Goal: Task Accomplishment & Management: Complete application form

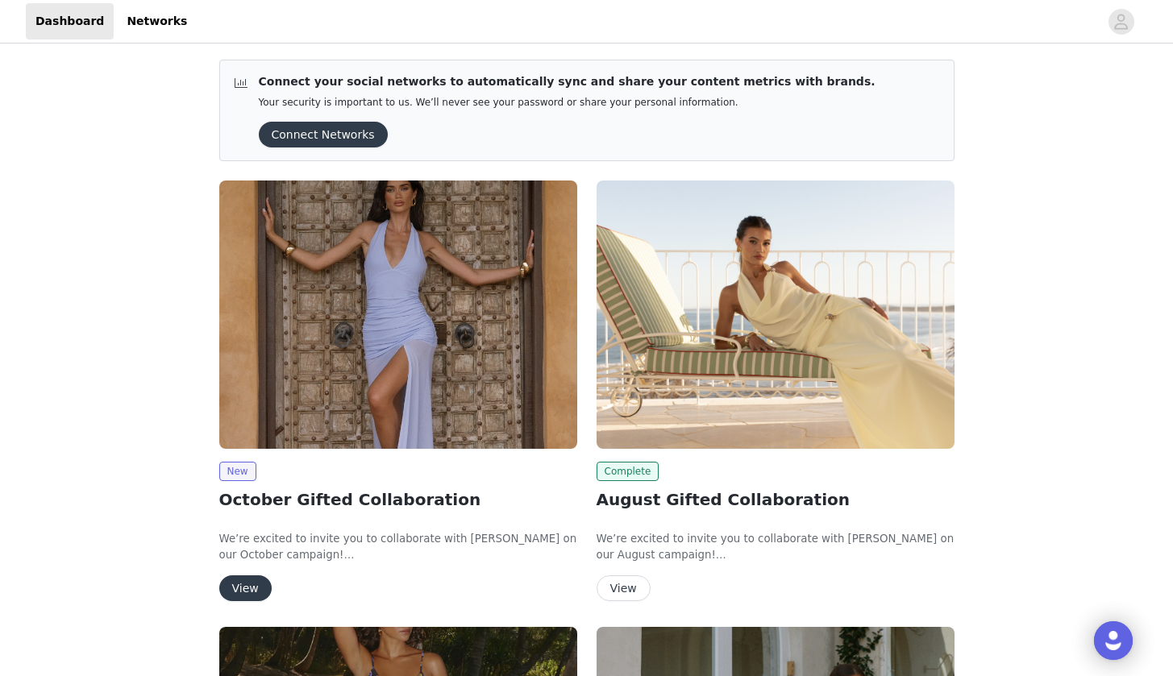
click at [251, 580] on button "View" at bounding box center [245, 588] width 52 height 26
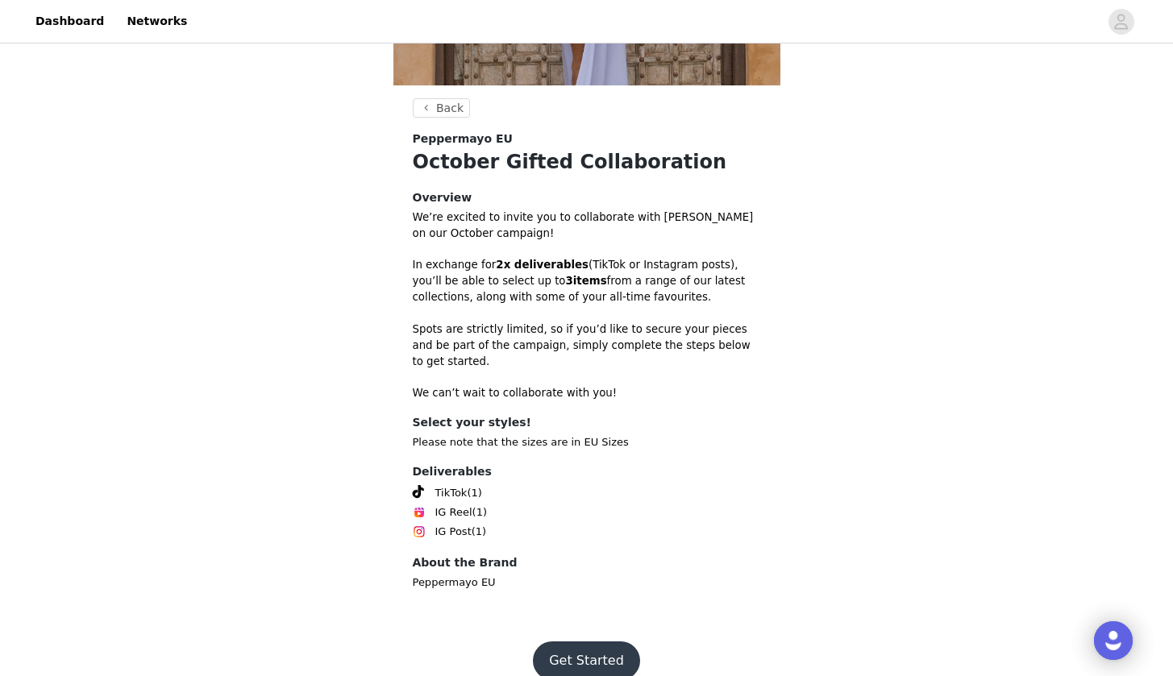
scroll to position [347, 0]
click at [583, 644] on button "Get Started" at bounding box center [586, 661] width 107 height 39
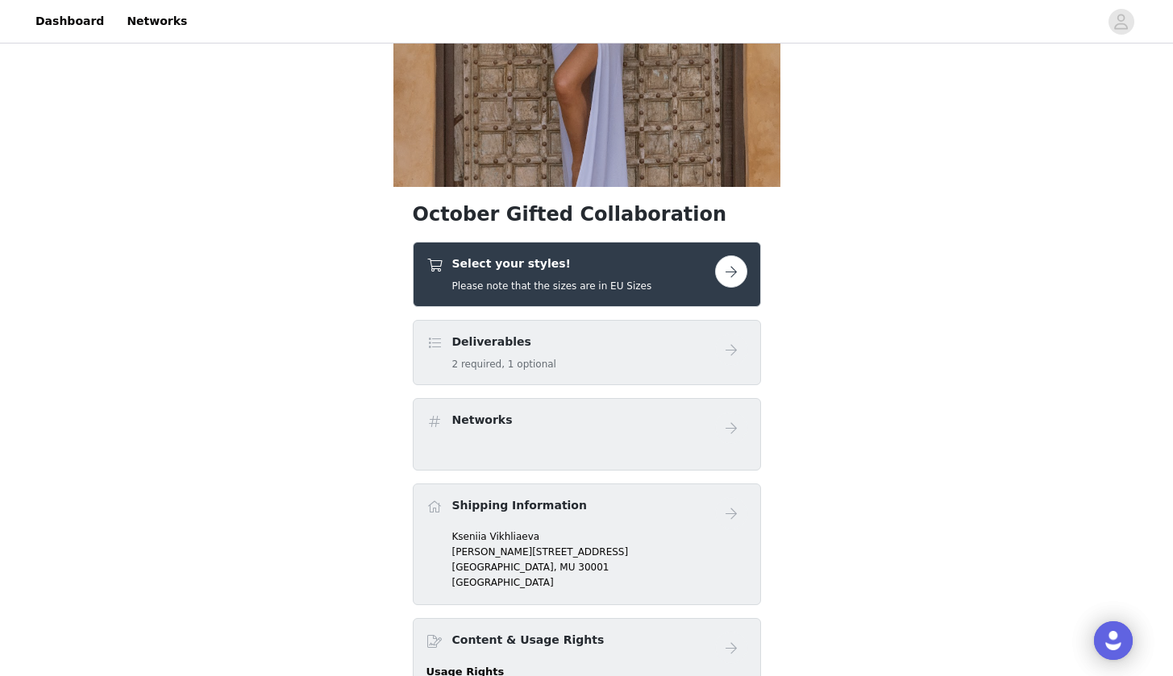
scroll to position [280, 0]
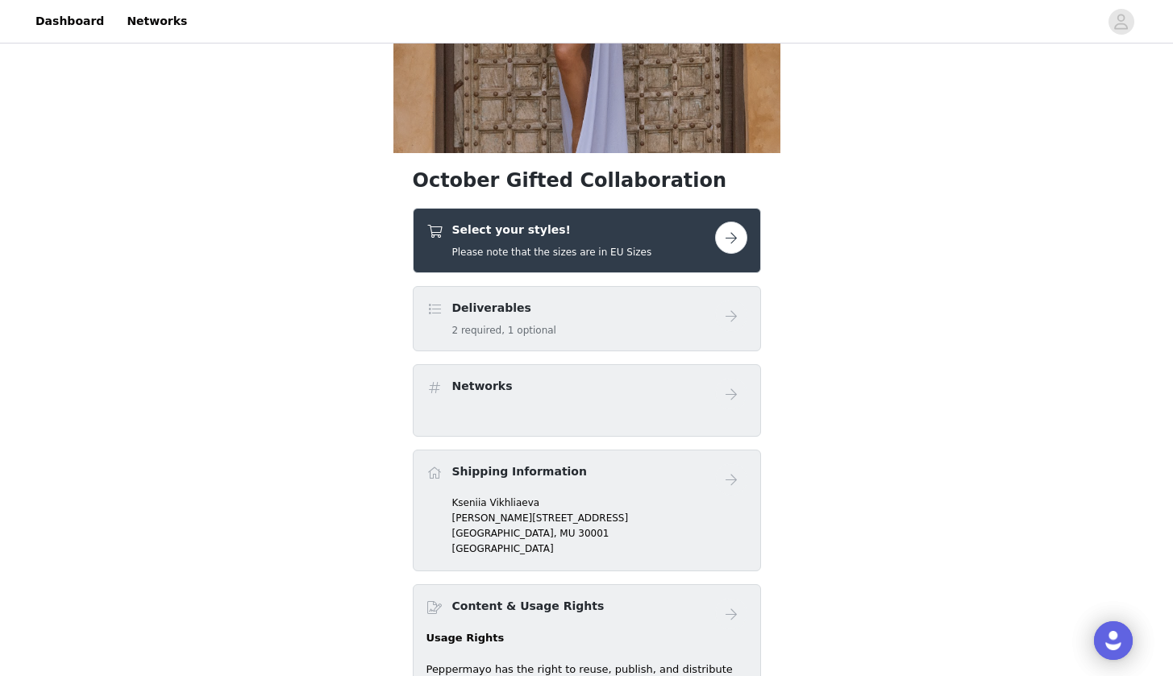
click at [732, 240] on button "button" at bounding box center [731, 238] width 32 height 32
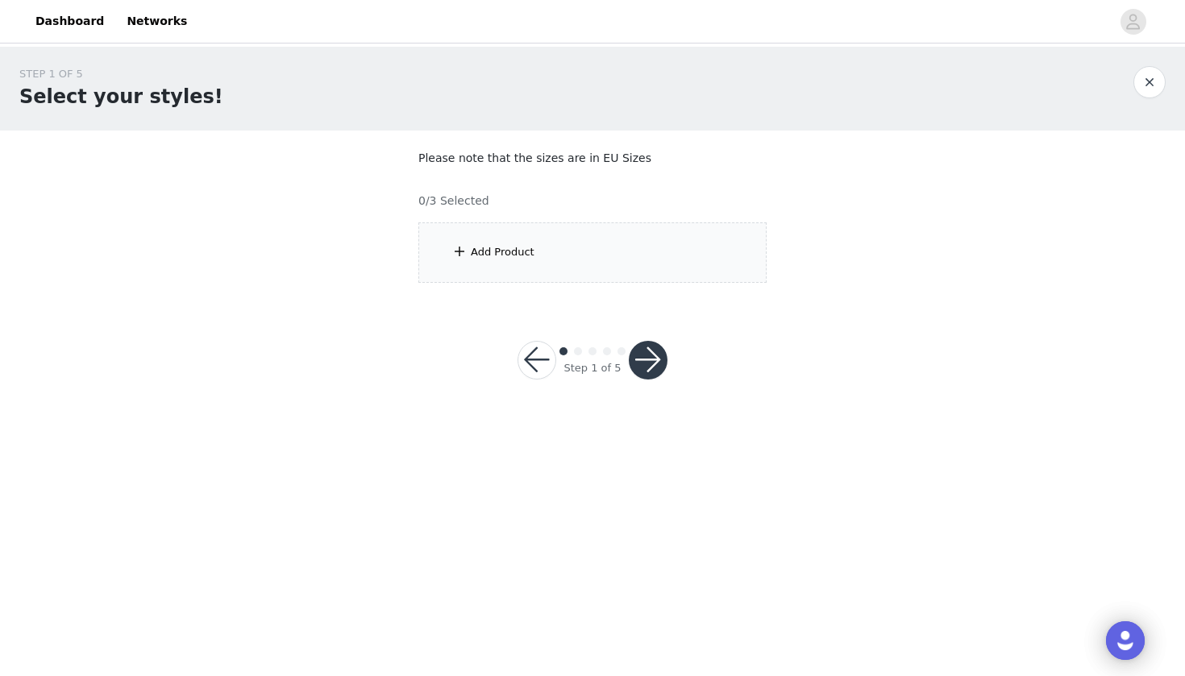
click at [504, 251] on div "Add Product" at bounding box center [503, 252] width 64 height 16
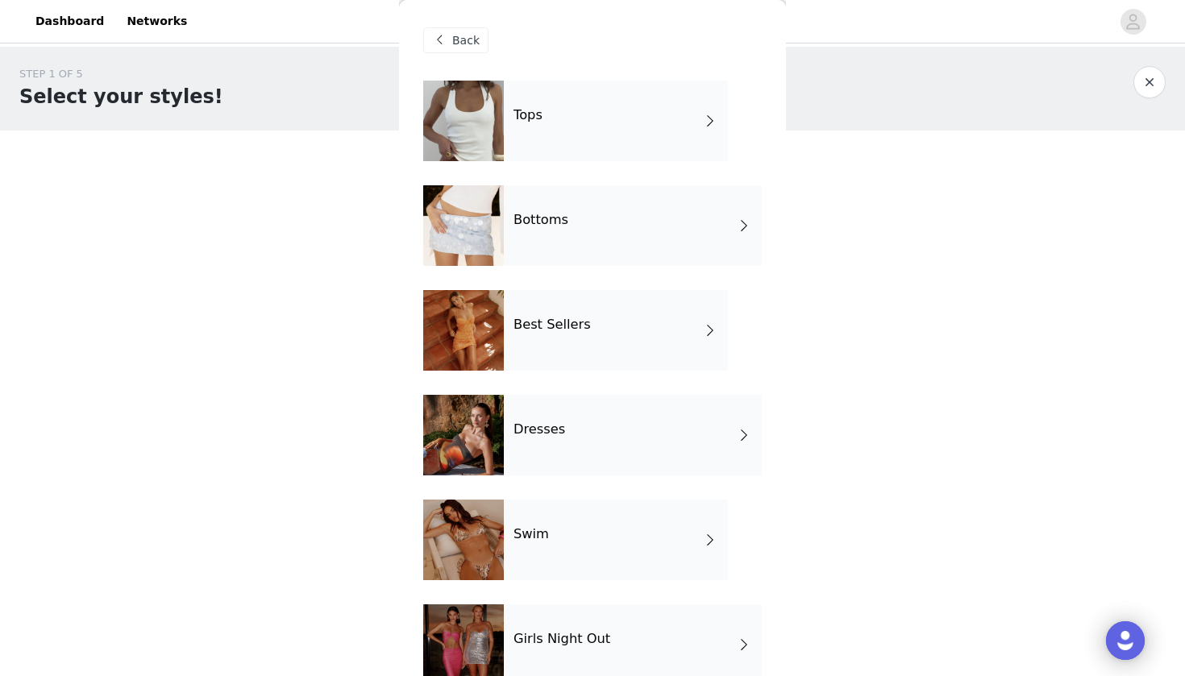
click at [687, 123] on div "Tops" at bounding box center [616, 121] width 224 height 81
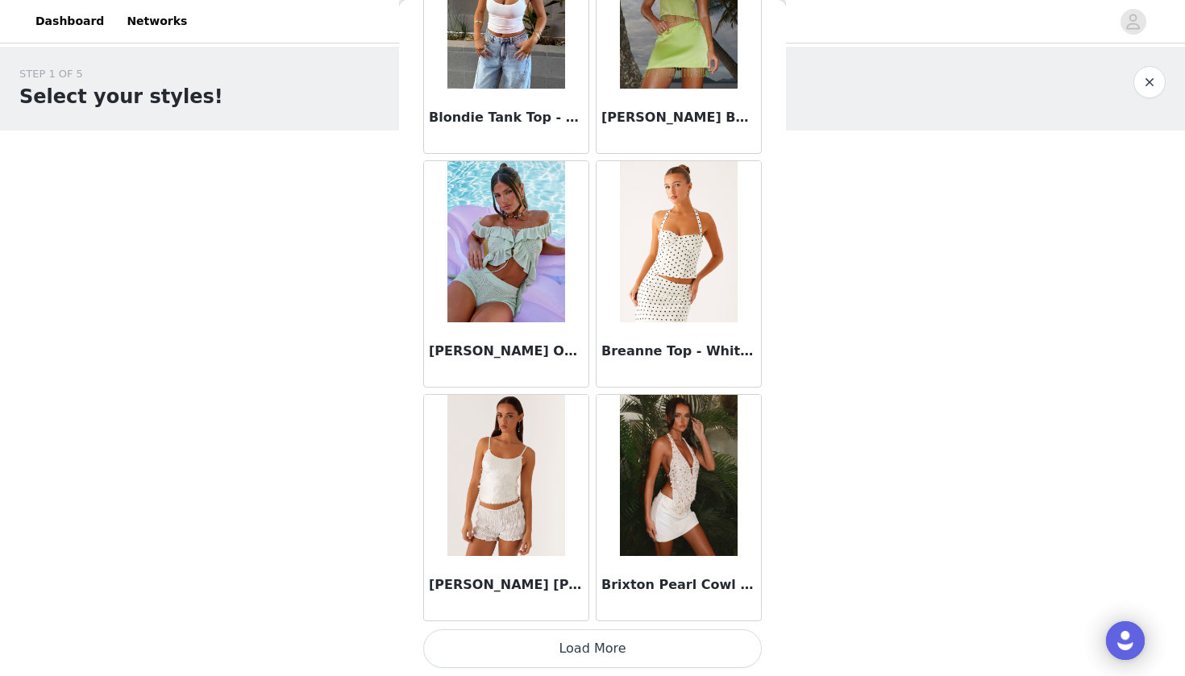
click at [614, 636] on button "Load More" at bounding box center [592, 648] width 338 height 39
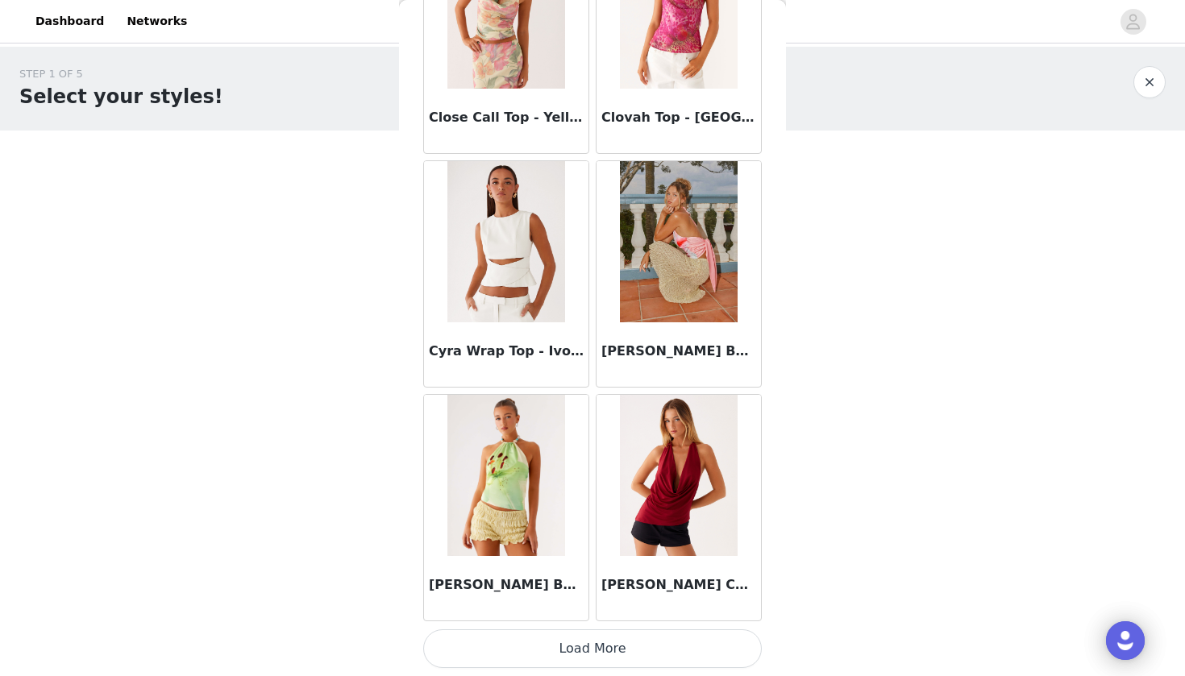
click at [584, 661] on button "Load More" at bounding box center [592, 648] width 338 height 39
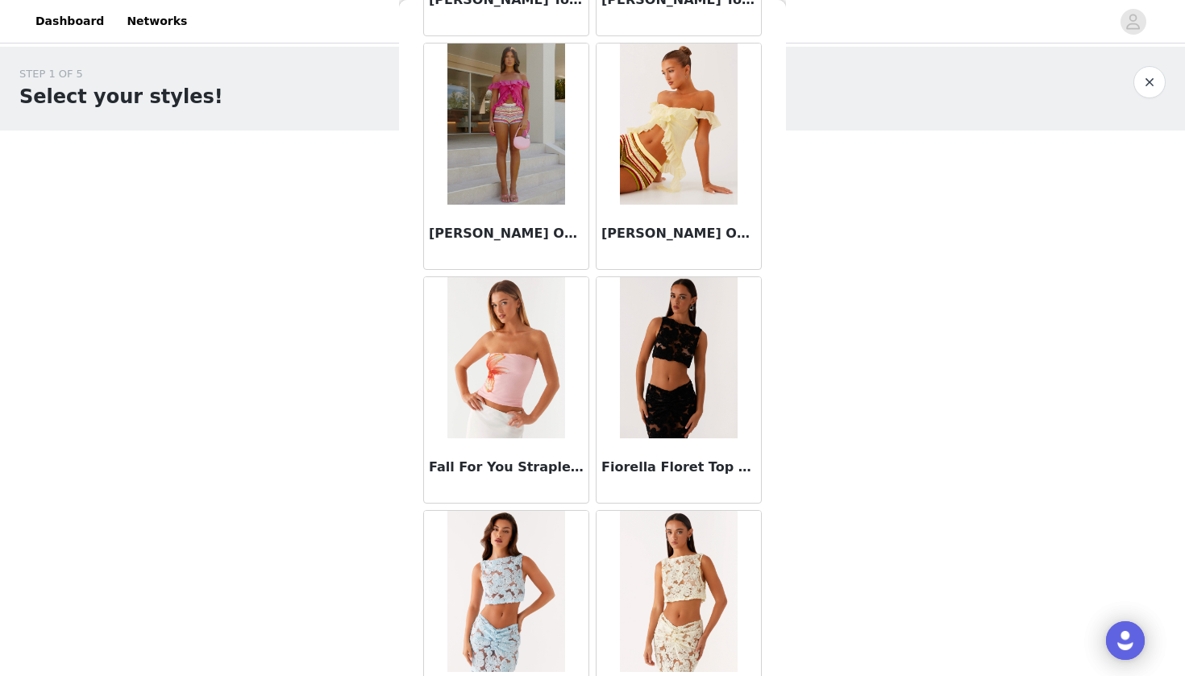
scroll to position [5193, 0]
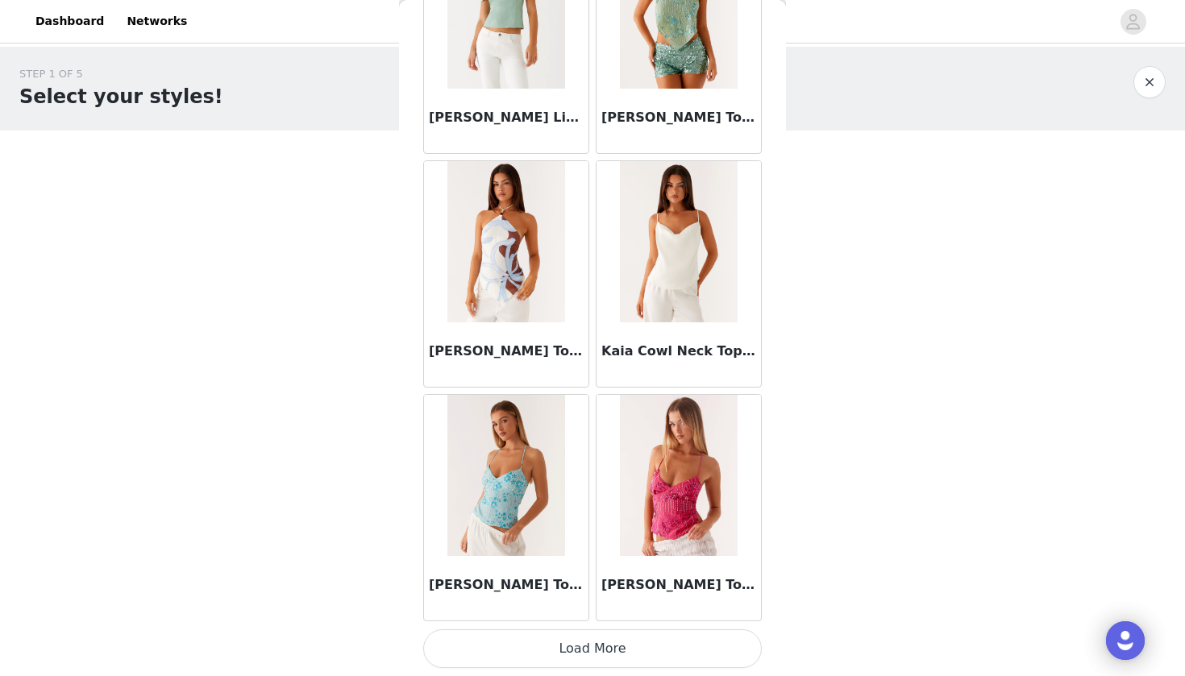
click at [639, 653] on button "Load More" at bounding box center [592, 648] width 338 height 39
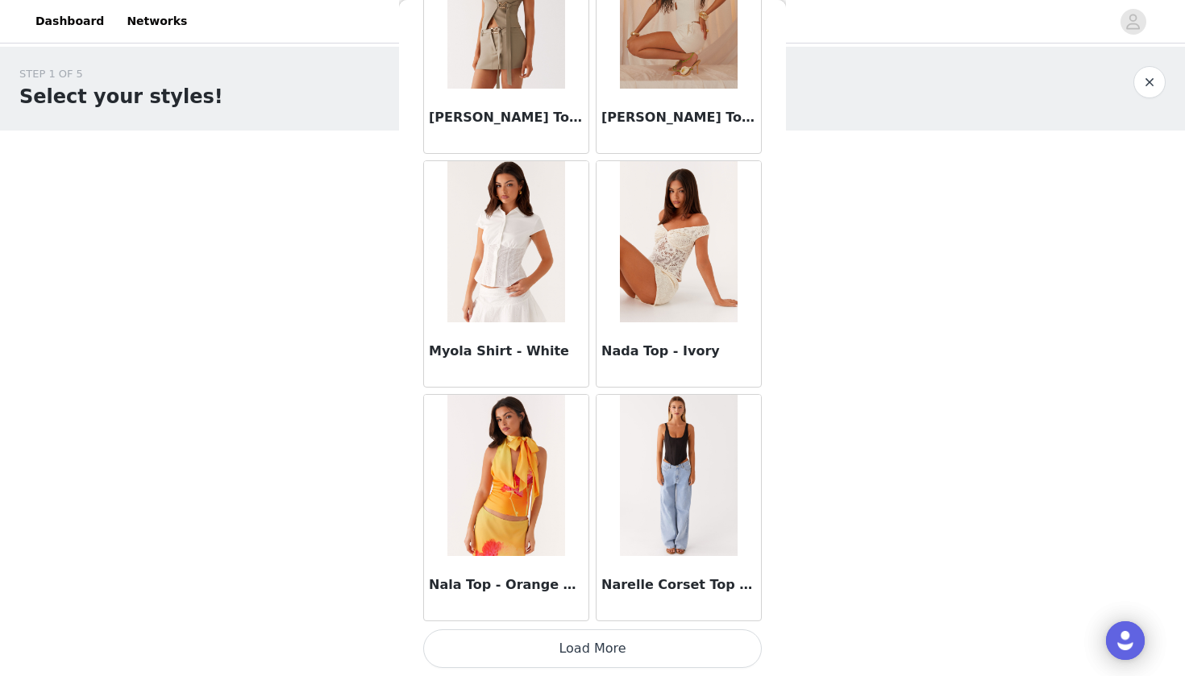
scroll to position [0, 0]
click at [607, 655] on button "Load More" at bounding box center [592, 648] width 338 height 39
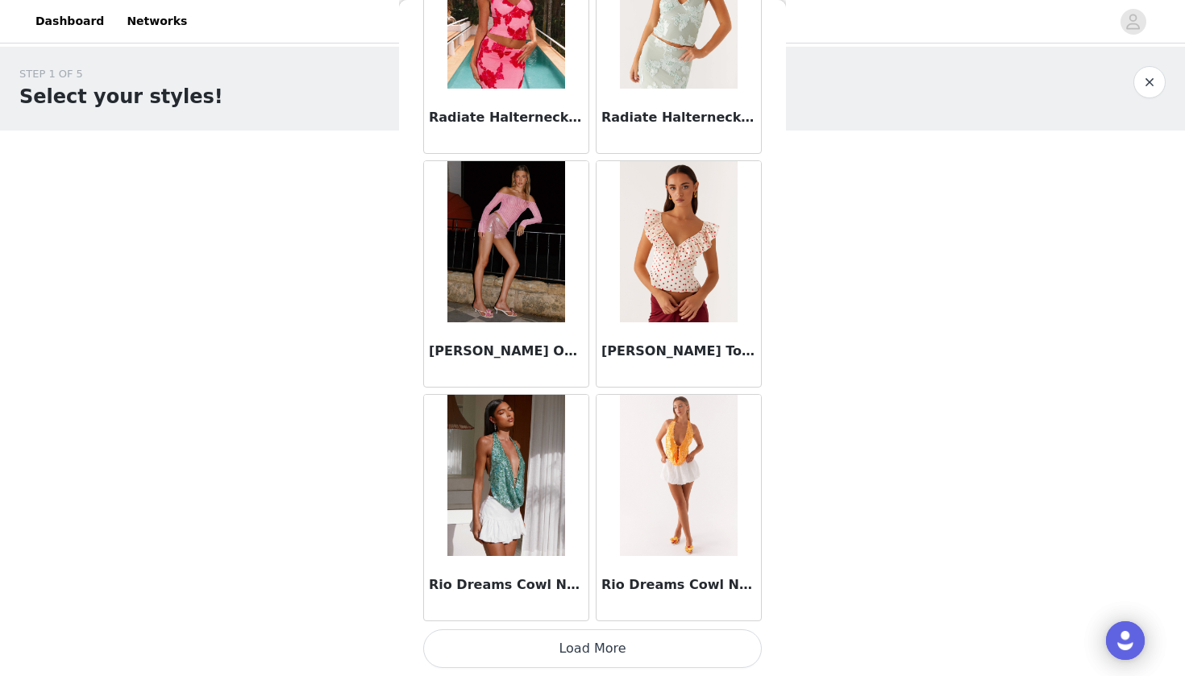
click at [614, 646] on button "Load More" at bounding box center [592, 648] width 338 height 39
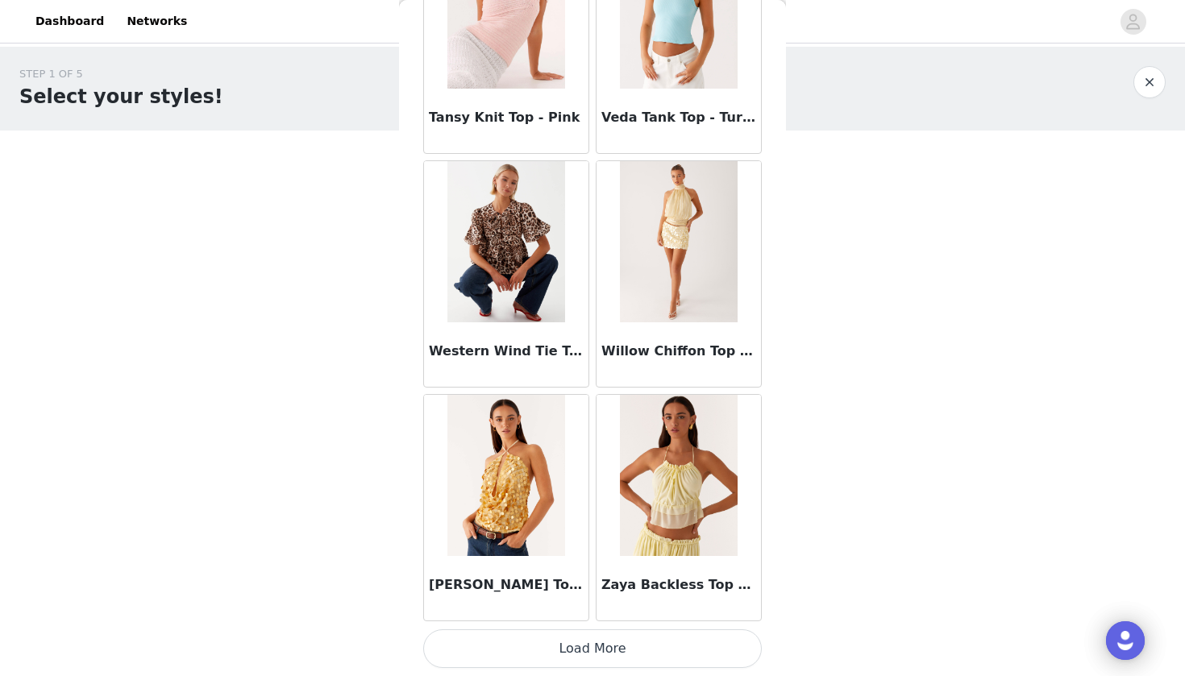
click at [596, 660] on button "Load More" at bounding box center [592, 648] width 338 height 39
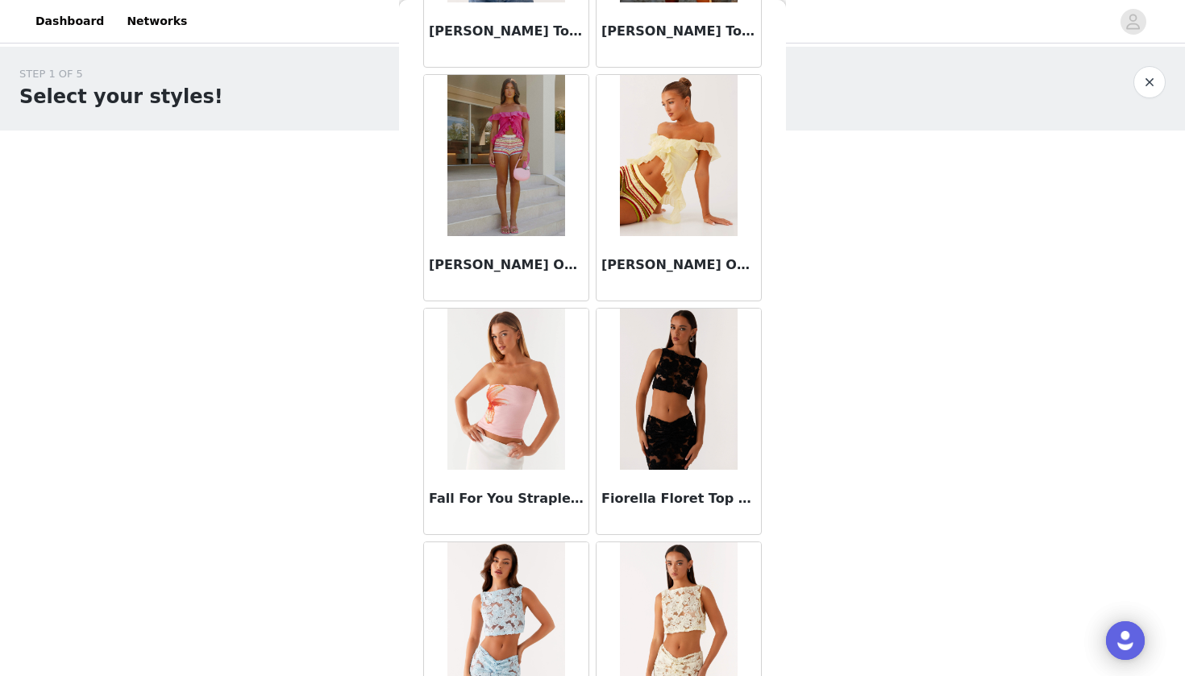
click at [653, 445] on img at bounding box center [678, 389] width 117 height 161
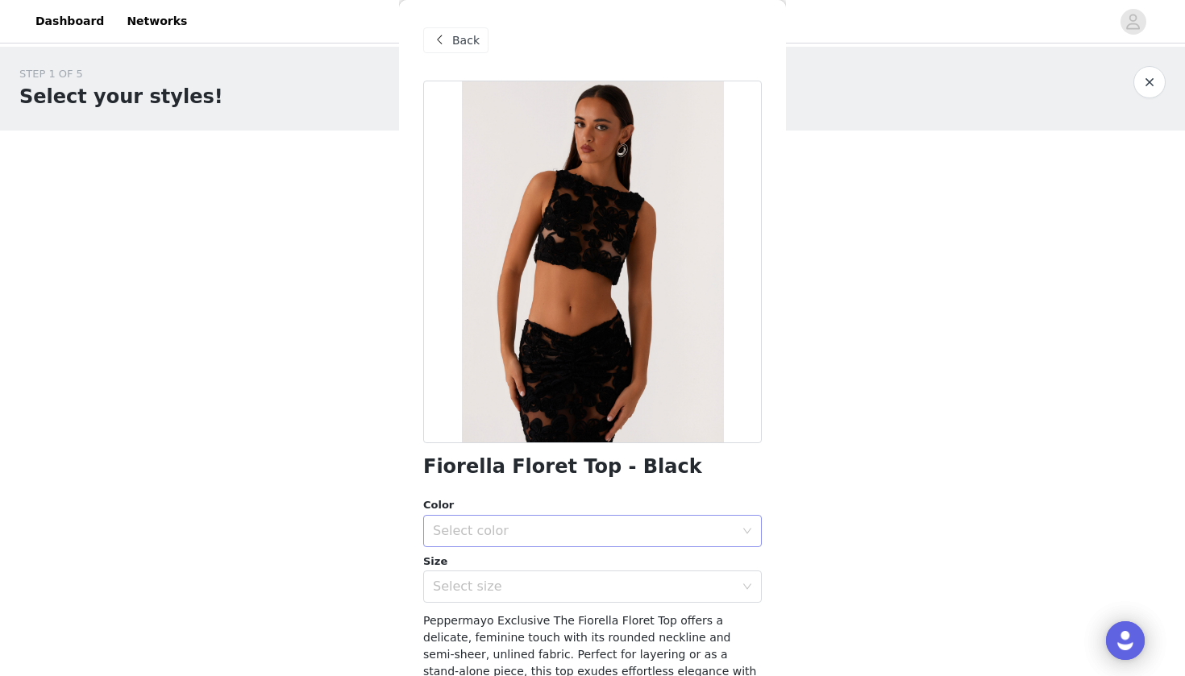
click at [552, 529] on div "Select color" at bounding box center [583, 531] width 301 height 16
click at [528, 563] on li "Black" at bounding box center [586, 566] width 326 height 26
click at [526, 589] on div "Select size" at bounding box center [583, 587] width 301 height 16
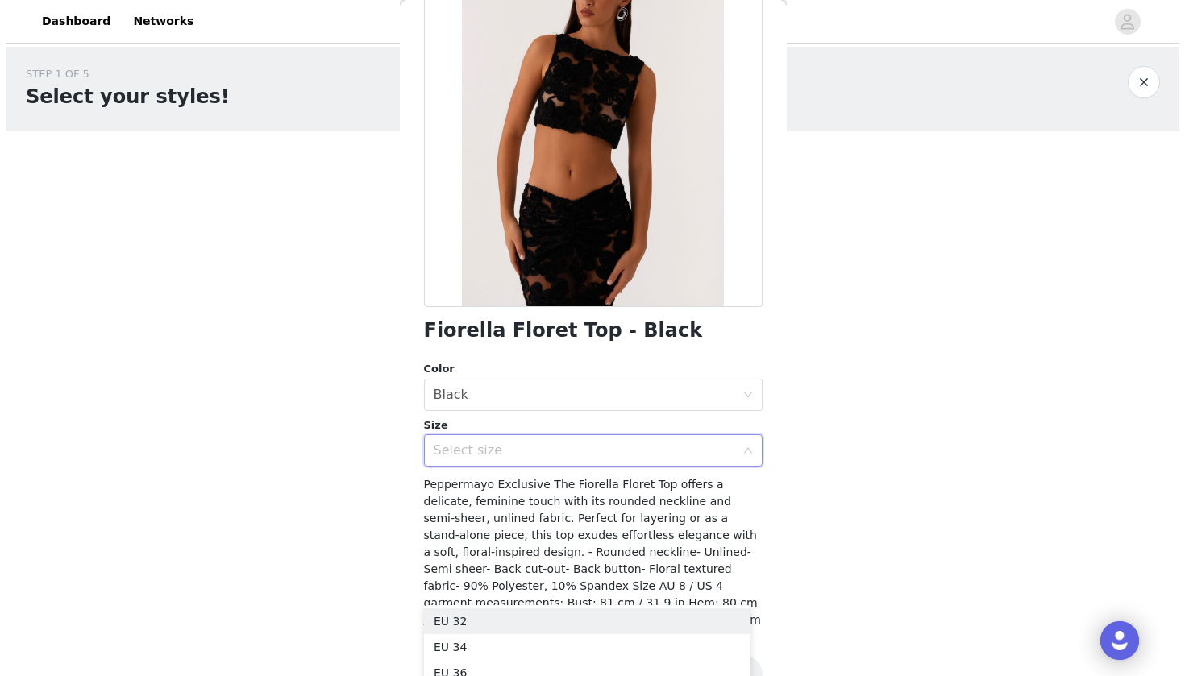
scroll to position [142, 0]
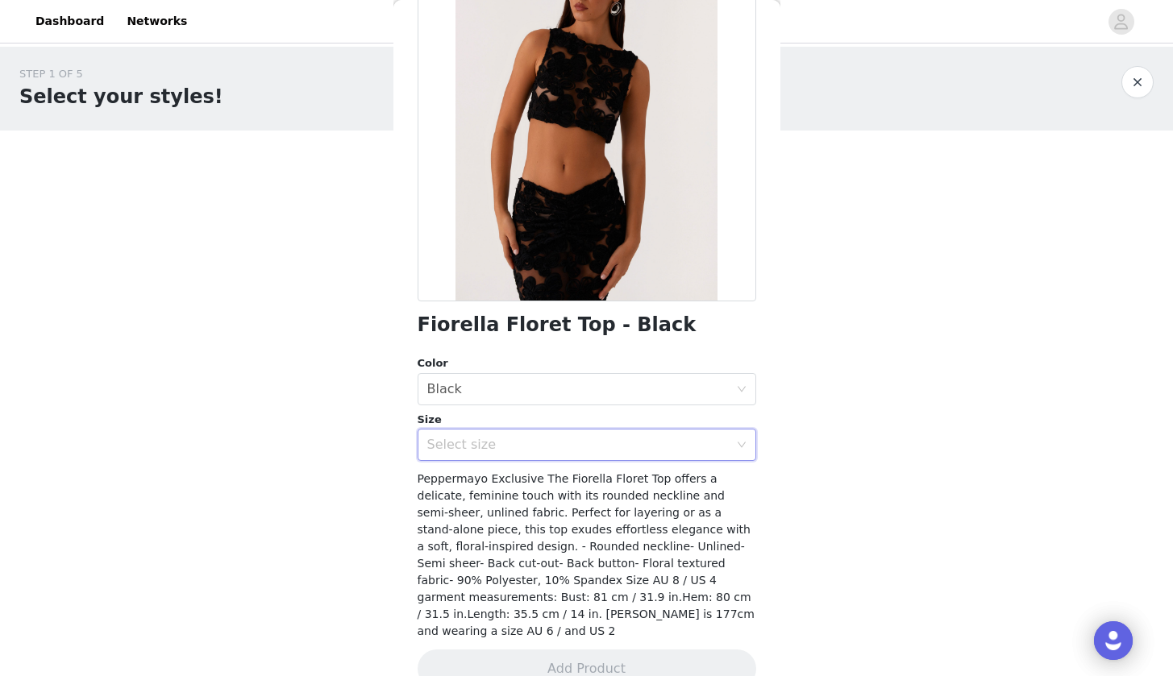
click at [543, 498] on span "Peppermayo Exclusive The Fiorella Floret Top offers a delicate, feminine touch …" at bounding box center [585, 554] width 337 height 165
click at [543, 454] on div "Select size" at bounding box center [587, 445] width 309 height 31
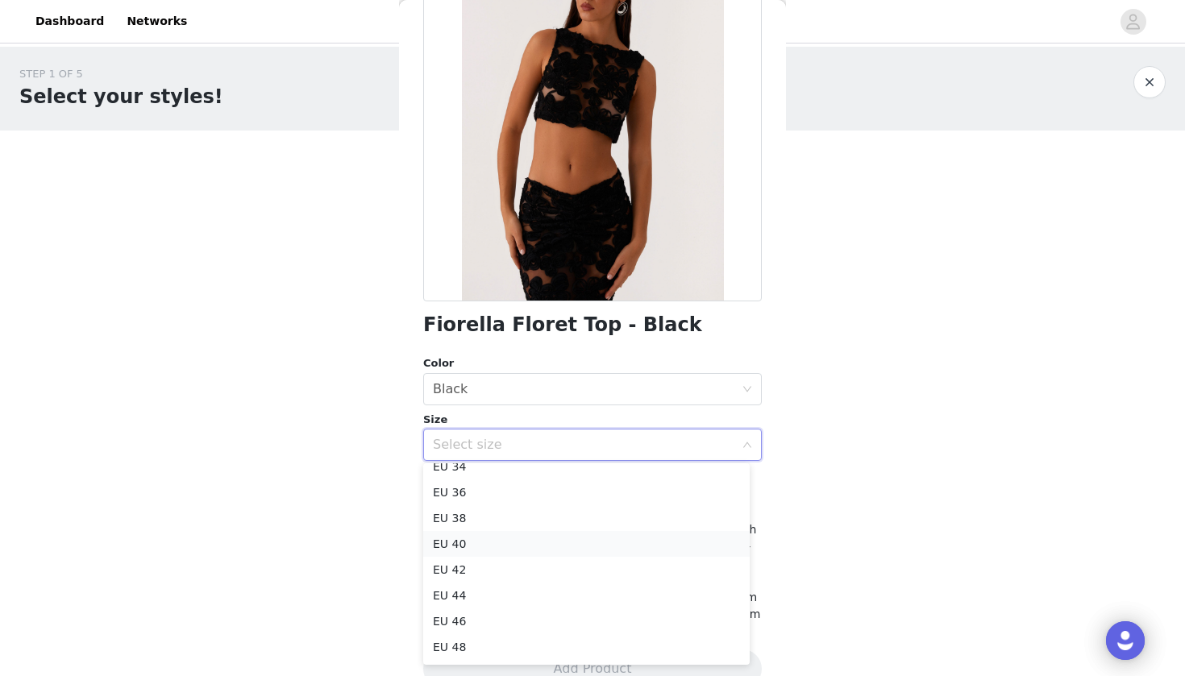
scroll to position [35, 0]
click at [499, 550] on li "EU 40" at bounding box center [586, 547] width 326 height 26
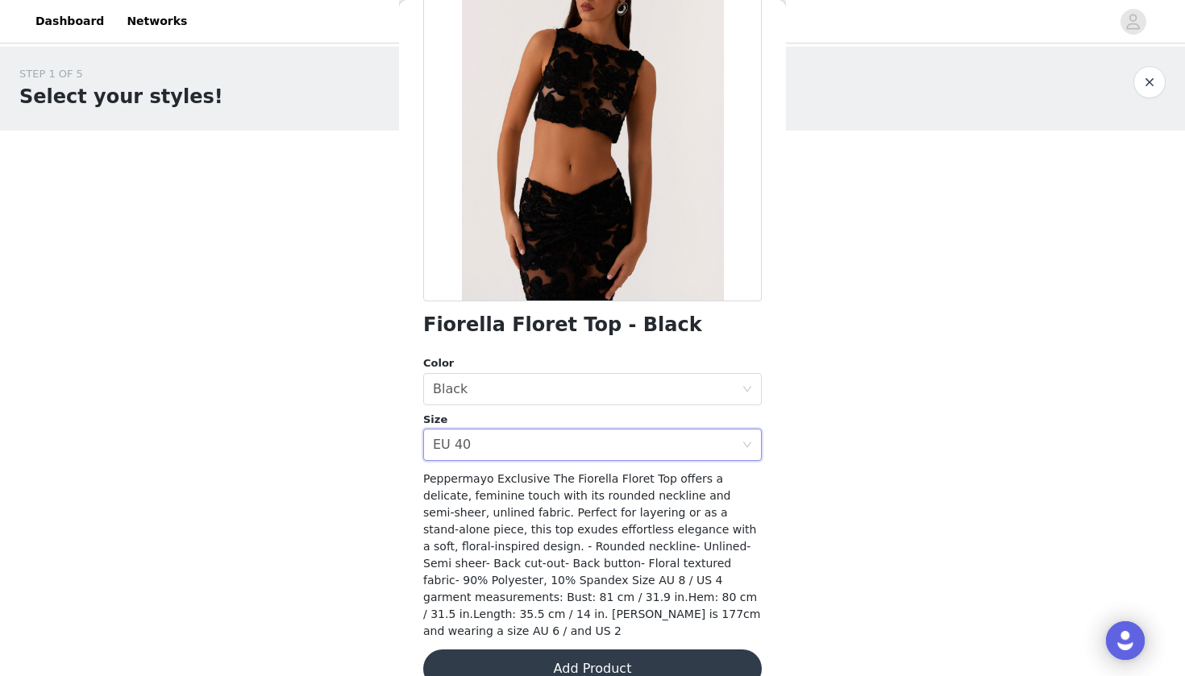
click at [538, 661] on button "Add Product" at bounding box center [592, 669] width 338 height 39
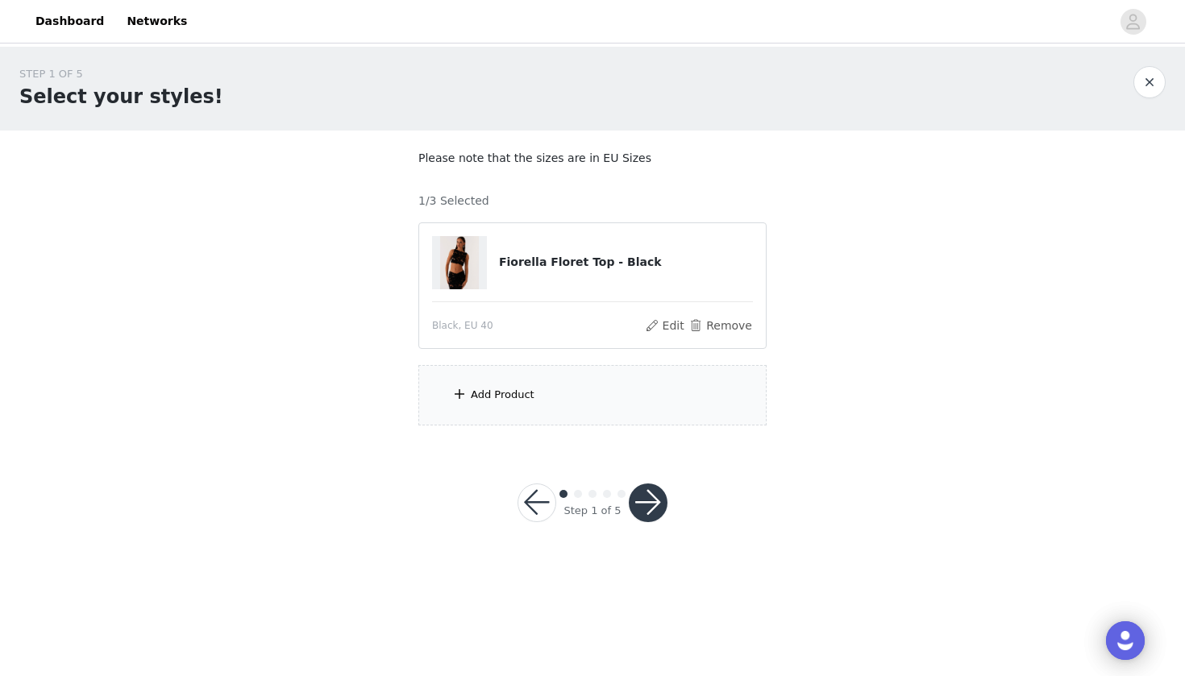
click at [620, 376] on div "Add Product" at bounding box center [592, 395] width 348 height 60
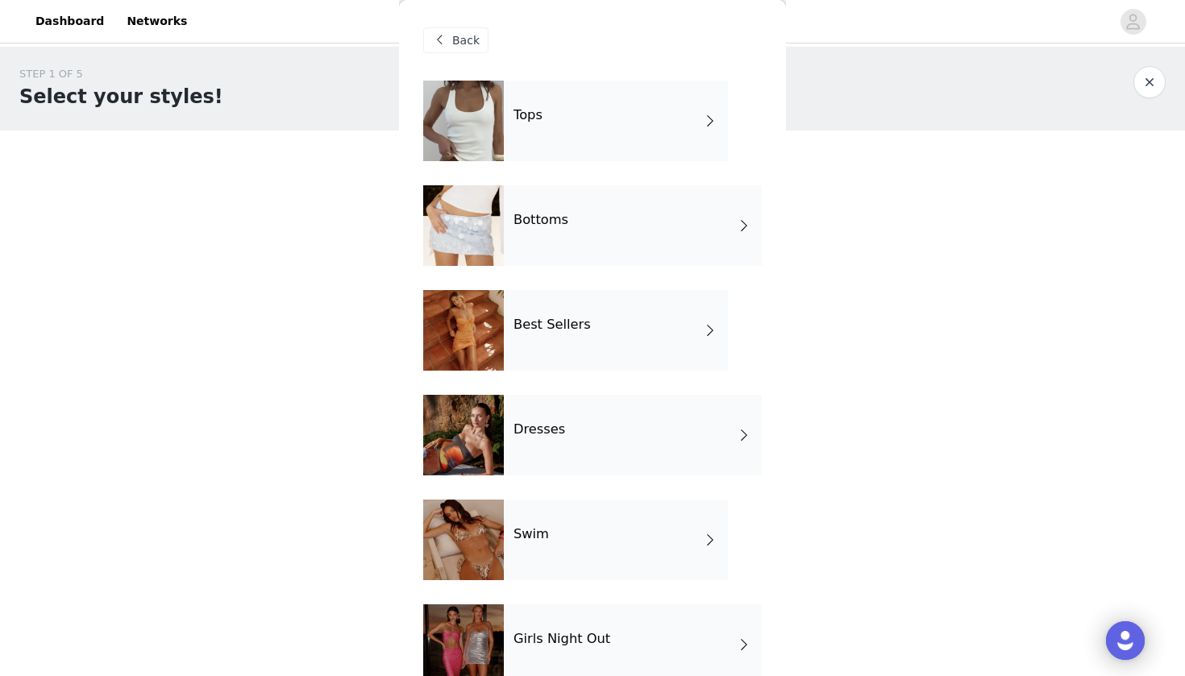
scroll to position [0, 0]
click at [617, 233] on div "Bottoms" at bounding box center [633, 225] width 258 height 81
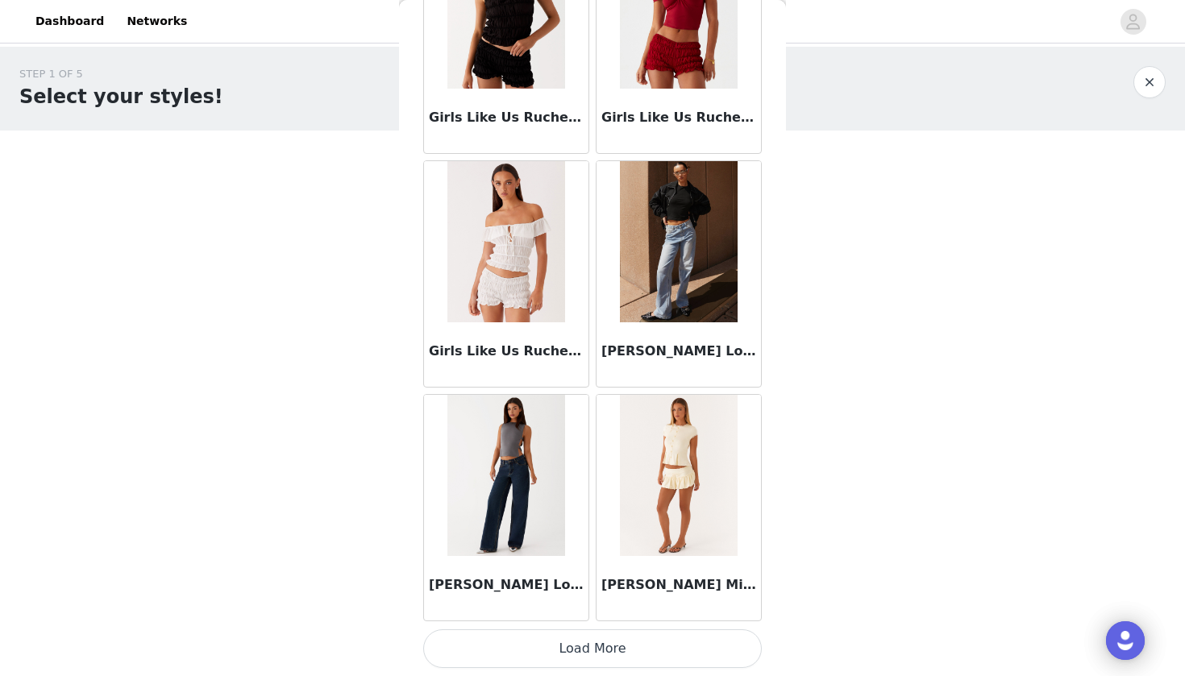
click at [587, 639] on button "Load More" at bounding box center [592, 648] width 338 height 39
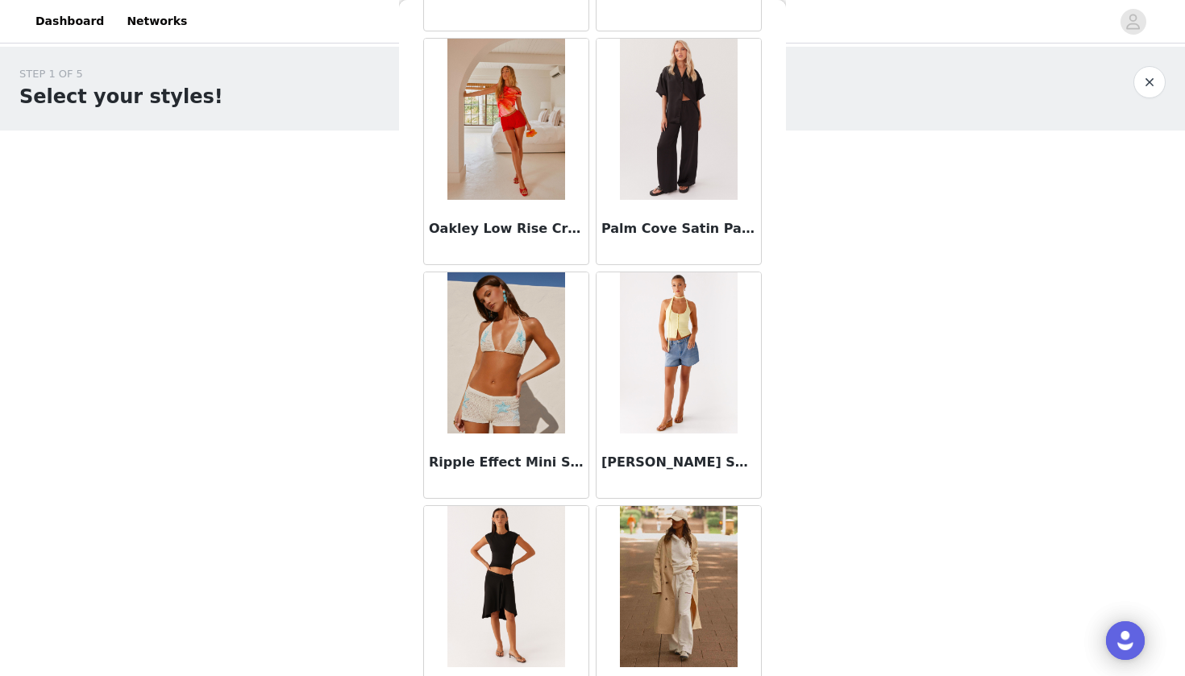
scroll to position [3405, 0]
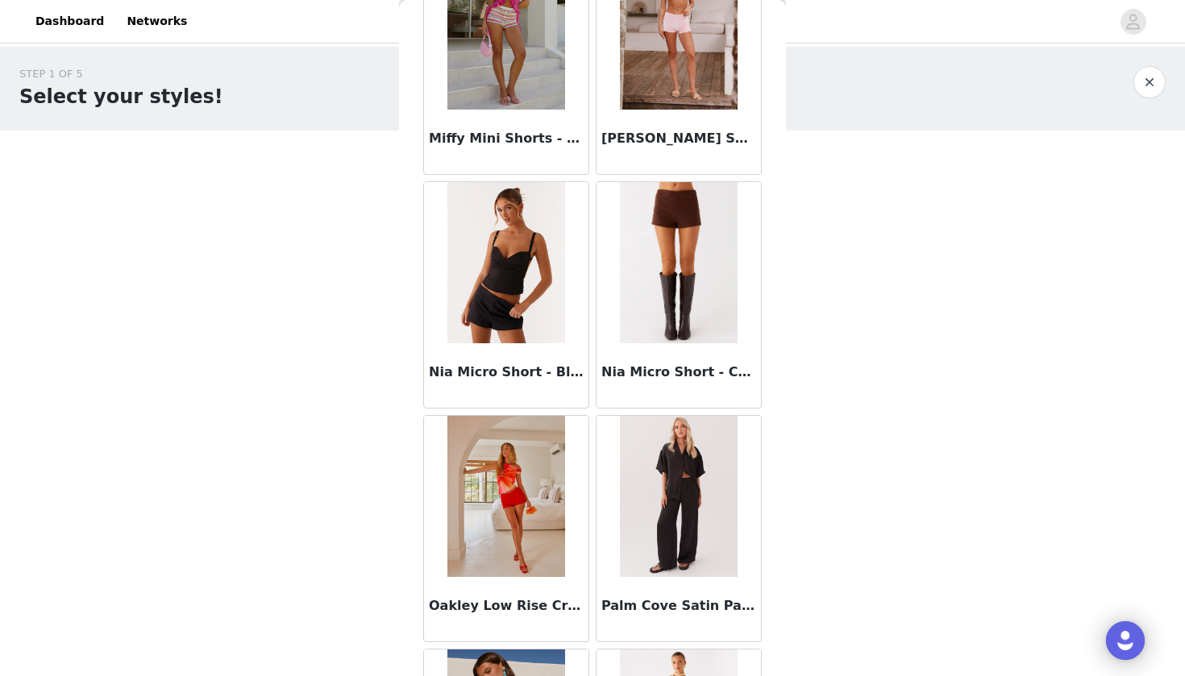
click at [653, 452] on img at bounding box center [678, 496] width 117 height 161
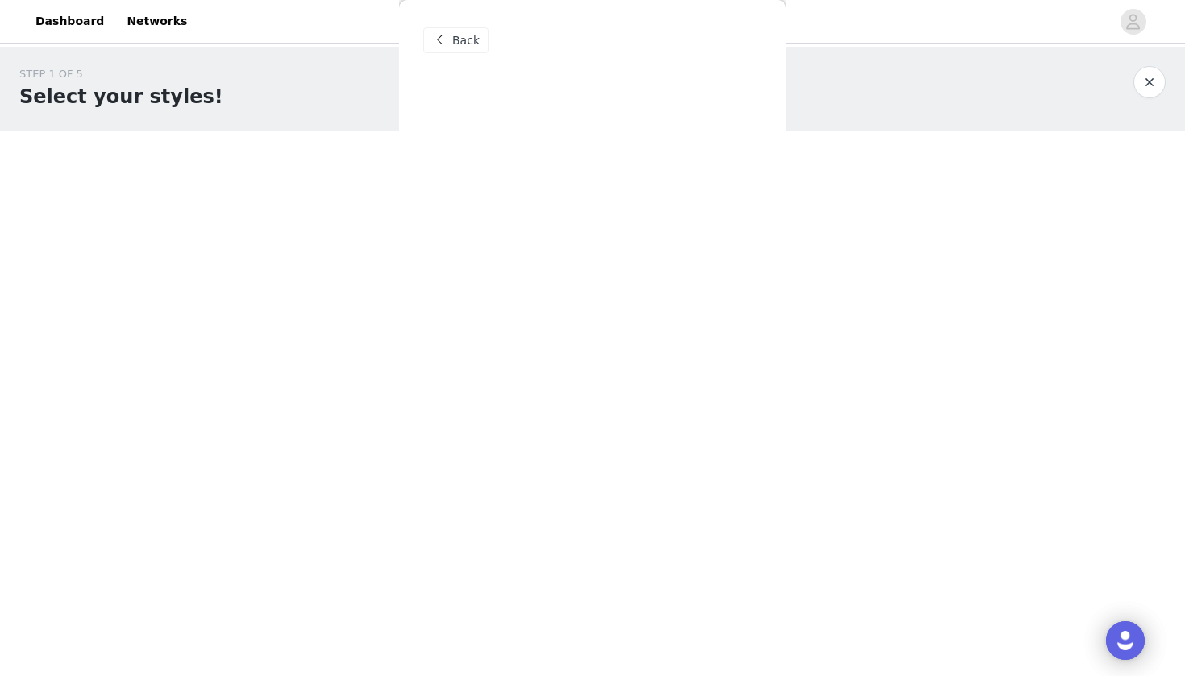
scroll to position [0, 0]
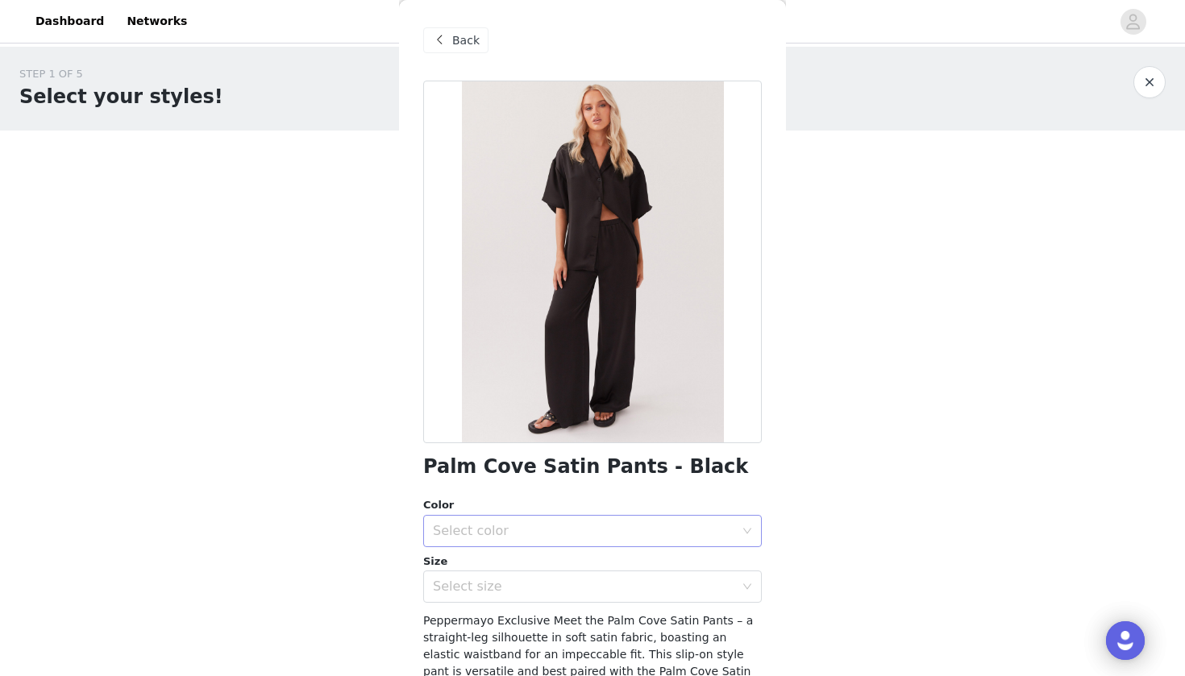
click at [618, 527] on div "Select color" at bounding box center [583, 531] width 301 height 16
click at [595, 574] on li "Black" at bounding box center [586, 566] width 326 height 26
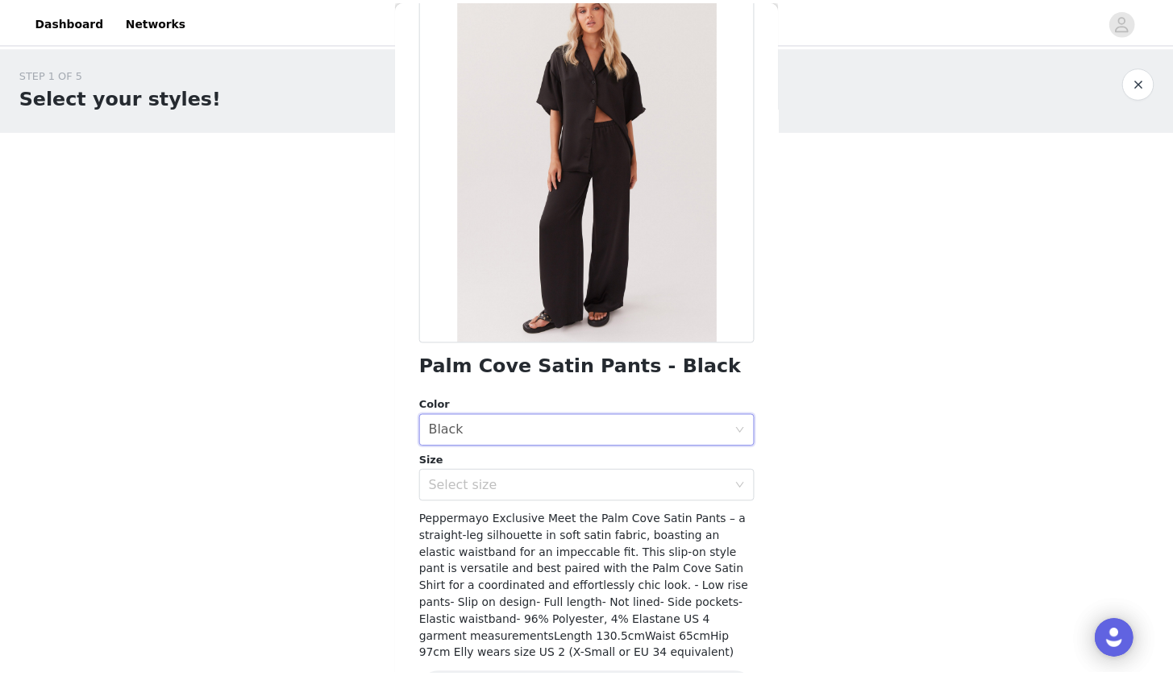
scroll to position [138, 0]
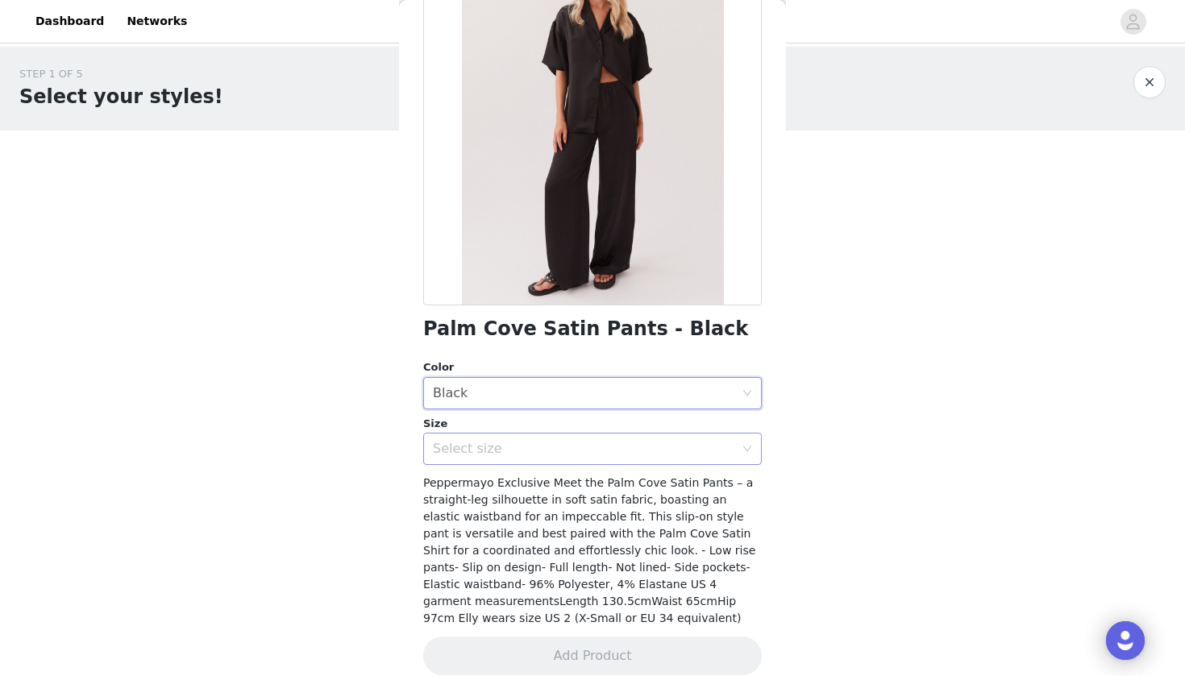
click at [587, 455] on div "Select size" at bounding box center [583, 449] width 301 height 16
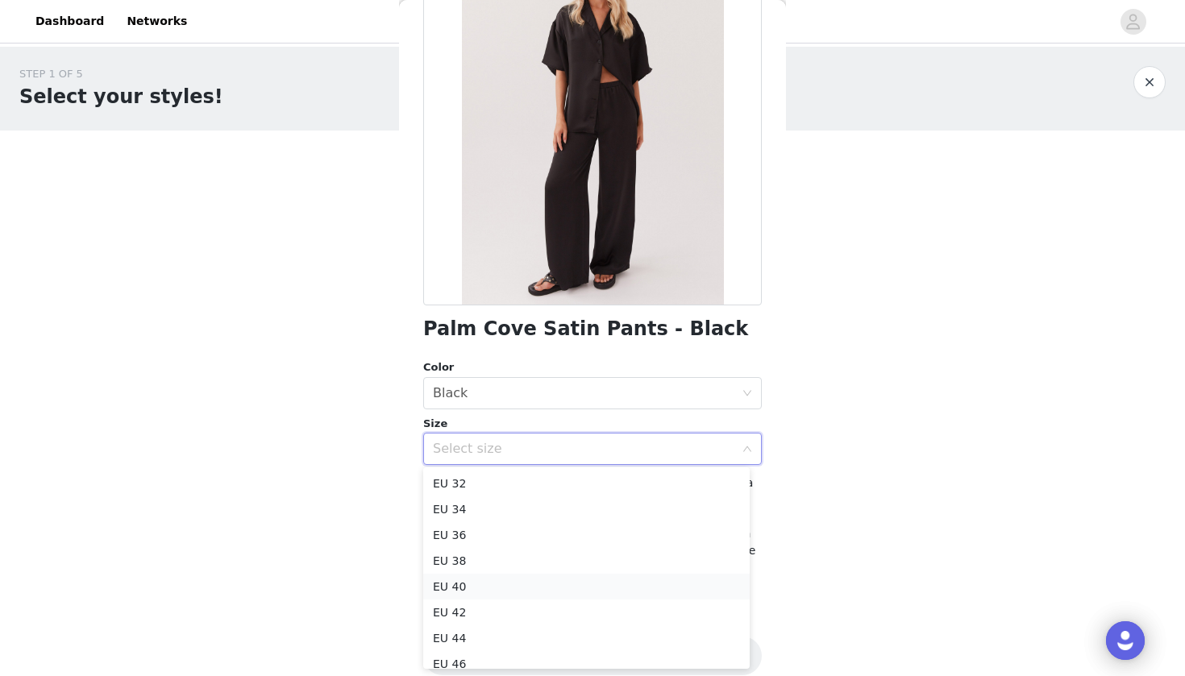
click at [513, 587] on li "EU 40" at bounding box center [586, 587] width 326 height 26
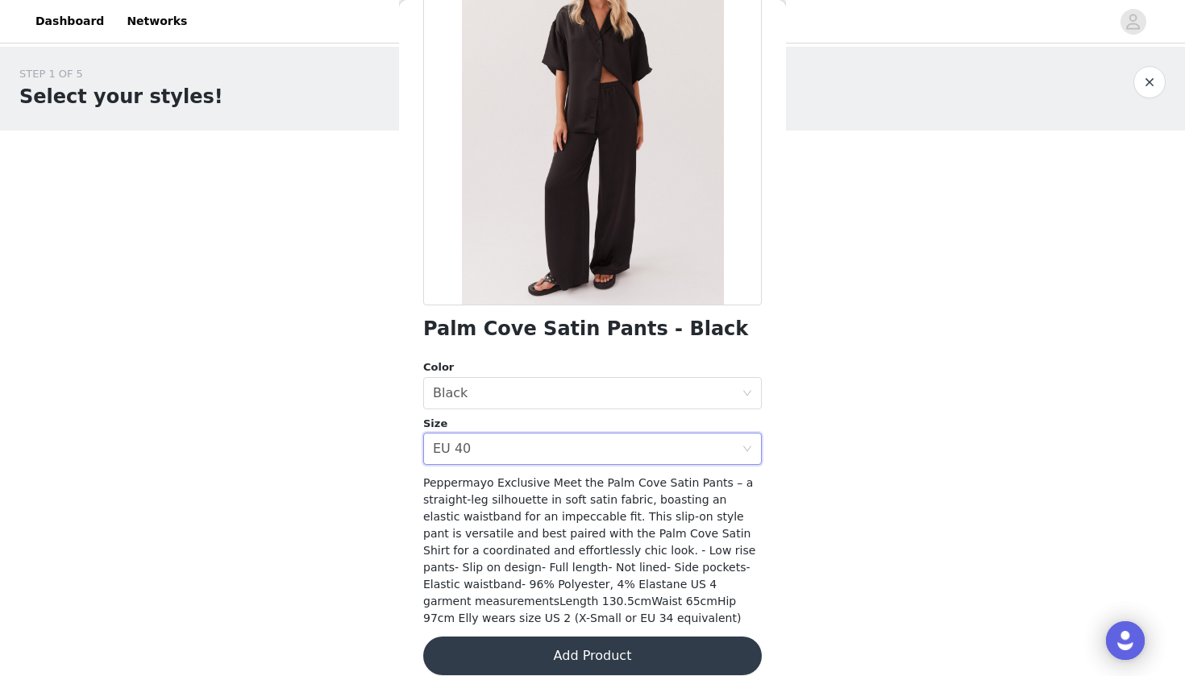
click at [578, 663] on button "Add Product" at bounding box center [592, 656] width 338 height 39
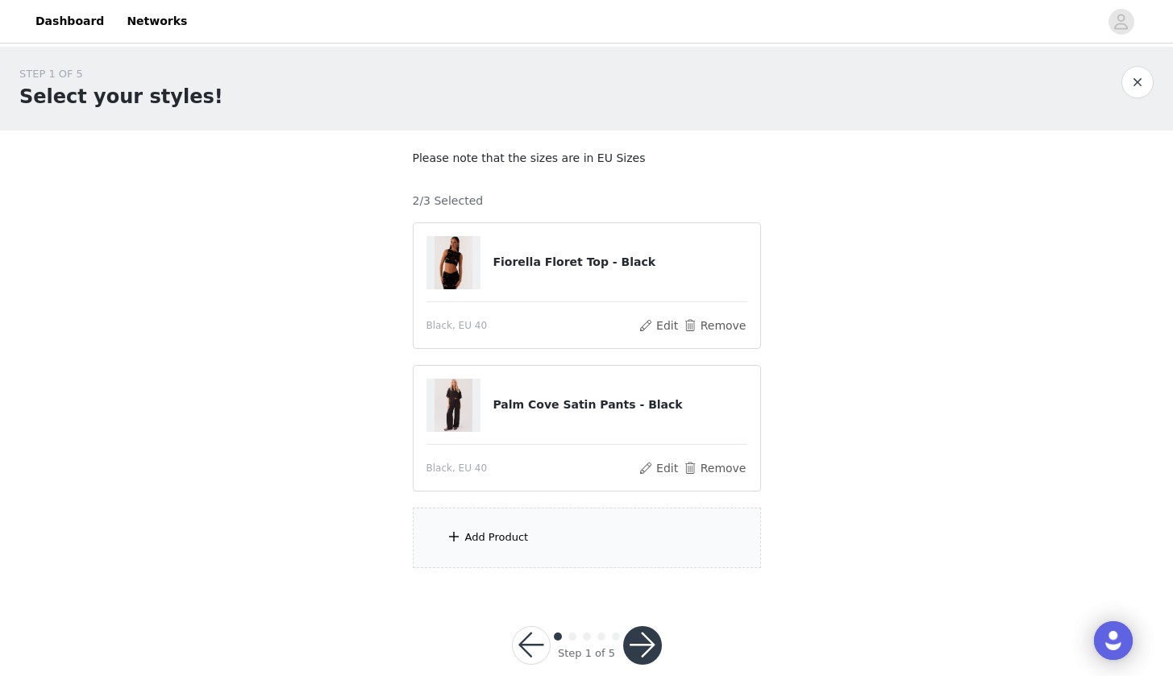
click at [586, 517] on div "Add Product" at bounding box center [587, 538] width 348 height 60
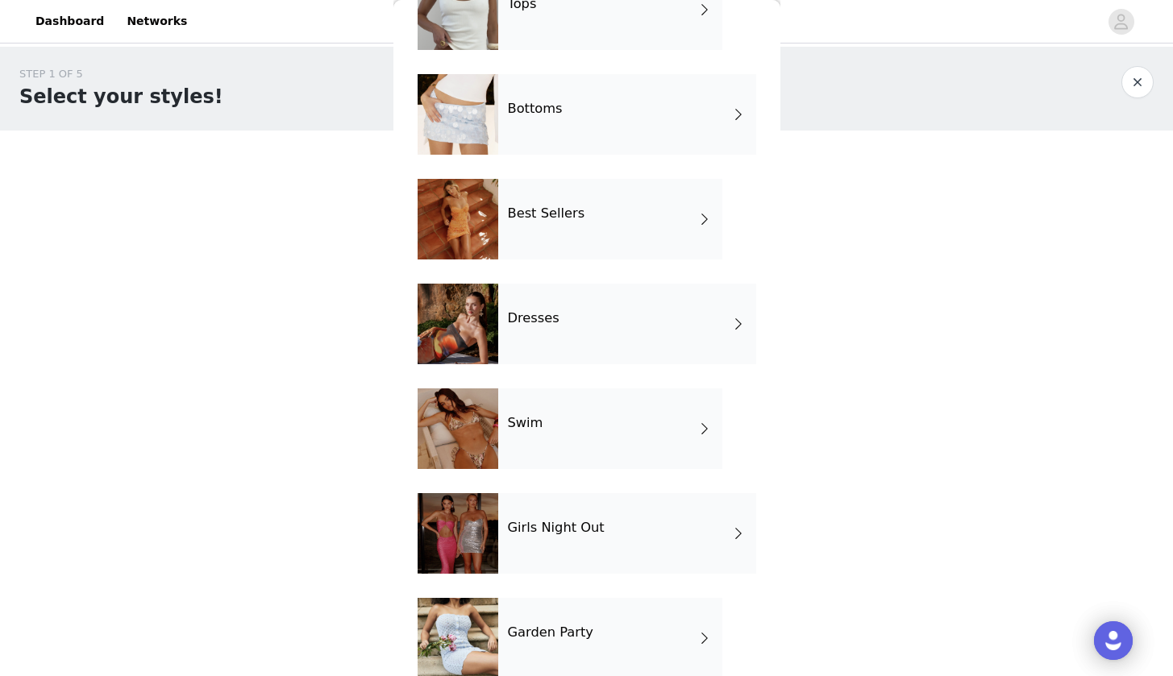
scroll to position [125, 0]
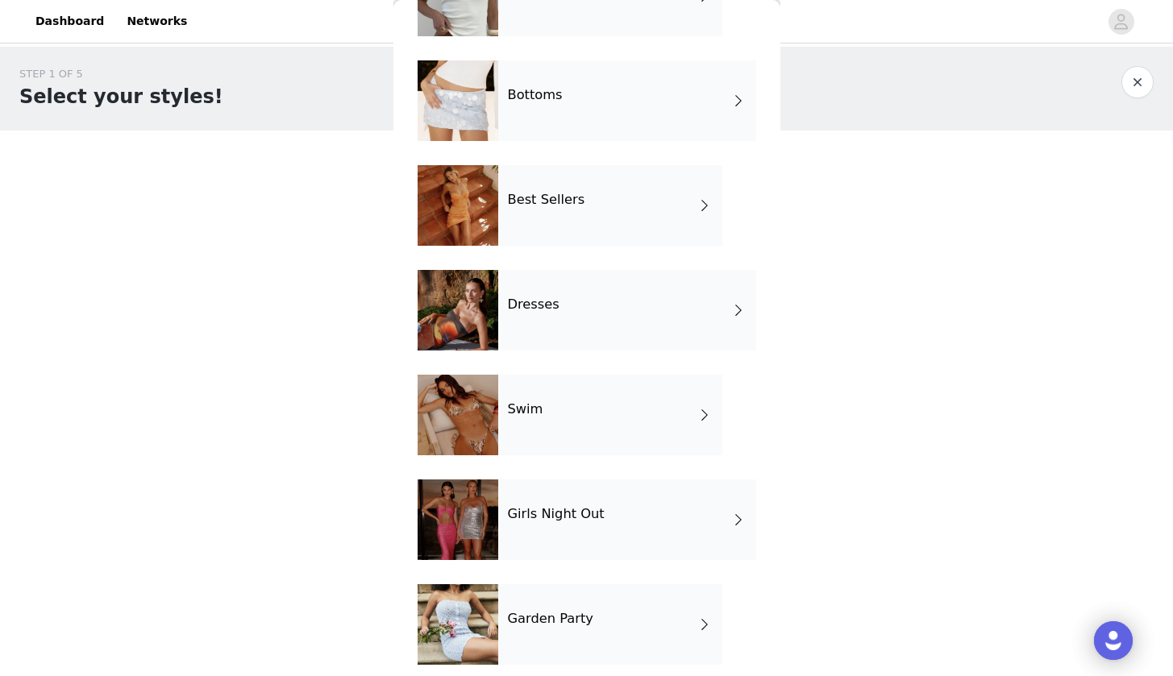
click at [599, 190] on div "Best Sellers" at bounding box center [610, 205] width 224 height 81
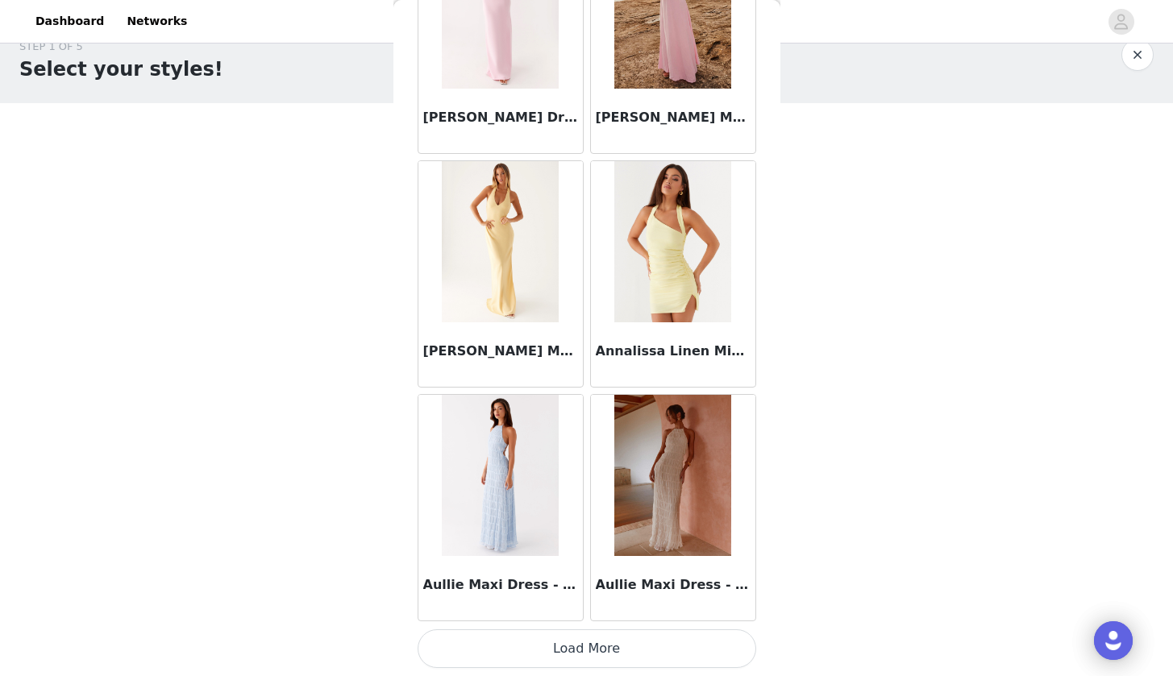
scroll to position [27, 0]
click at [573, 652] on button "Load More" at bounding box center [586, 648] width 338 height 39
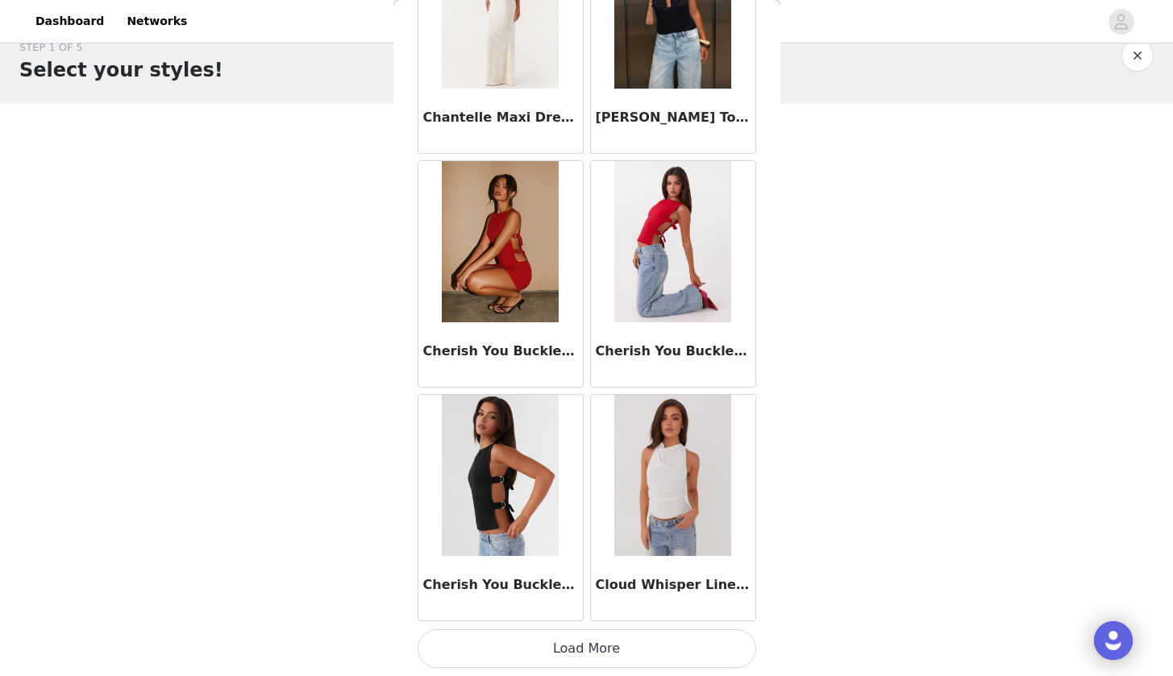
scroll to position [4127, 0]
click at [563, 656] on button "Load More" at bounding box center [586, 648] width 338 height 39
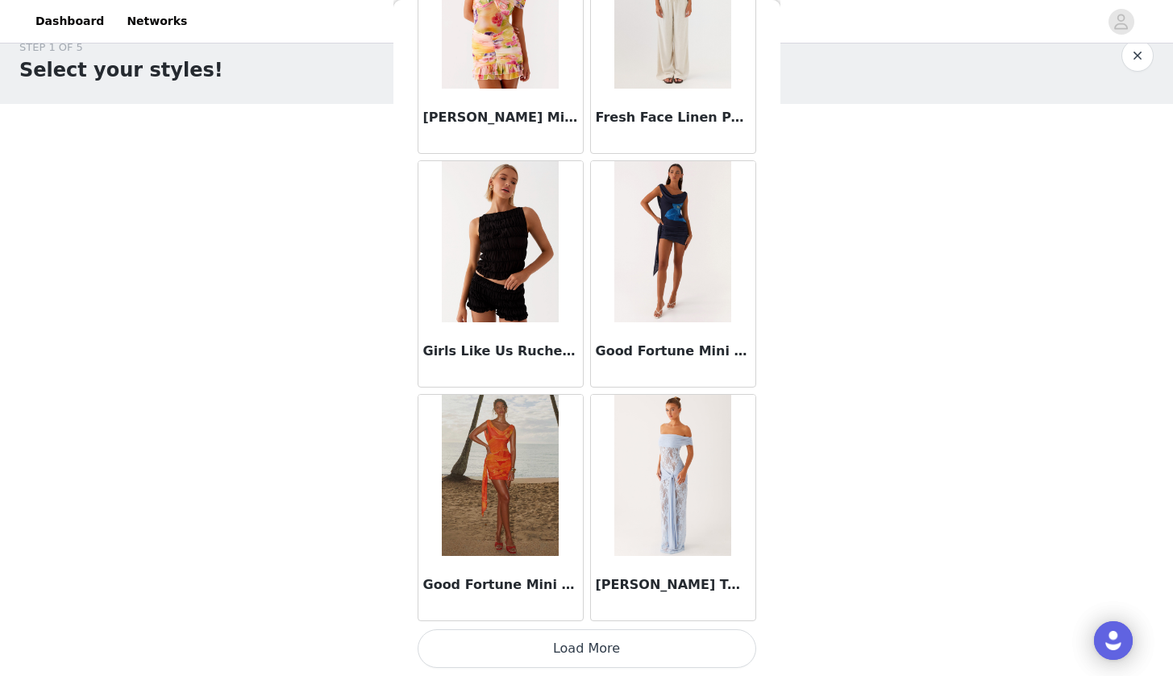
scroll to position [6464, 0]
click at [572, 635] on button "Load More" at bounding box center [586, 648] width 338 height 39
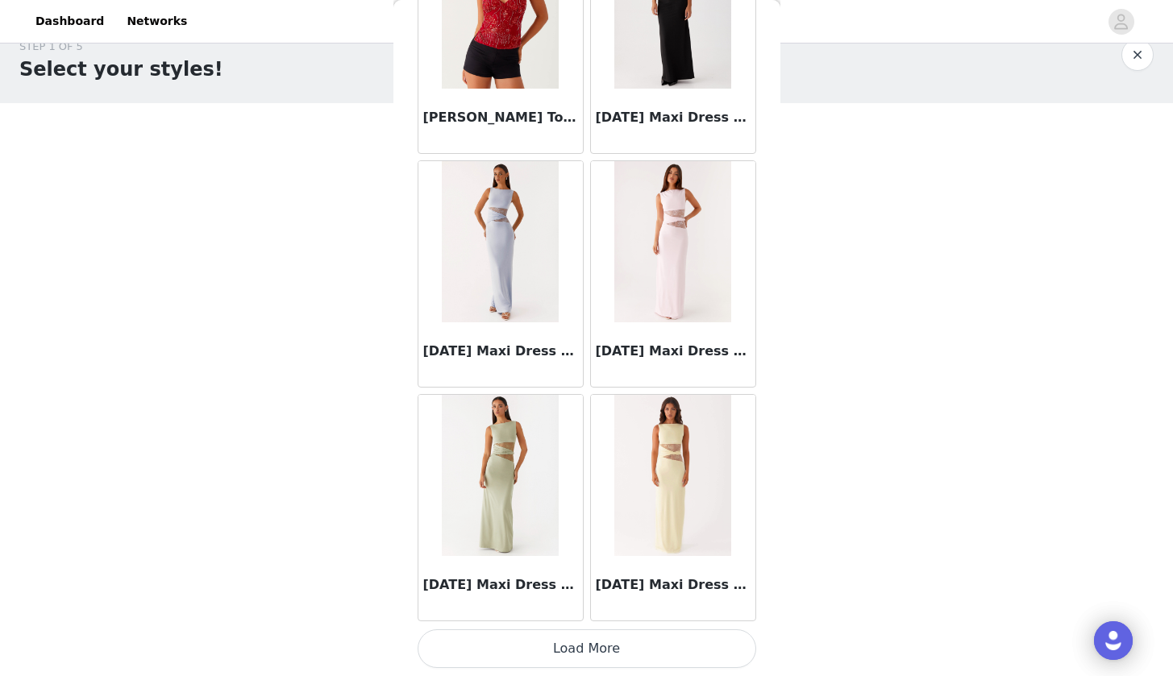
scroll to position [27, 0]
click at [579, 654] on button "Load More" at bounding box center [586, 648] width 338 height 39
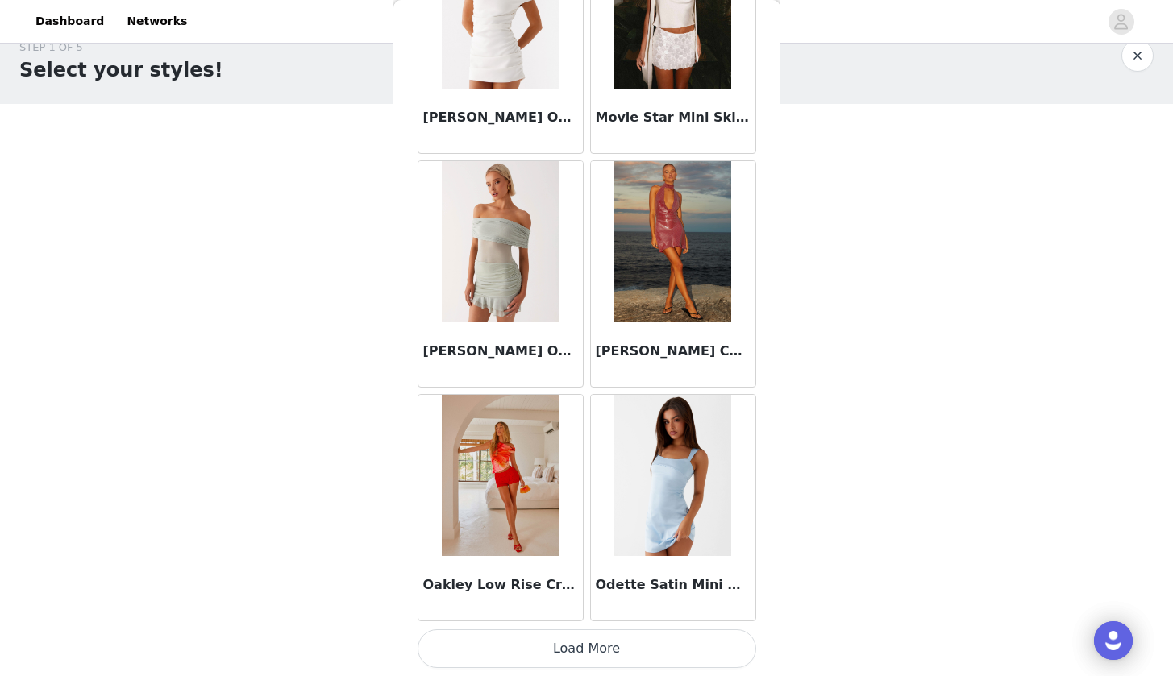
scroll to position [11138, 0]
click at [579, 646] on button "Load More" at bounding box center [586, 648] width 338 height 39
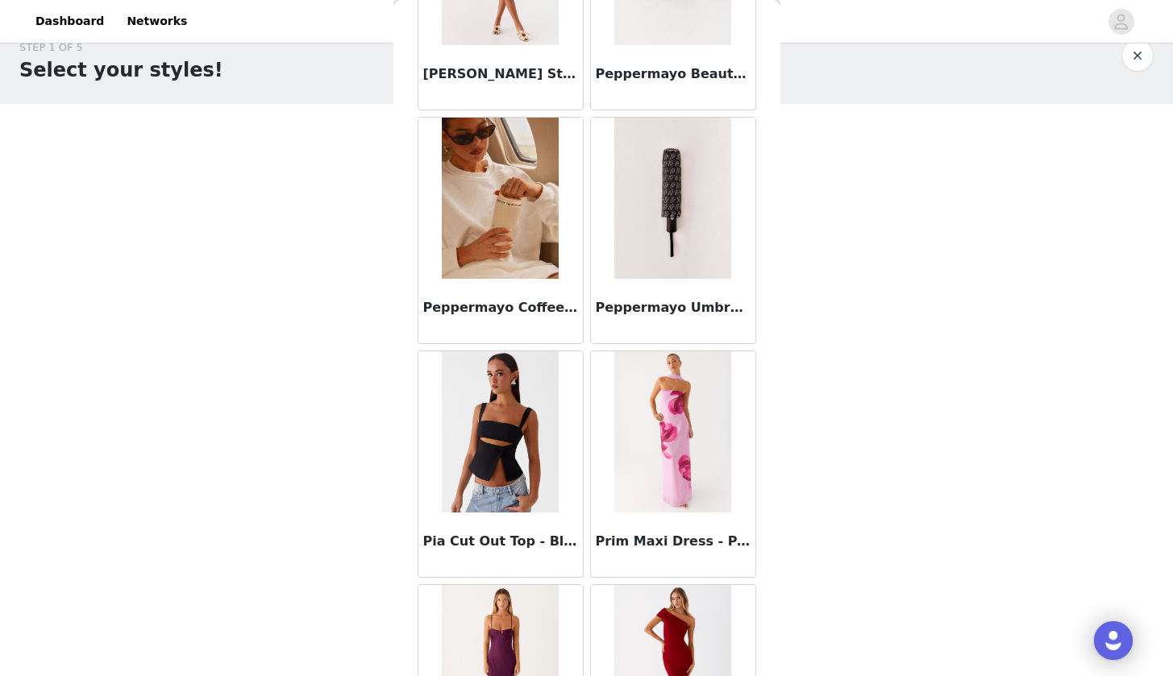
scroll to position [12586, 0]
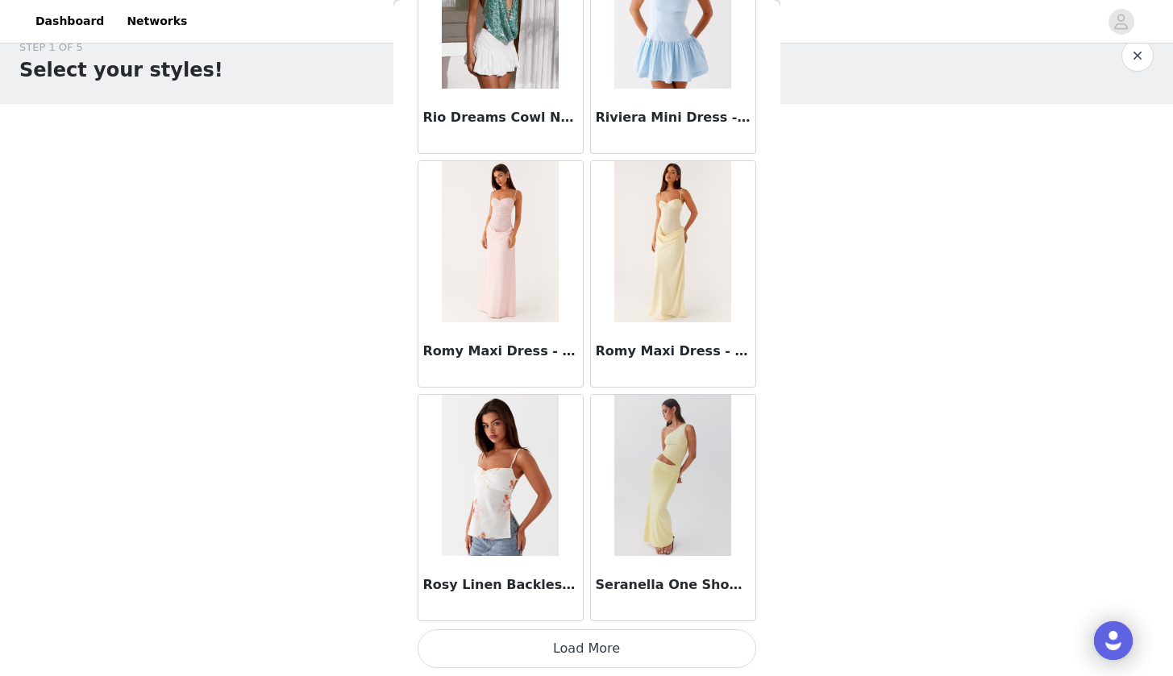
click at [574, 655] on button "Load More" at bounding box center [586, 648] width 338 height 39
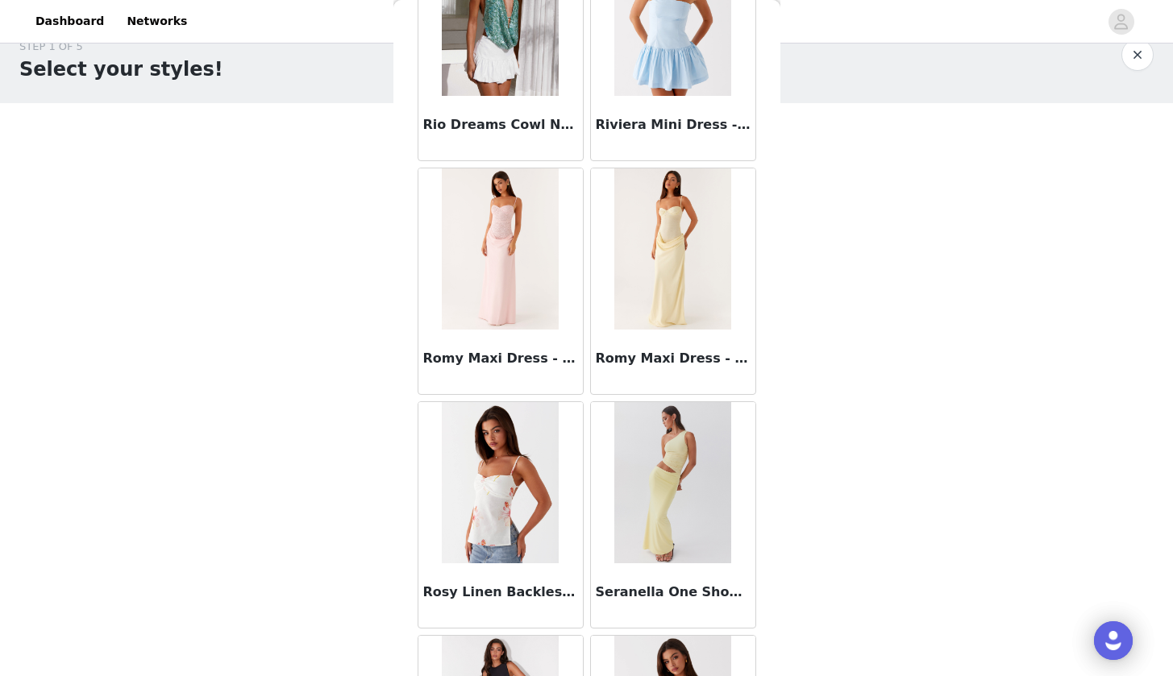
scroll to position [27, 0]
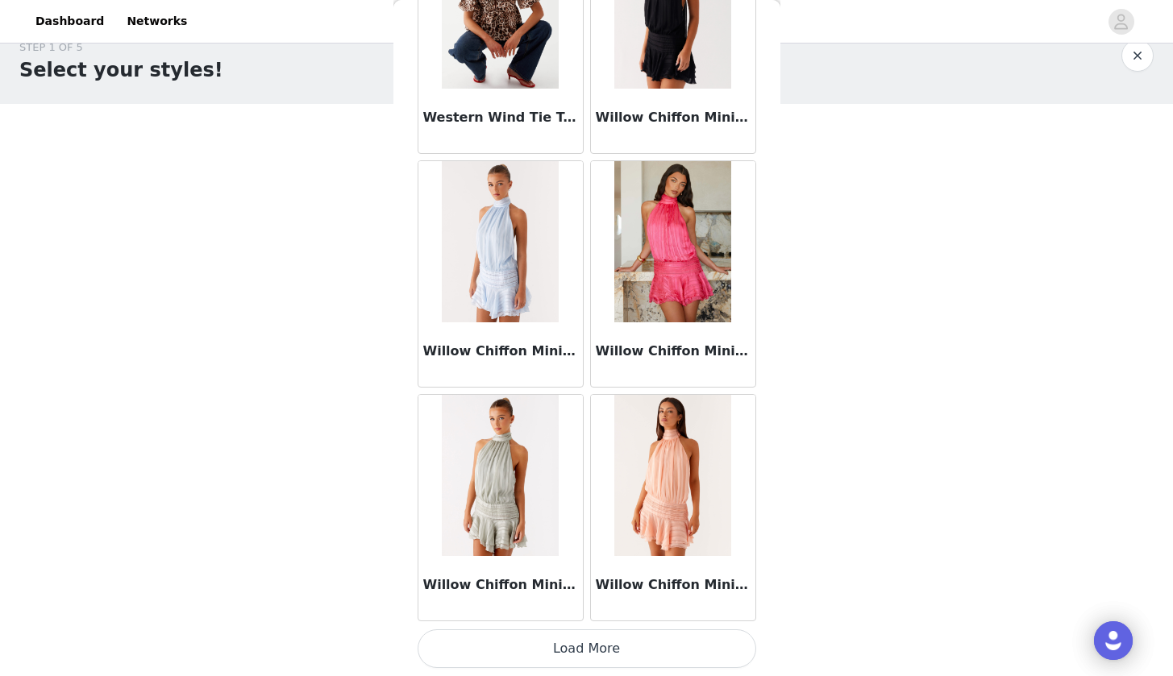
click at [584, 648] on button "Load More" at bounding box center [586, 648] width 338 height 39
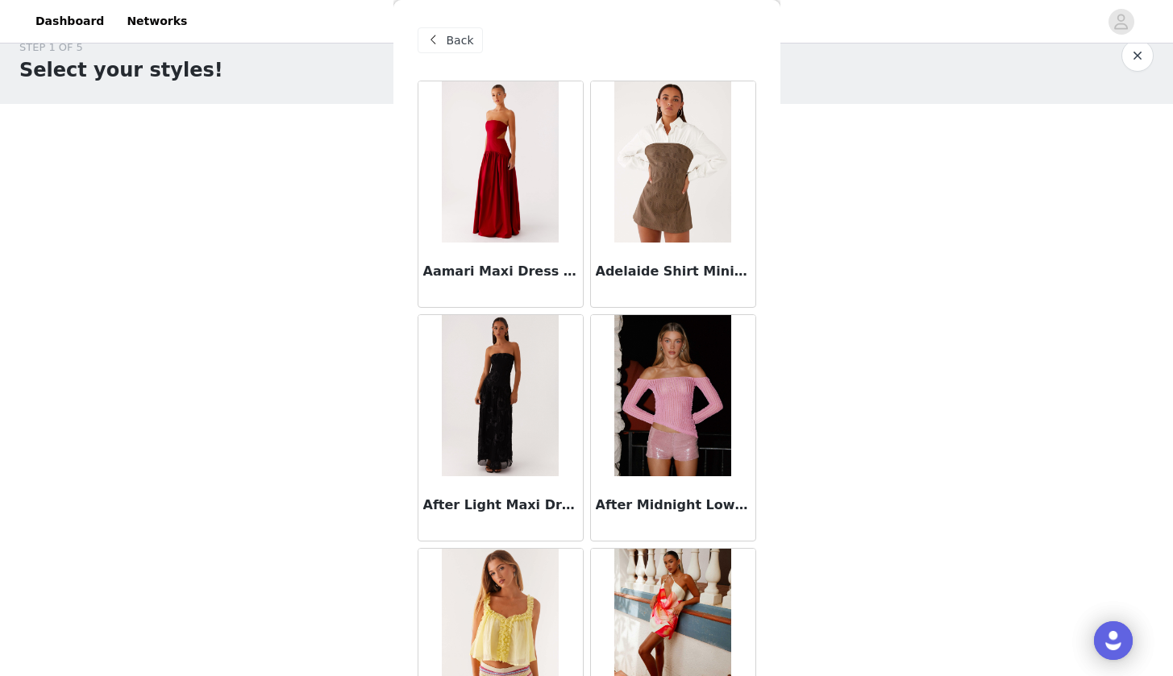
scroll to position [0, 0]
click at [456, 37] on span "Back" at bounding box center [459, 40] width 27 height 17
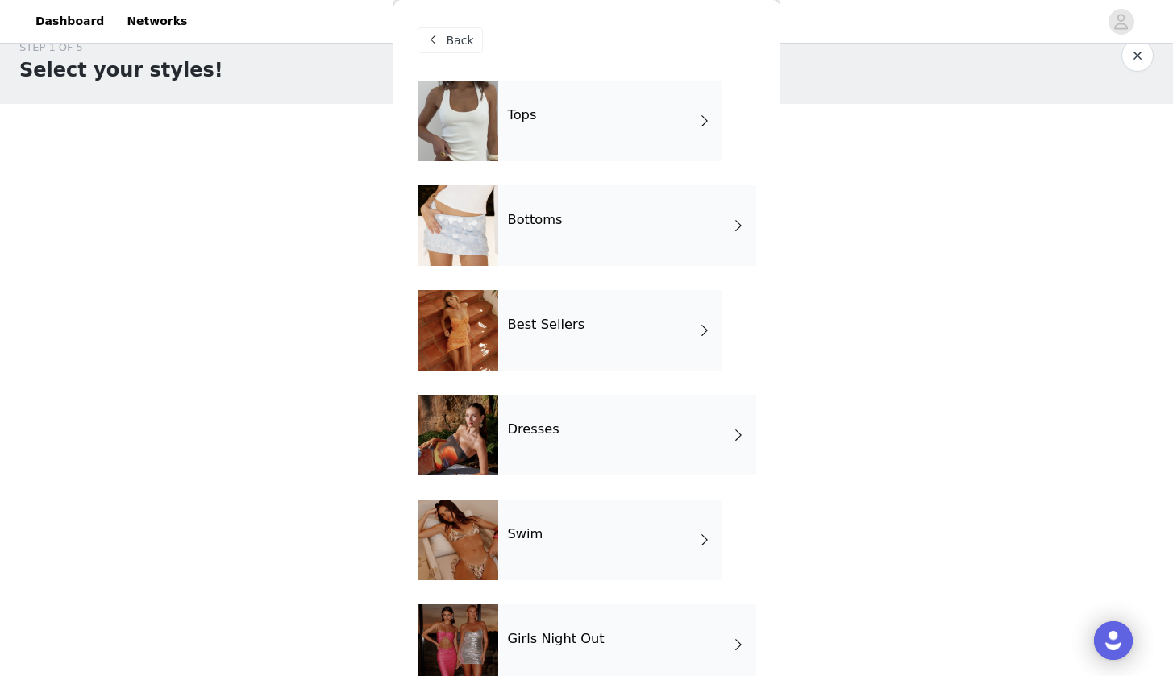
click at [626, 436] on div "Dresses" at bounding box center [627, 435] width 258 height 81
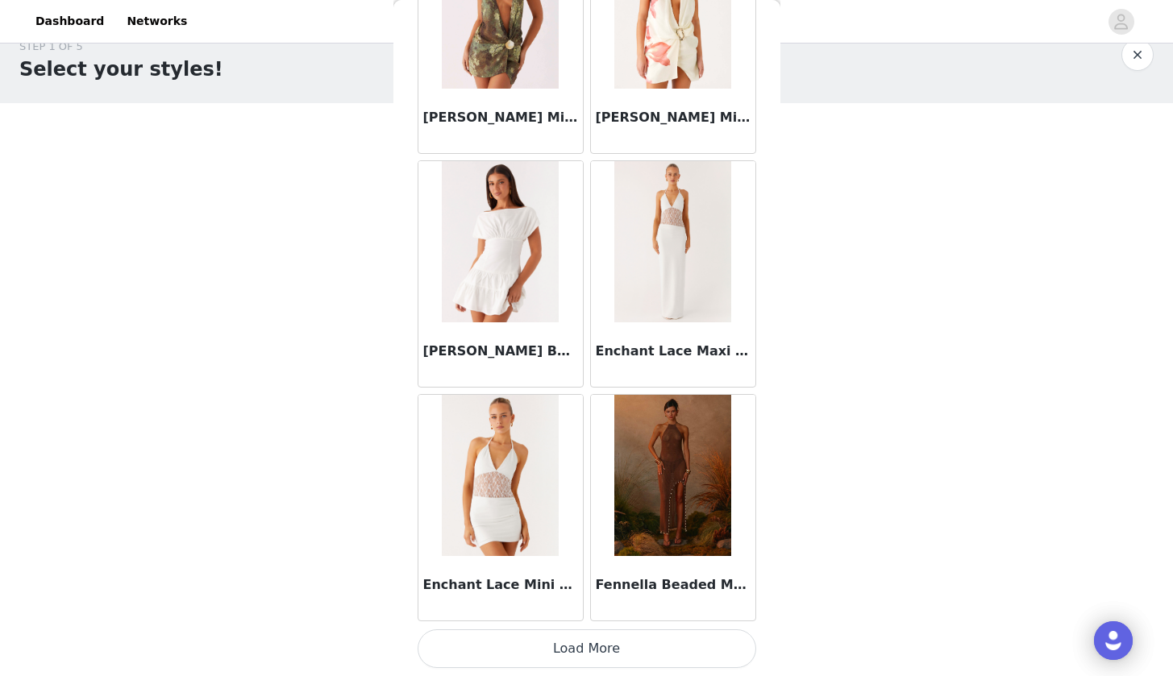
scroll to position [27, 0]
click at [518, 656] on button "Load More" at bounding box center [586, 648] width 338 height 39
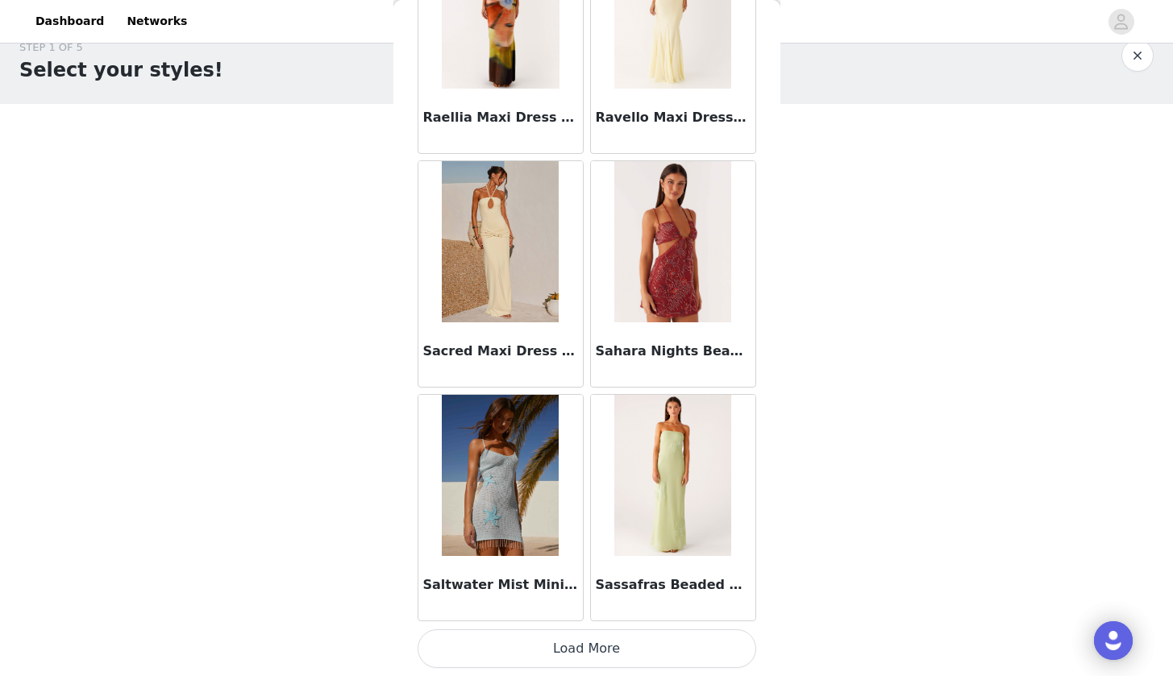
click at [579, 656] on button "Load More" at bounding box center [586, 648] width 338 height 39
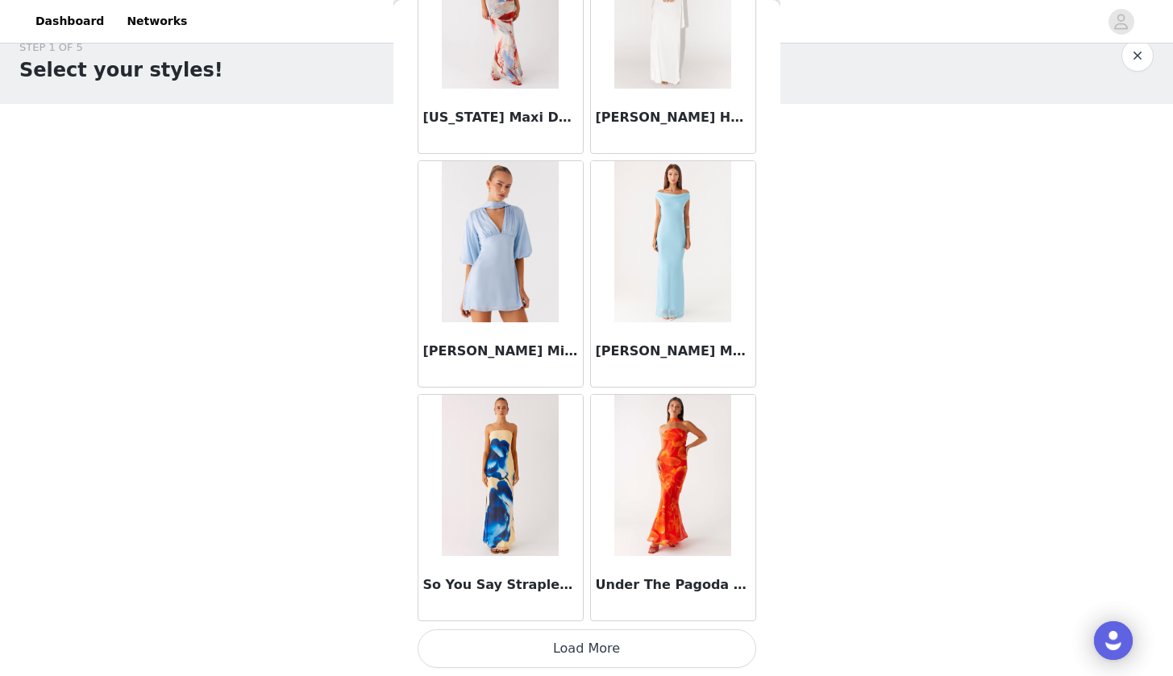
click at [556, 645] on button "Load More" at bounding box center [586, 648] width 338 height 39
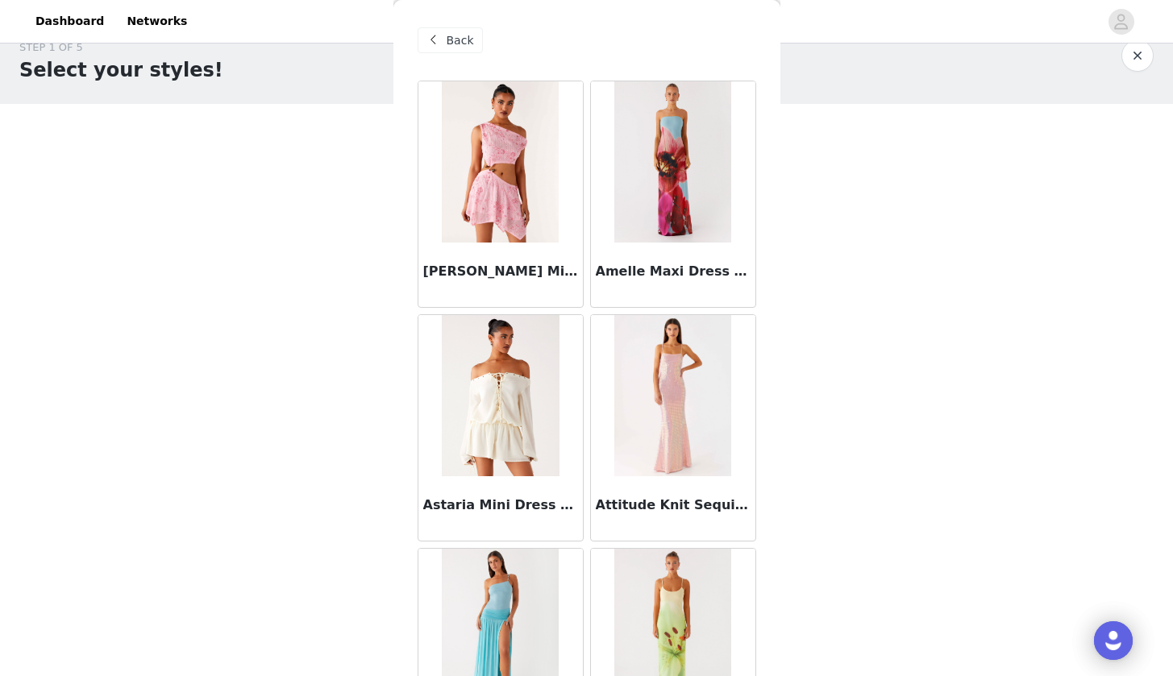
scroll to position [0, 0]
click at [522, 405] on img at bounding box center [501, 395] width 118 height 161
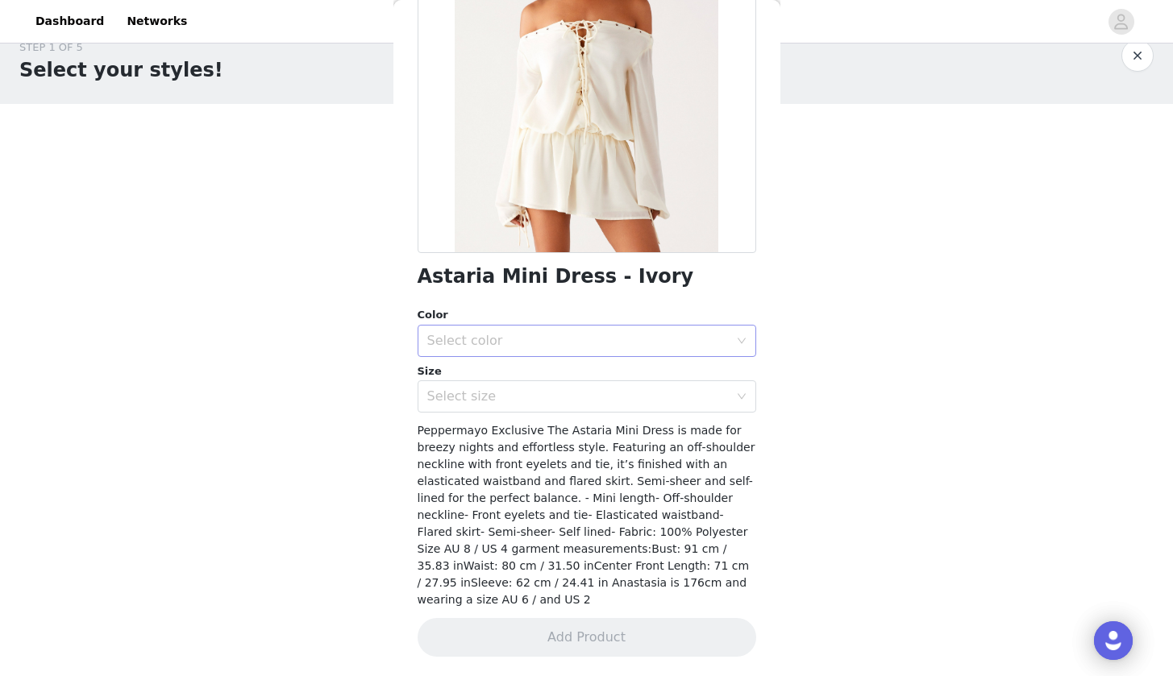
scroll to position [189, 0]
click at [598, 340] on div "Select color" at bounding box center [577, 342] width 301 height 16
click at [545, 383] on li "Ivory" at bounding box center [580, 376] width 326 height 26
click at [543, 409] on div "Select size" at bounding box center [581, 397] width 309 height 31
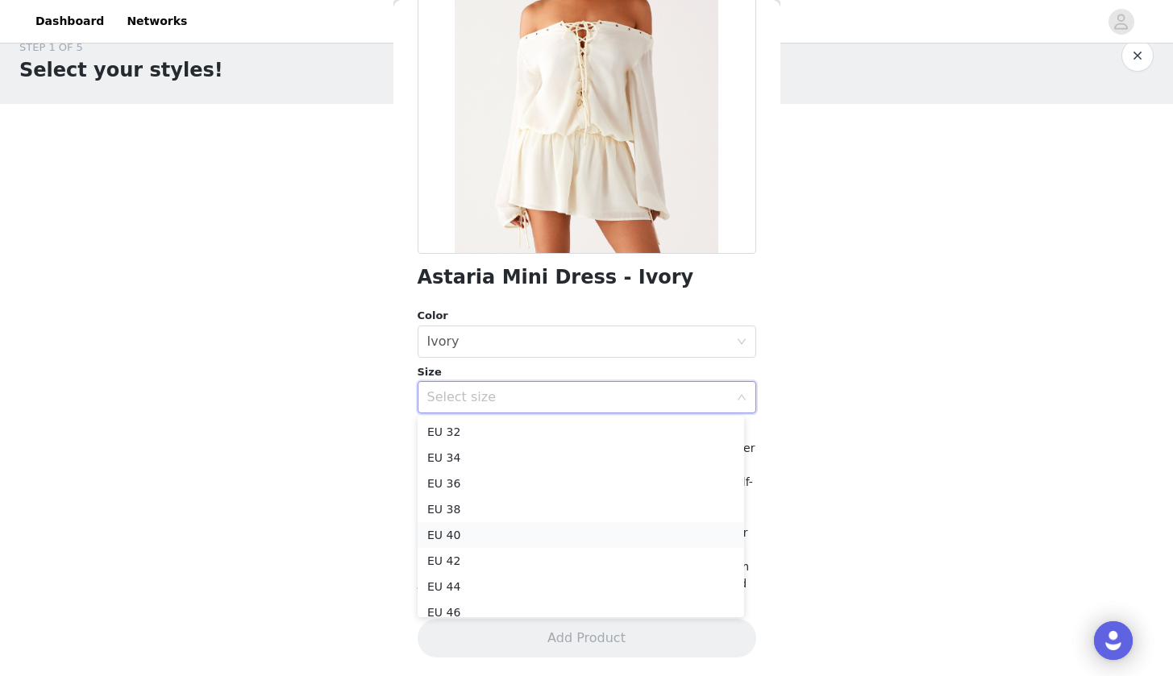
click at [500, 534] on li "EU 40" at bounding box center [580, 535] width 326 height 26
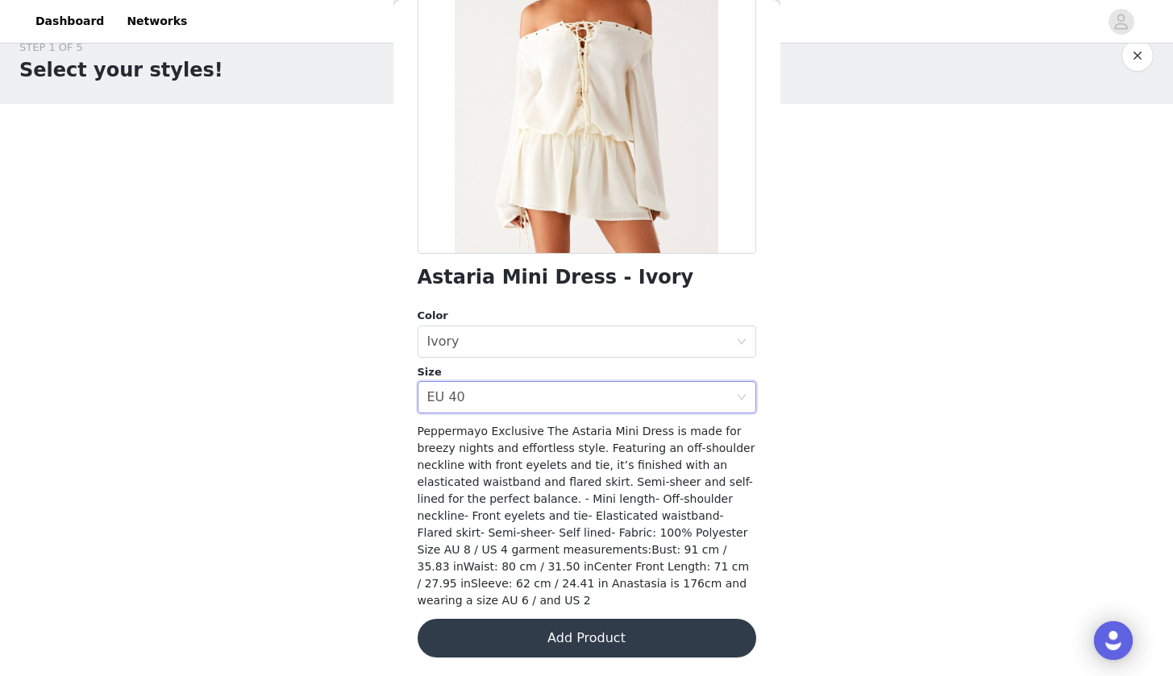
click at [559, 628] on button "Add Product" at bounding box center [586, 638] width 338 height 39
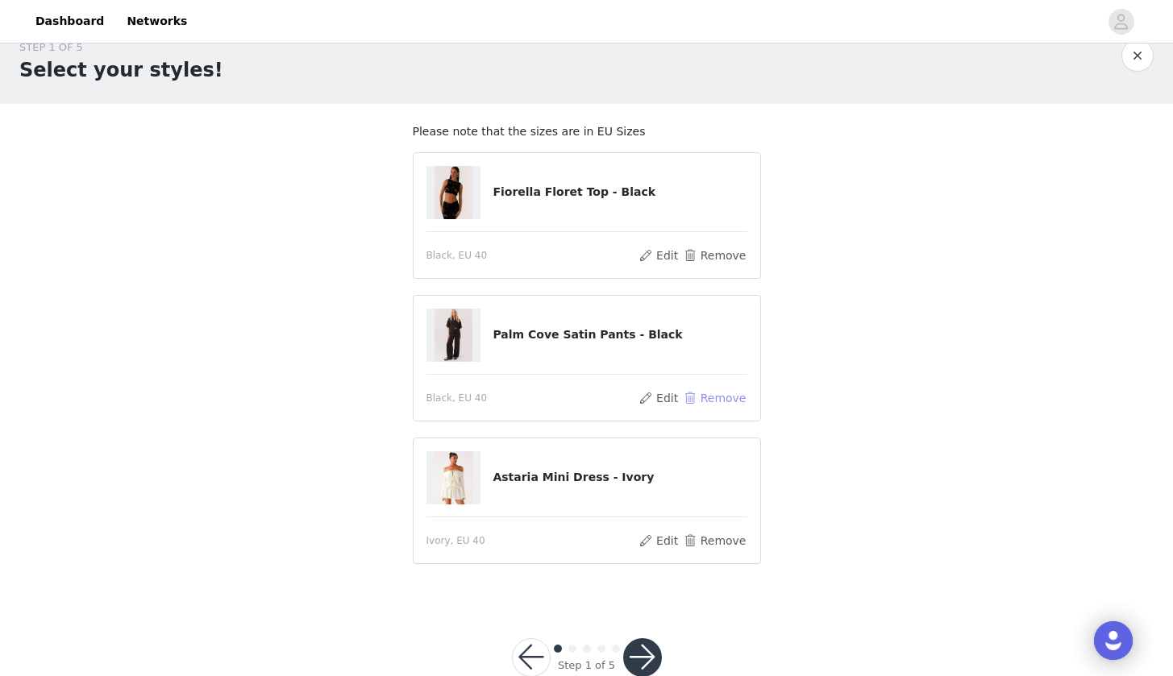
click at [702, 394] on button "Remove" at bounding box center [714, 397] width 64 height 19
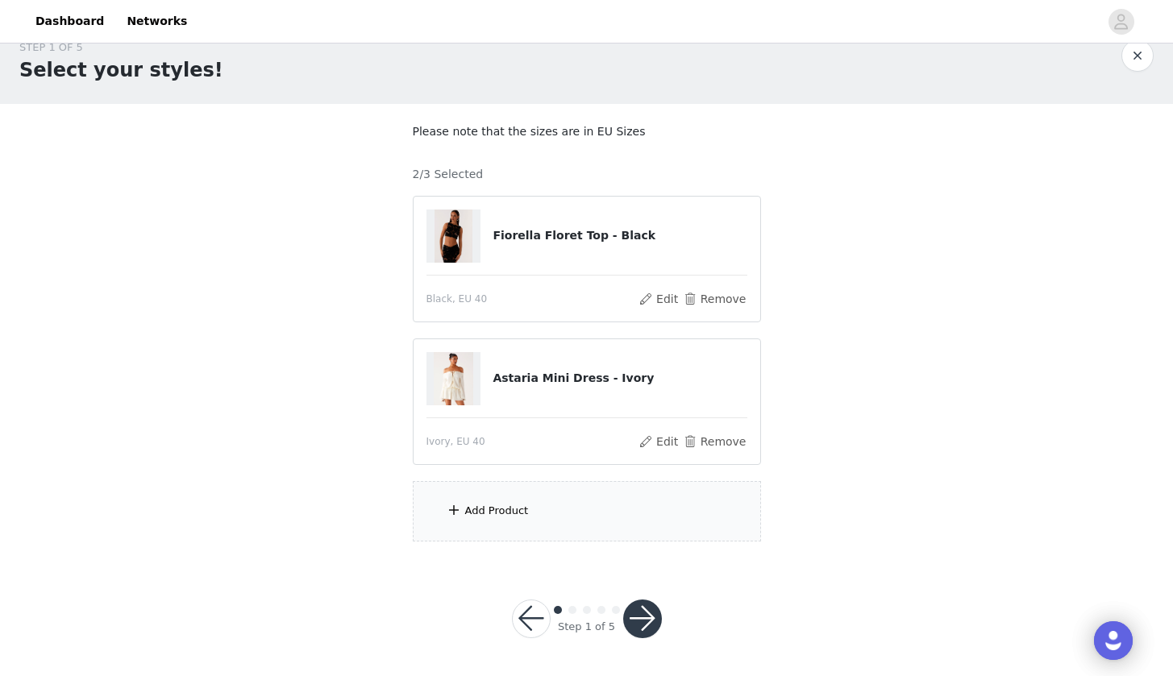
click at [646, 495] on div "Add Product" at bounding box center [587, 511] width 348 height 60
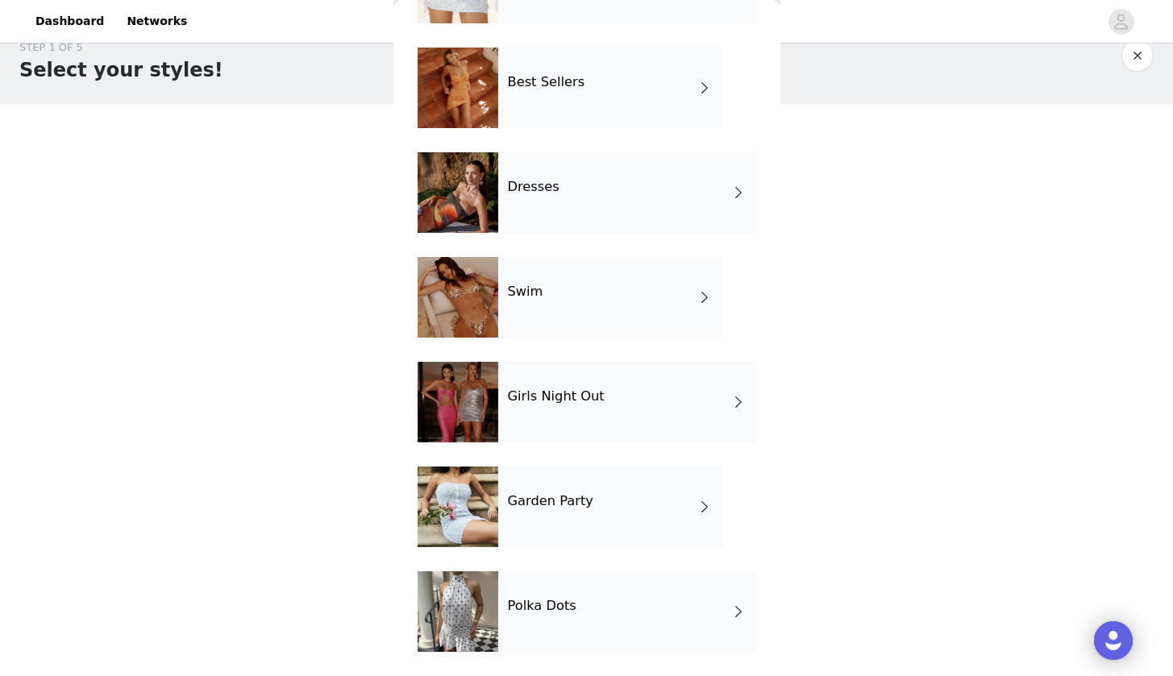
scroll to position [243, 0]
click at [621, 303] on div "Swim" at bounding box center [610, 297] width 224 height 81
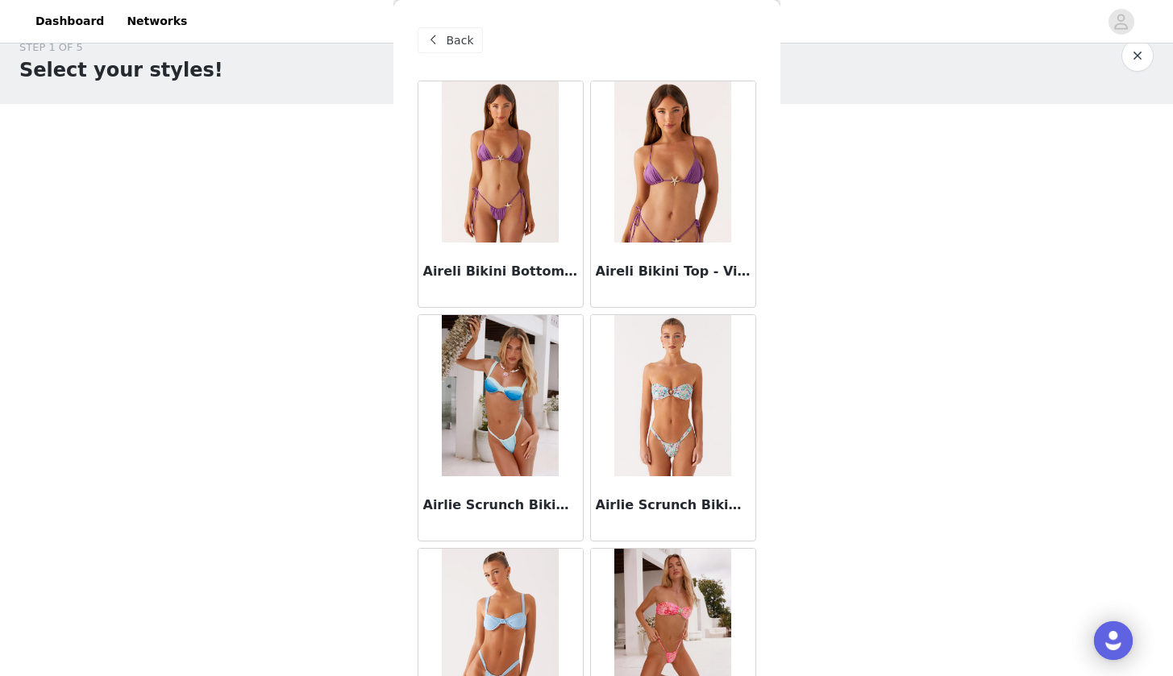
scroll to position [0, 0]
click at [457, 42] on span "Back" at bounding box center [459, 40] width 27 height 17
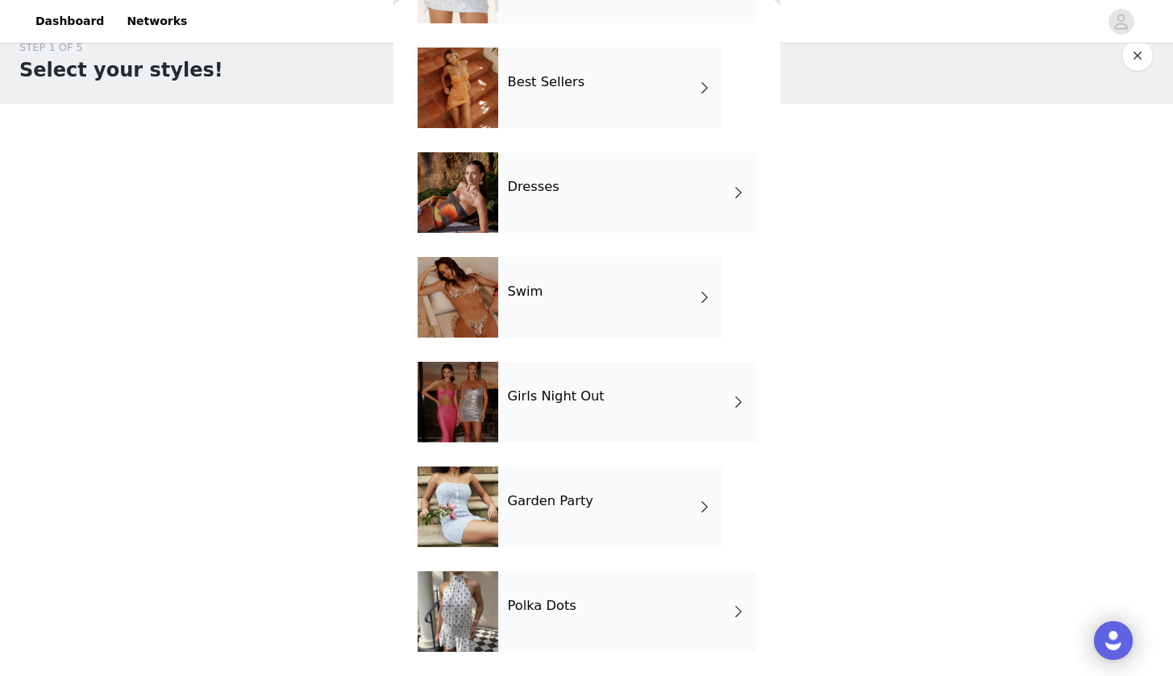
scroll to position [243, 0]
click at [618, 408] on div "Girls Night Out" at bounding box center [627, 402] width 258 height 81
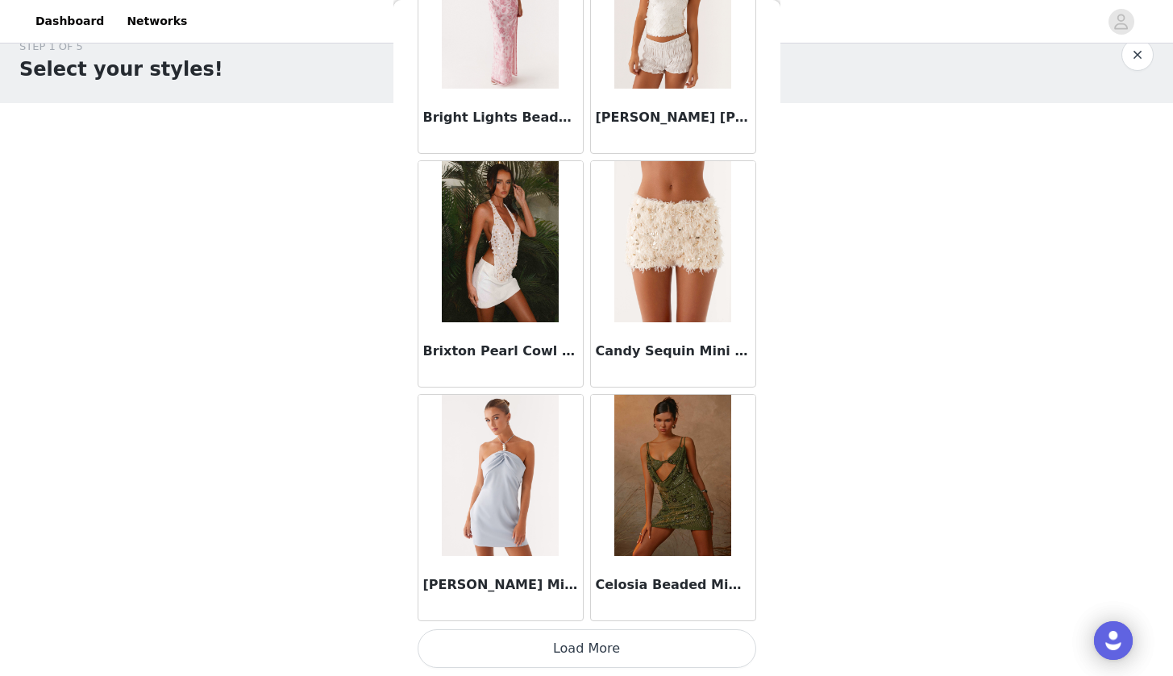
scroll to position [27, 0]
click at [581, 641] on button "Load More" at bounding box center [586, 648] width 338 height 39
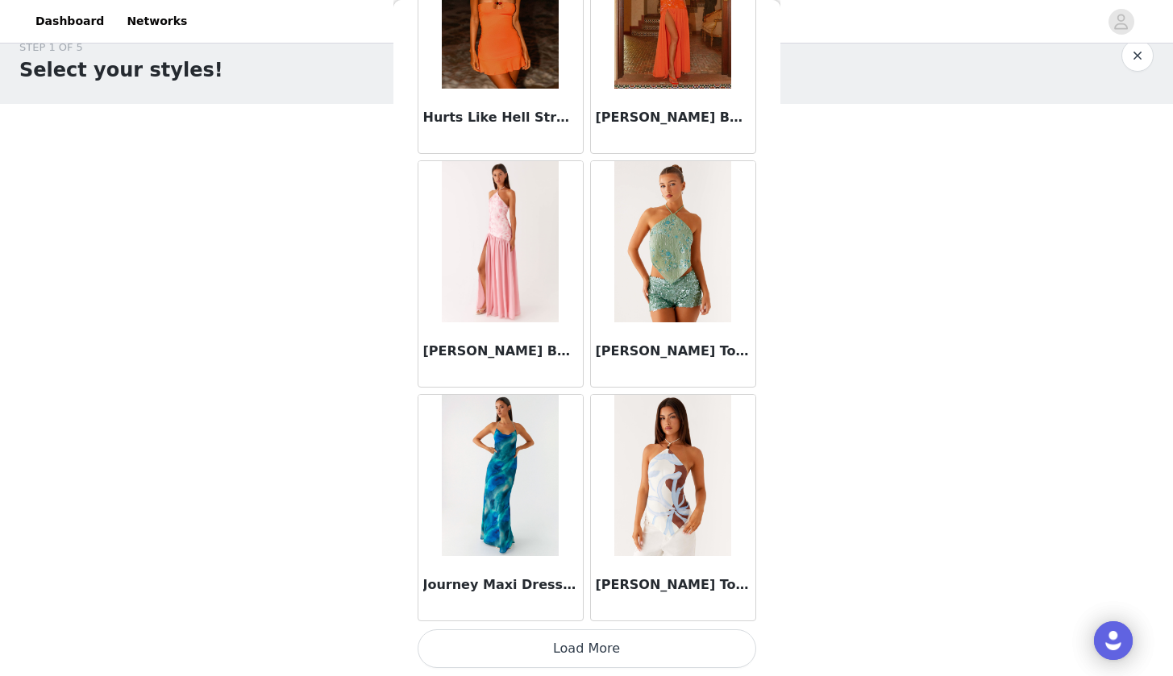
click at [580, 652] on button "Load More" at bounding box center [586, 648] width 338 height 39
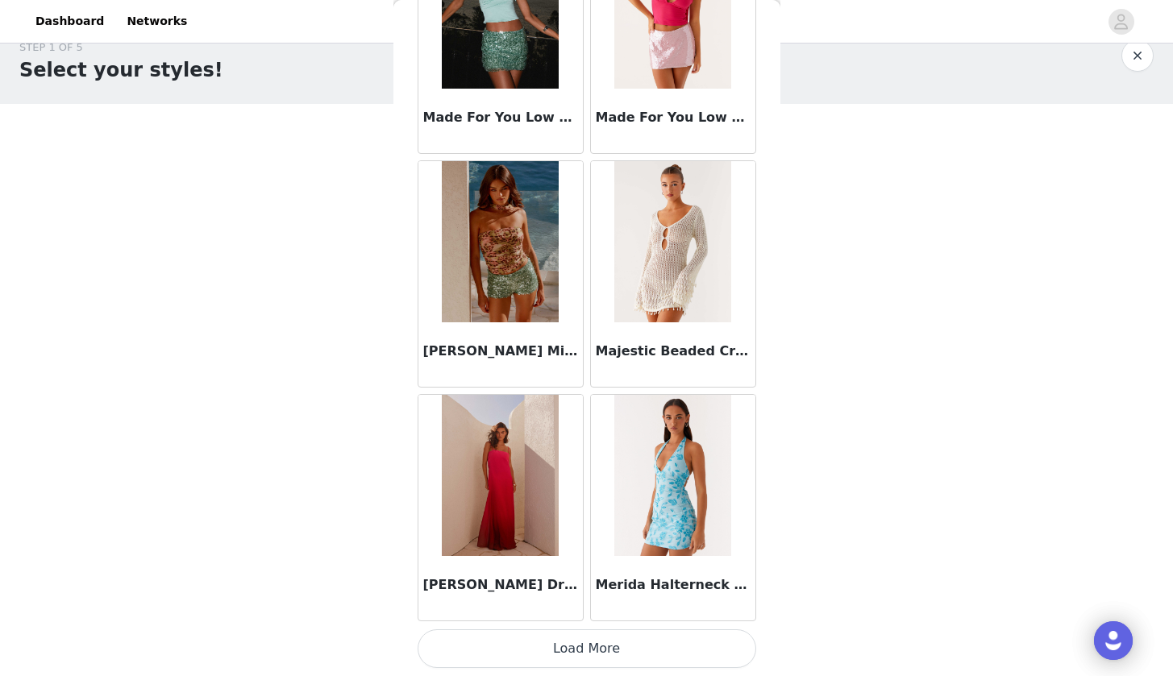
click at [570, 645] on button "Load More" at bounding box center [586, 648] width 338 height 39
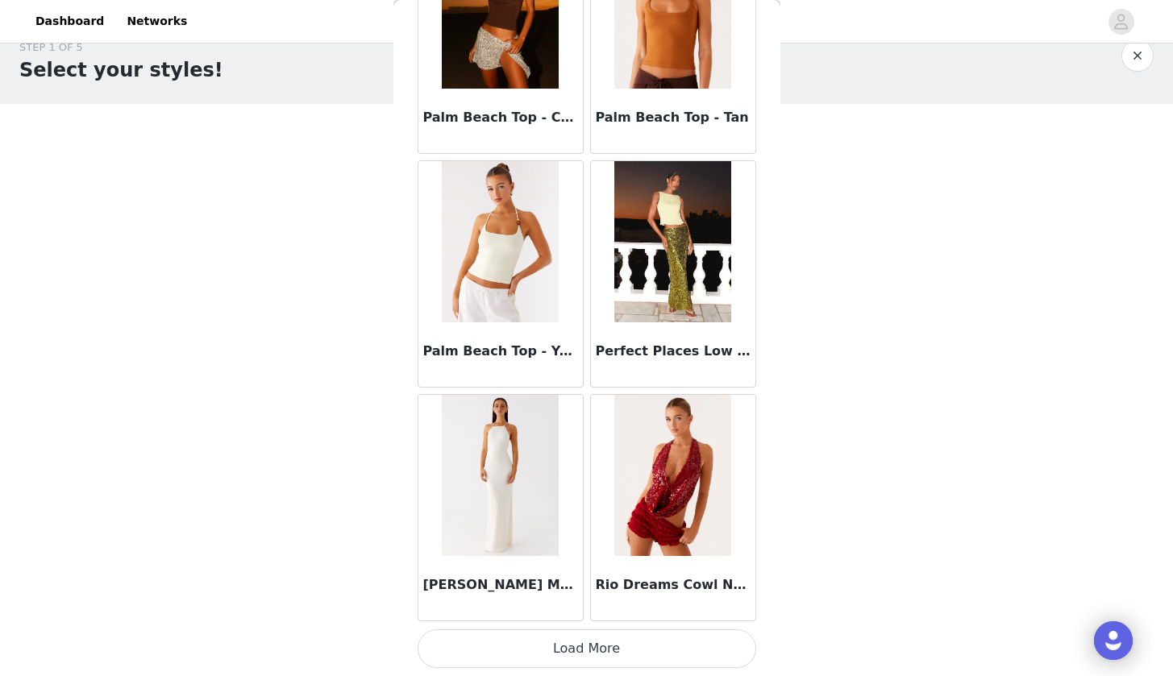
click at [594, 633] on button "Load More" at bounding box center [586, 648] width 338 height 39
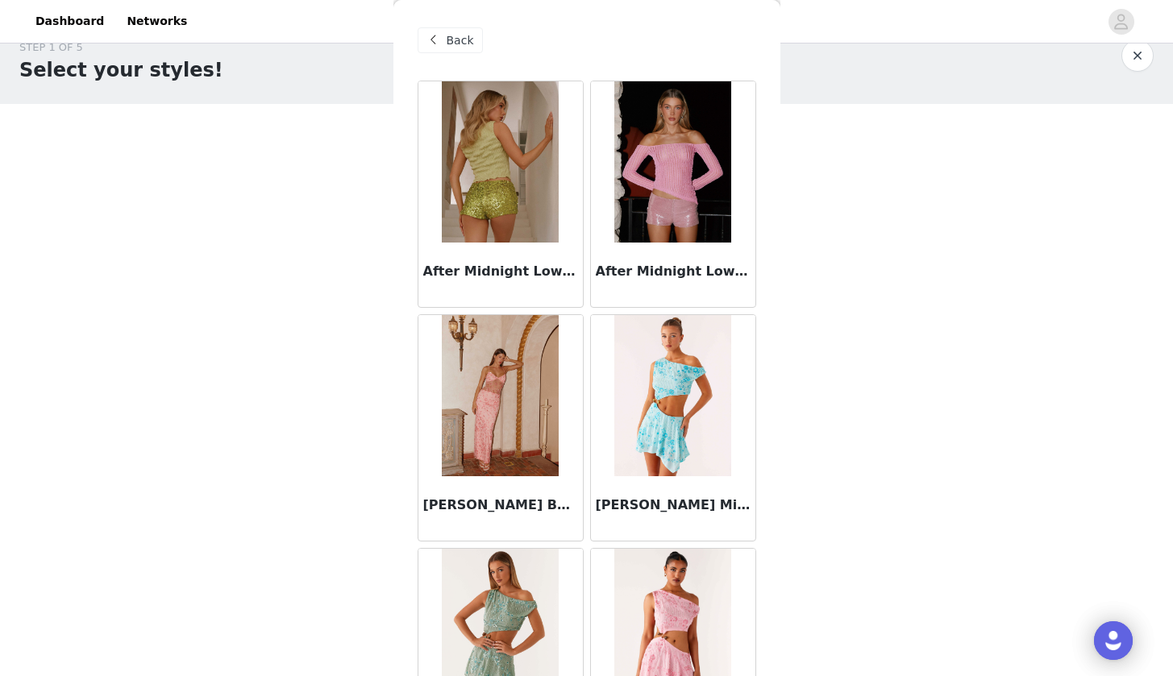
scroll to position [0, 0]
click at [458, 33] on span "Back" at bounding box center [459, 40] width 27 height 17
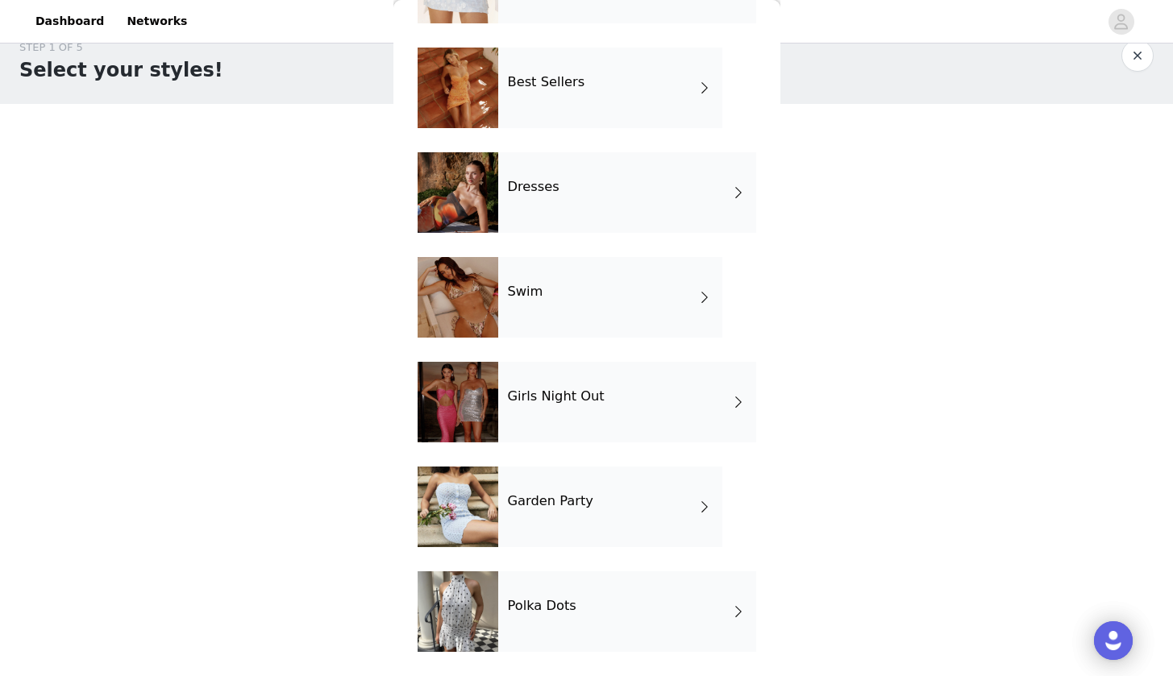
scroll to position [243, 0]
click at [633, 524] on div "Garden Party" at bounding box center [610, 507] width 224 height 81
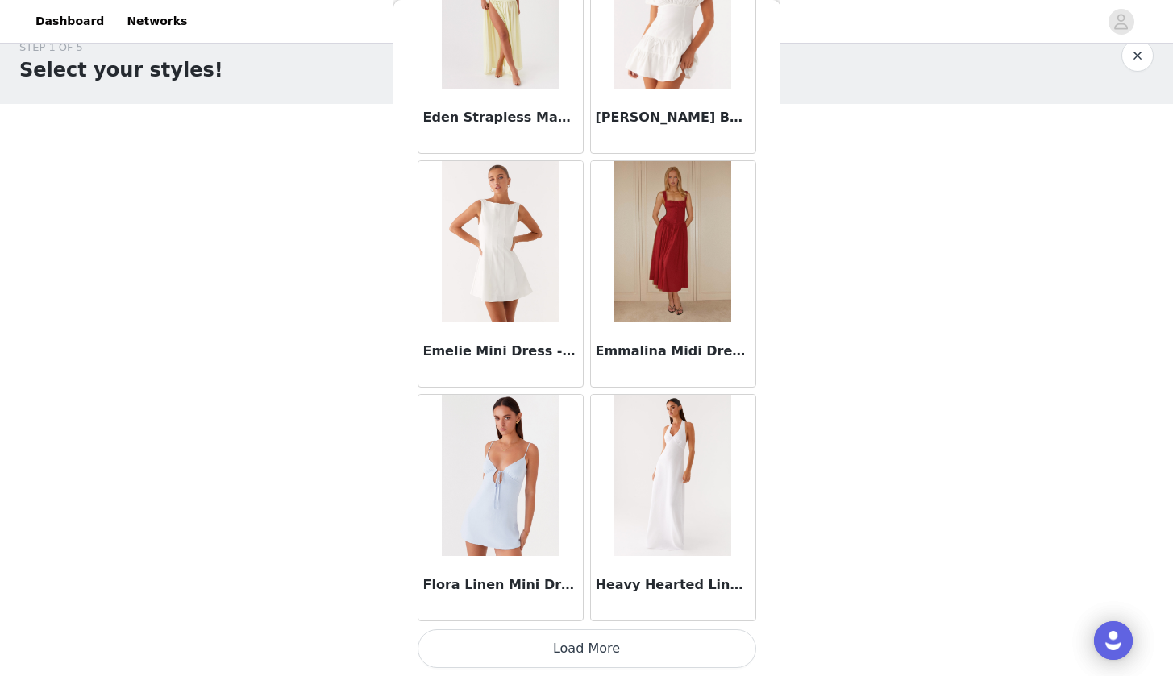
scroll to position [1790, 0]
click at [600, 640] on button "Load More" at bounding box center [586, 648] width 338 height 39
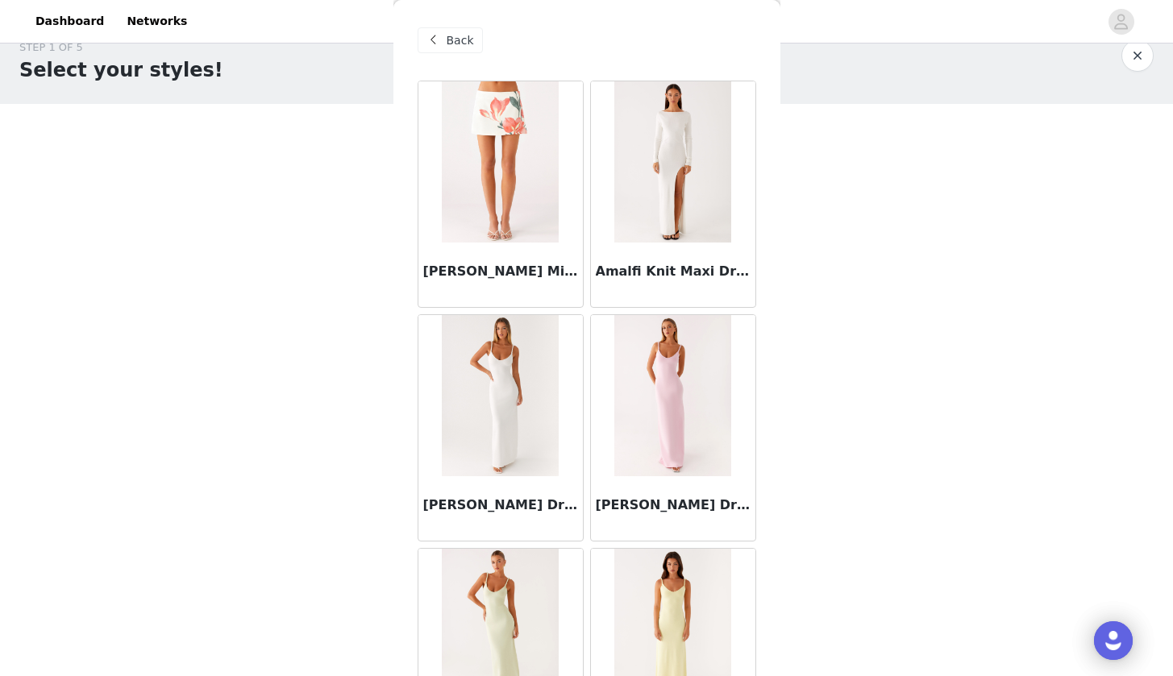
scroll to position [0, 0]
click at [450, 41] on span "Back" at bounding box center [459, 40] width 27 height 17
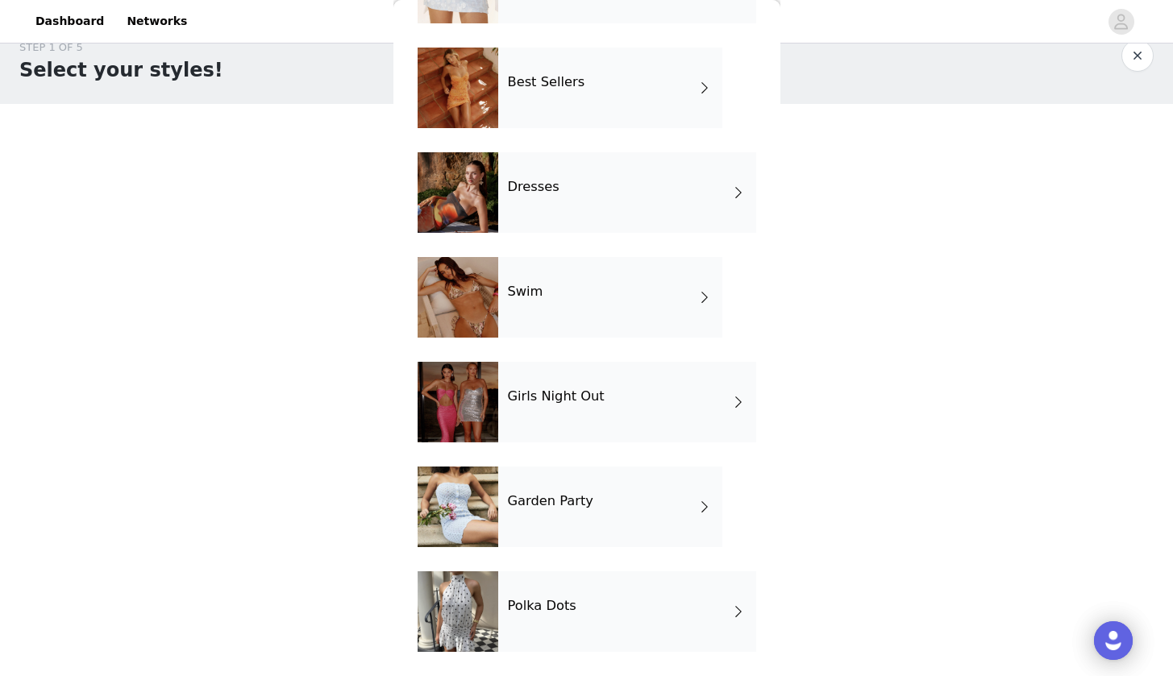
click at [589, 598] on div "Polka Dots" at bounding box center [627, 611] width 258 height 81
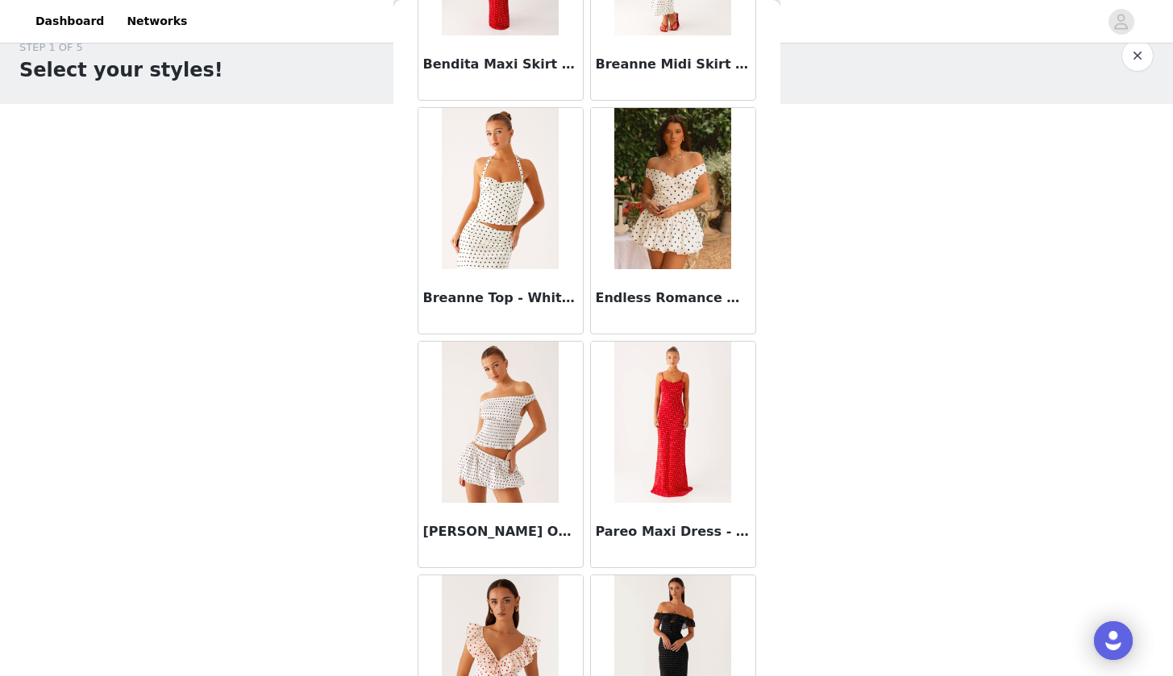
scroll to position [441, 0]
click at [639, 193] on img at bounding box center [672, 188] width 117 height 161
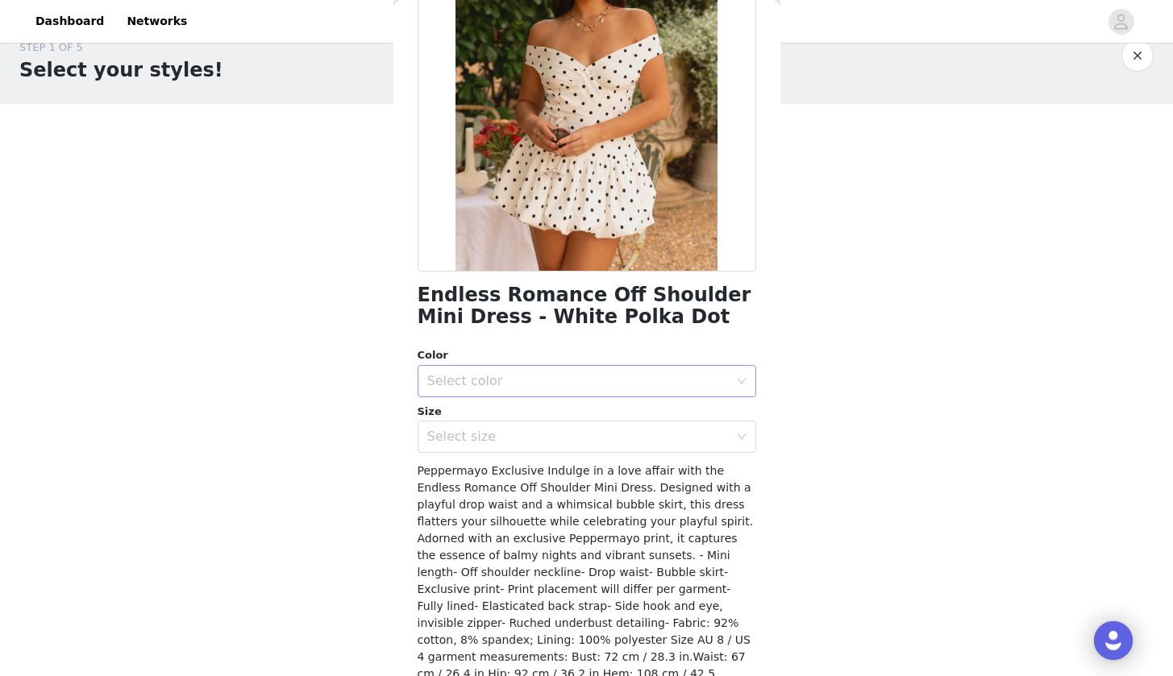
scroll to position [224, 0]
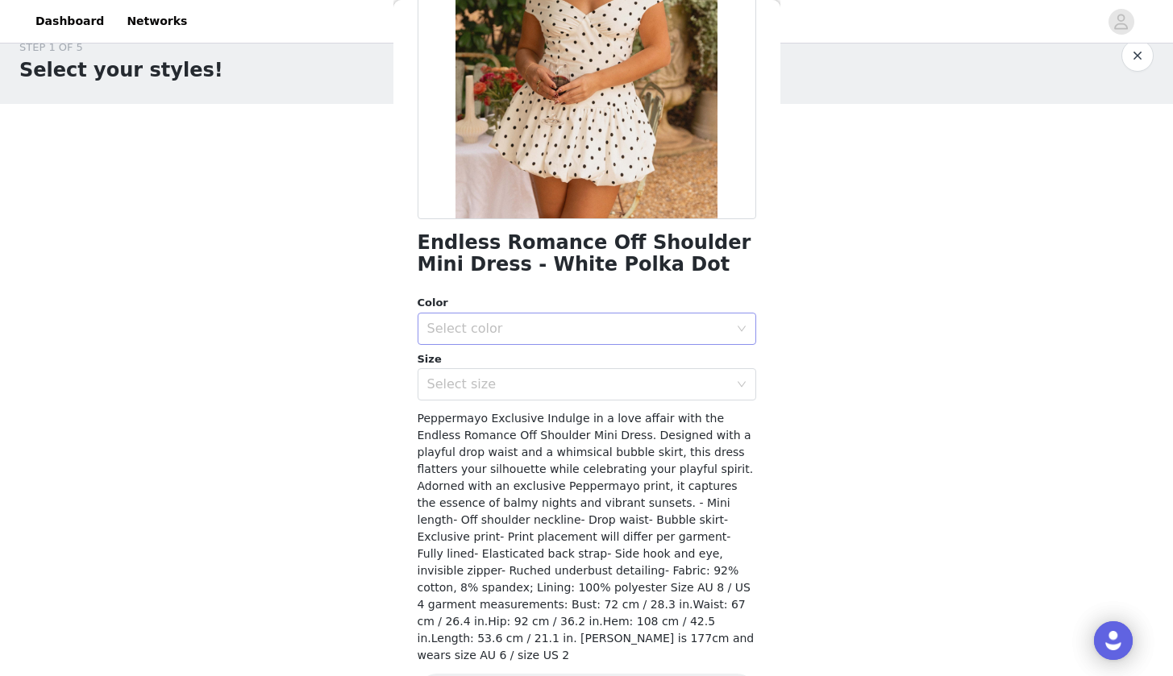
click at [608, 341] on div "Select color" at bounding box center [581, 328] width 309 height 31
click at [579, 367] on li "White Polka Dot" at bounding box center [580, 364] width 326 height 26
click at [579, 390] on div "Select size" at bounding box center [577, 384] width 301 height 16
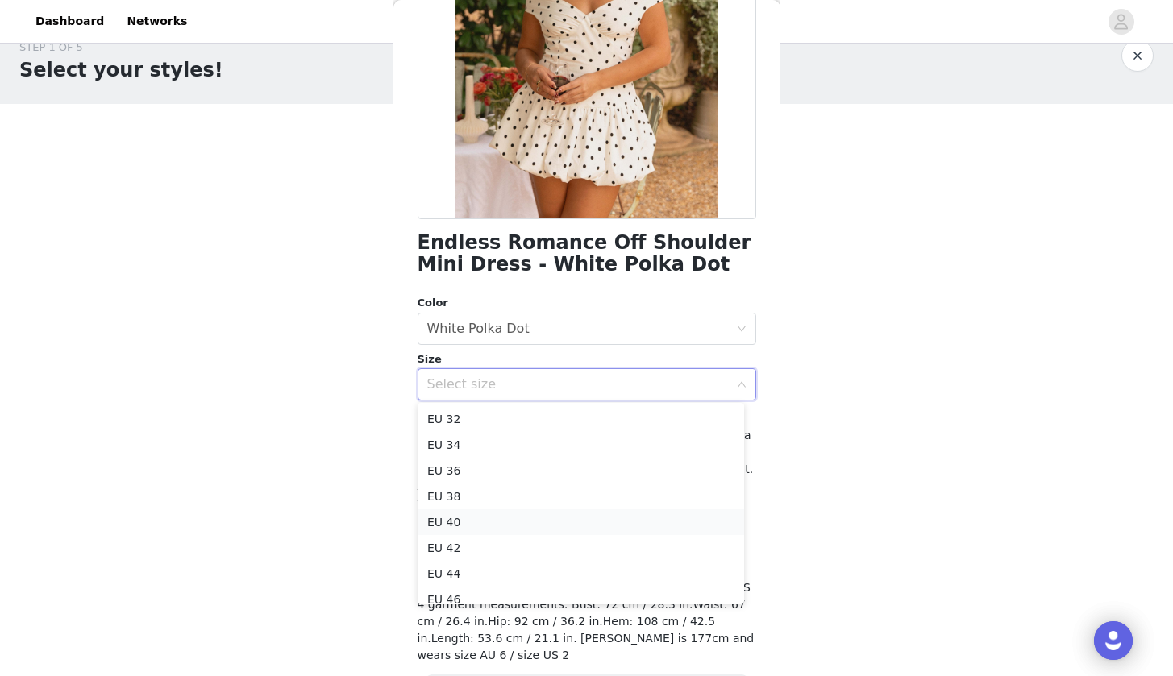
click at [484, 521] on li "EU 40" at bounding box center [580, 522] width 326 height 26
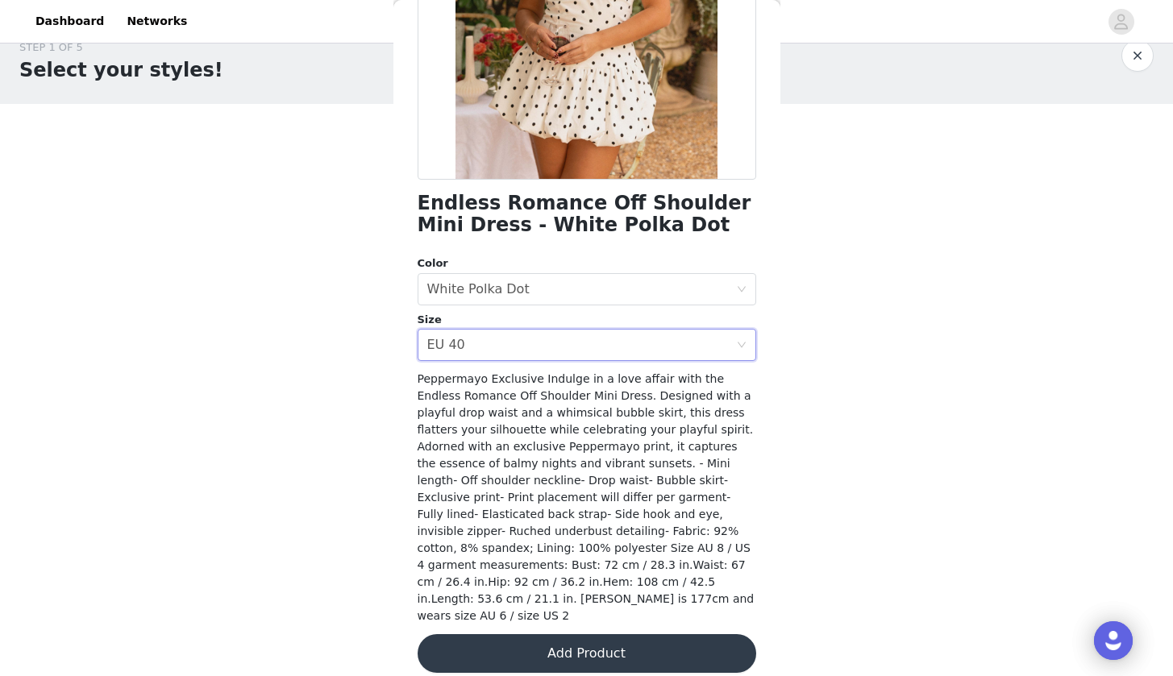
scroll to position [262, 0]
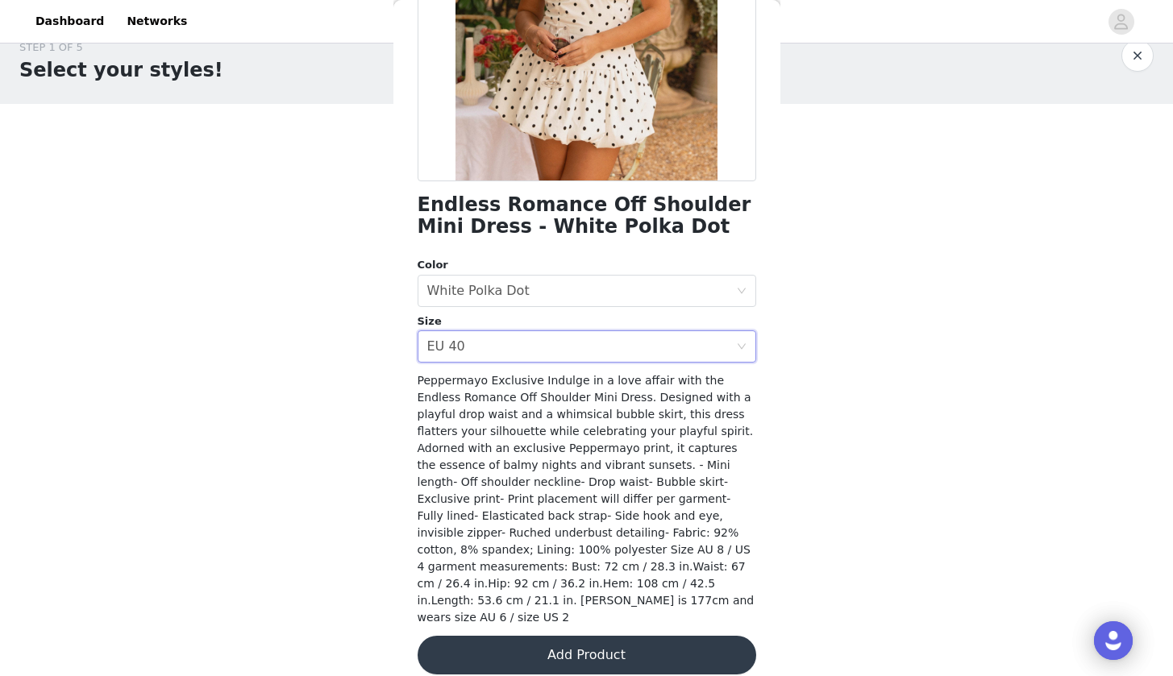
click at [516, 642] on button "Add Product" at bounding box center [586, 655] width 338 height 39
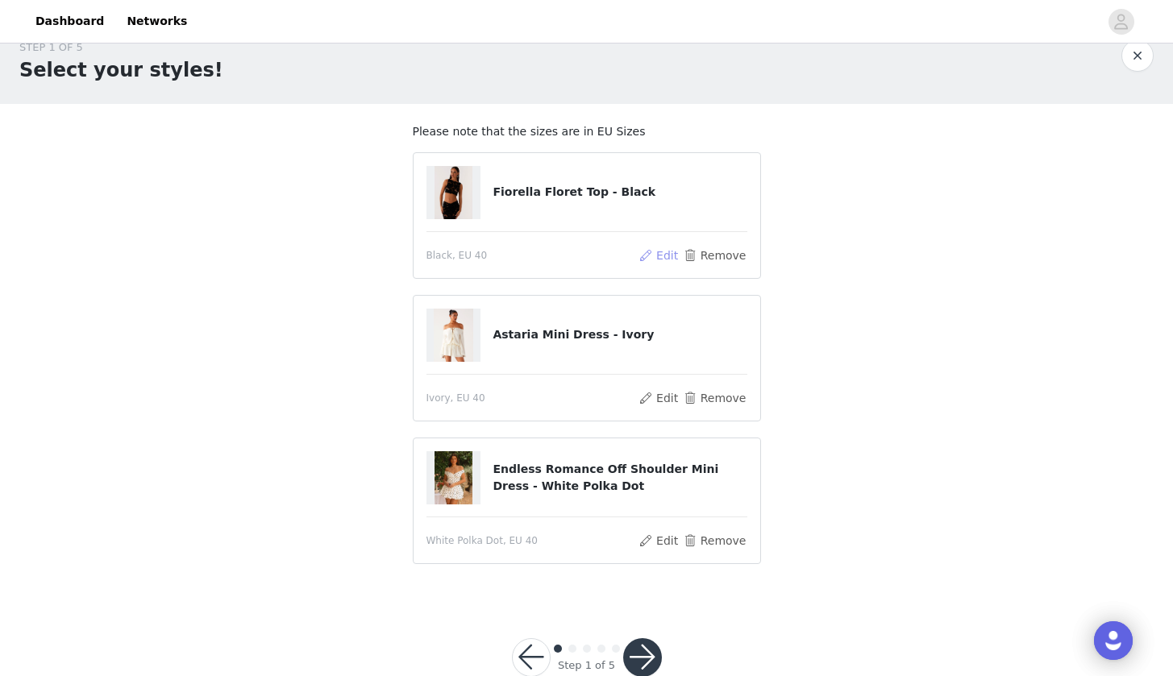
click at [671, 253] on button "Edit" at bounding box center [658, 255] width 41 height 19
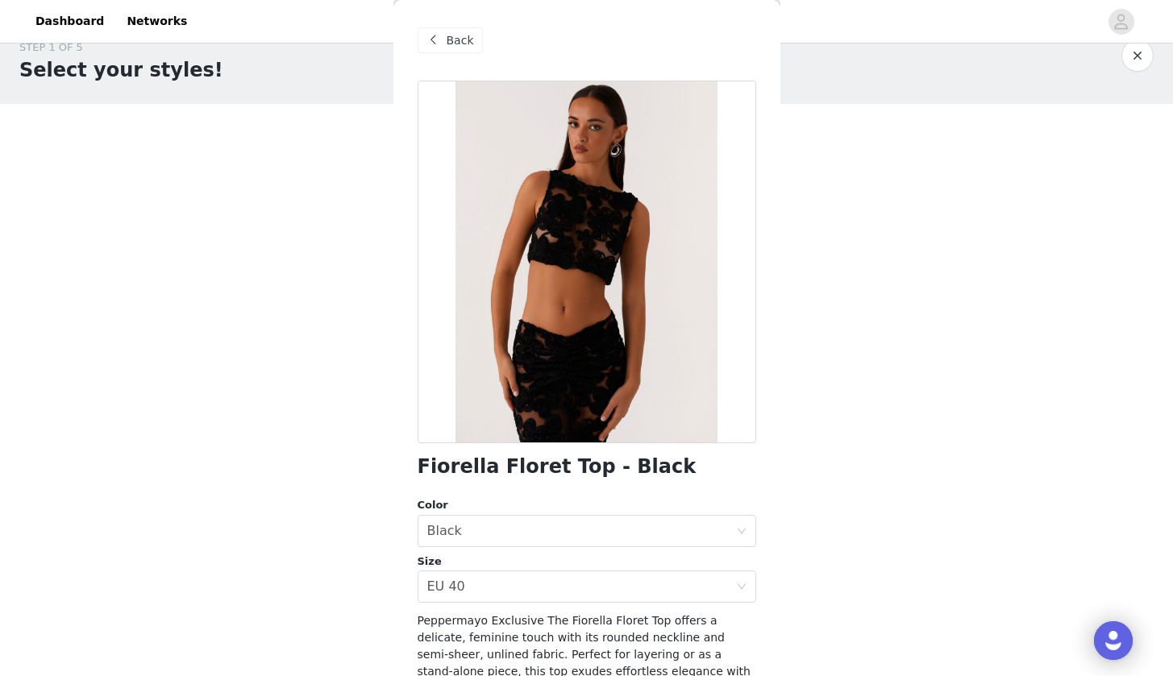
click at [445, 37] on div "Back" at bounding box center [449, 40] width 65 height 26
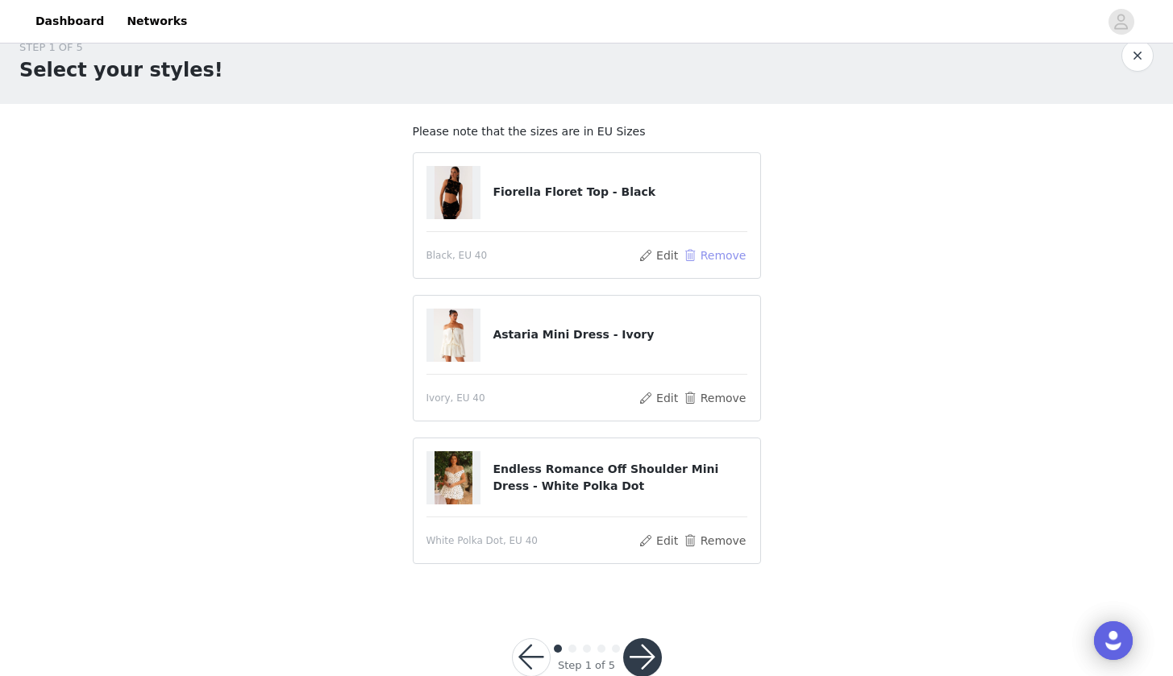
click at [716, 252] on button "Remove" at bounding box center [714, 255] width 64 height 19
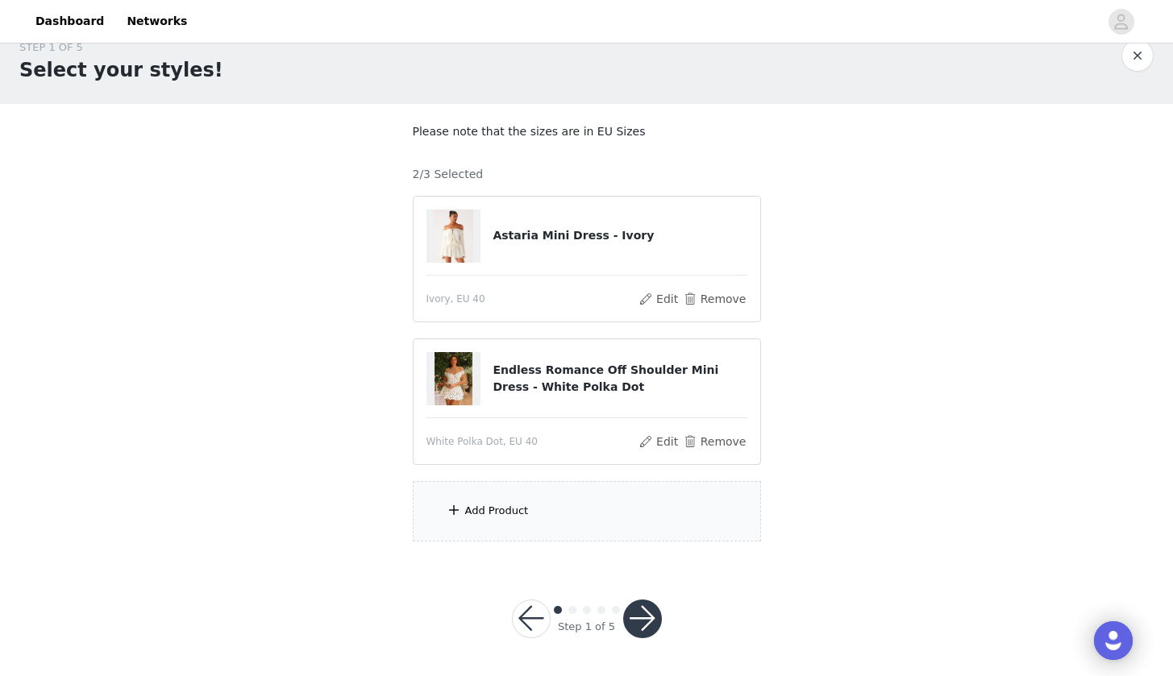
click at [506, 493] on div "Add Product" at bounding box center [587, 511] width 348 height 60
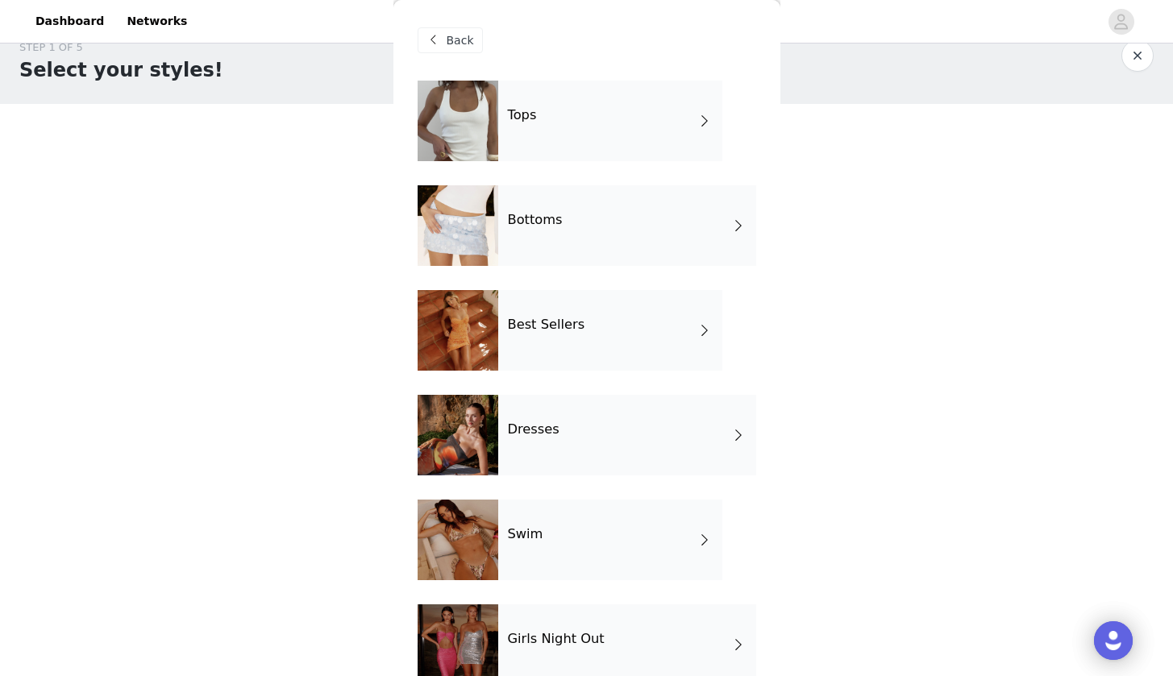
click at [630, 239] on div "Bottoms" at bounding box center [627, 225] width 258 height 81
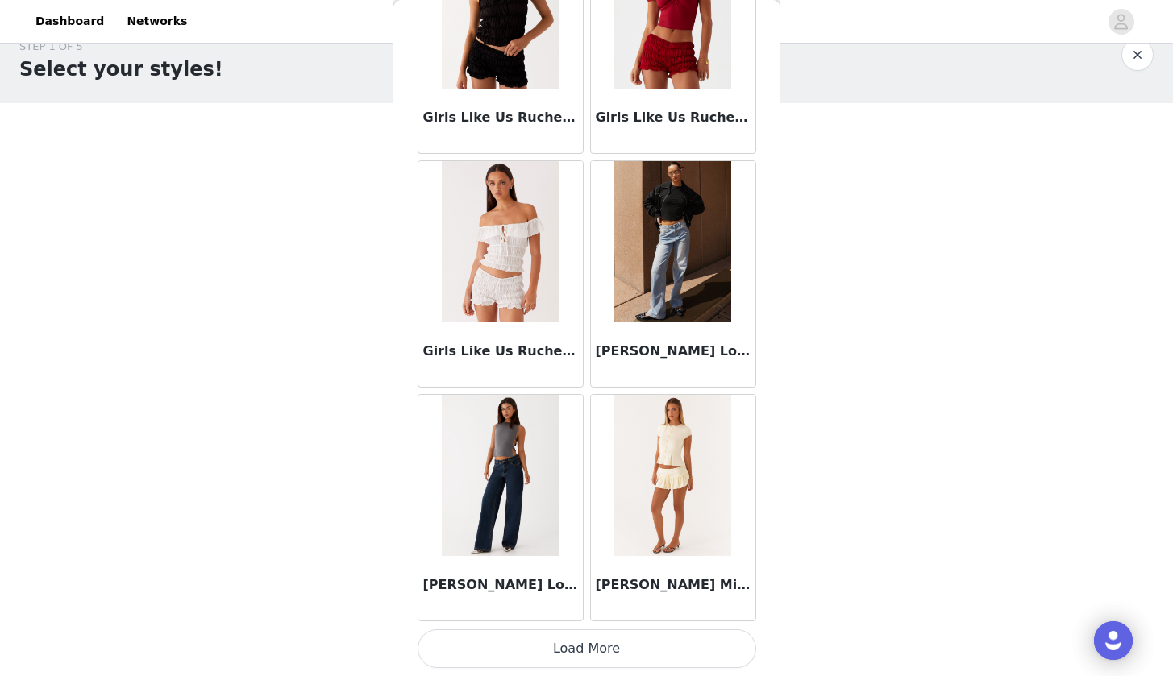
scroll to position [27, 0]
click at [577, 641] on button "Load More" at bounding box center [586, 648] width 338 height 39
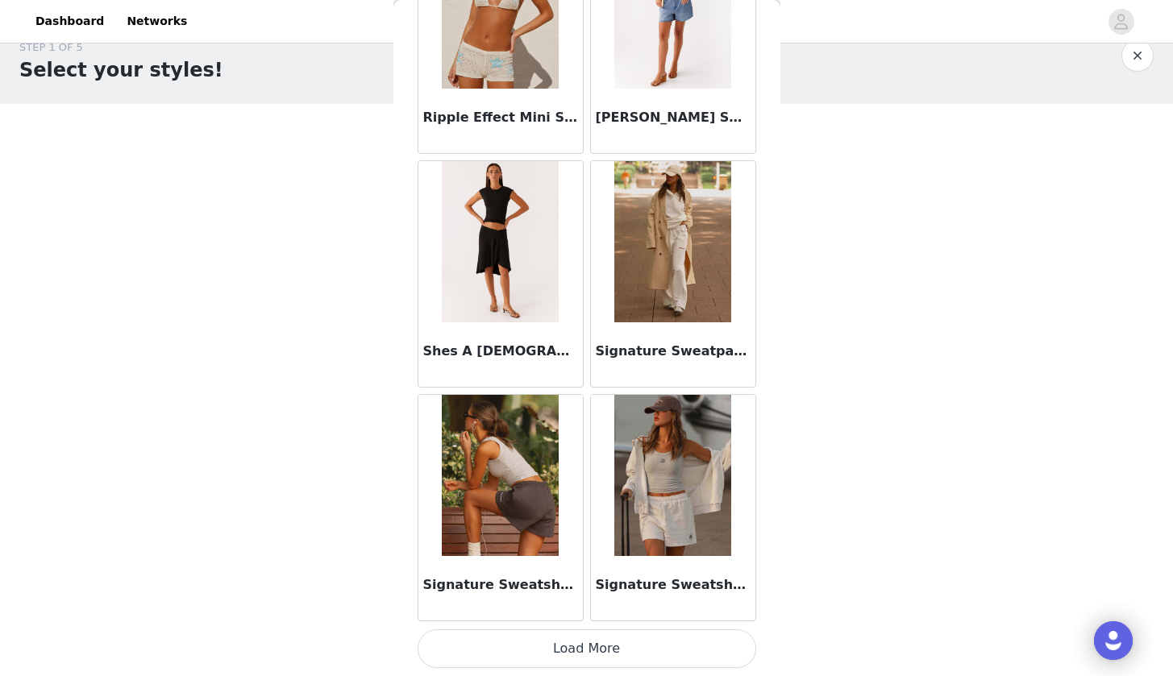
click at [587, 651] on button "Load More" at bounding box center [586, 648] width 338 height 39
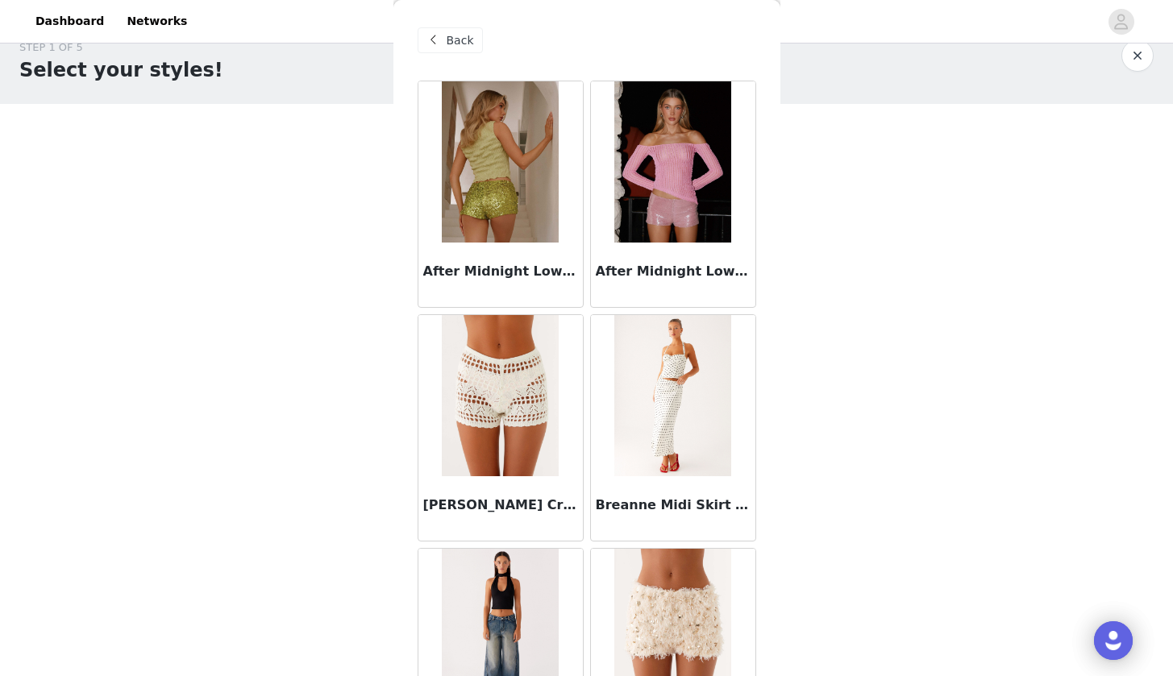
scroll to position [0, 0]
click at [448, 50] on div "Back" at bounding box center [449, 40] width 65 height 26
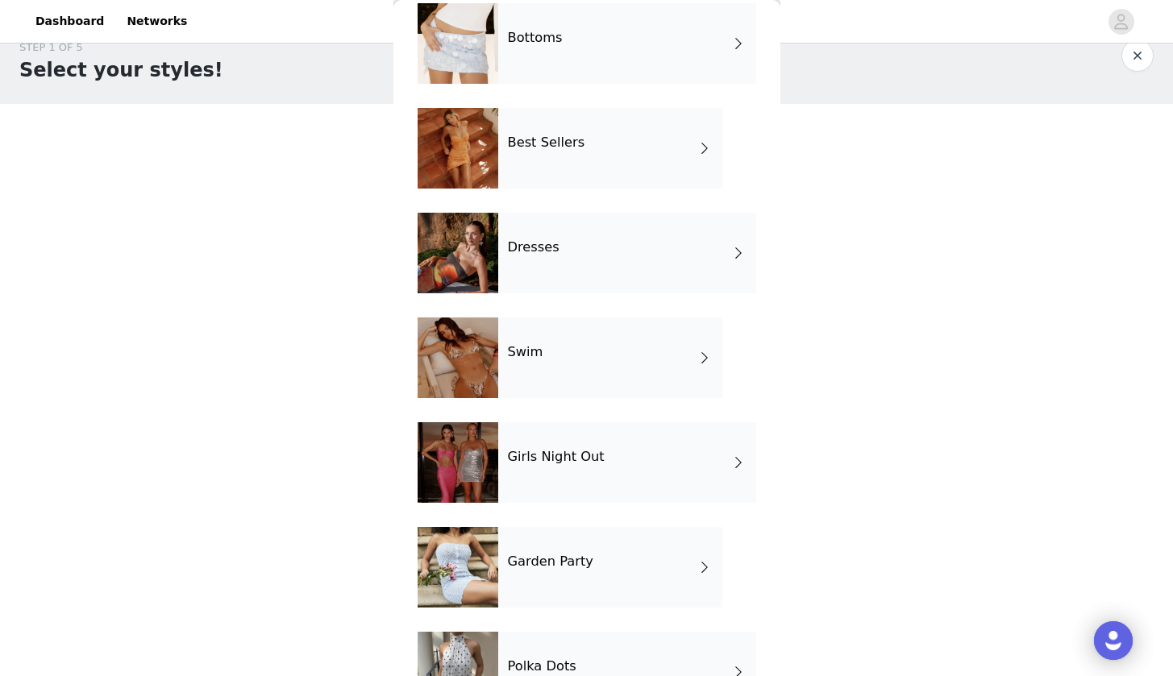
scroll to position [189, 0]
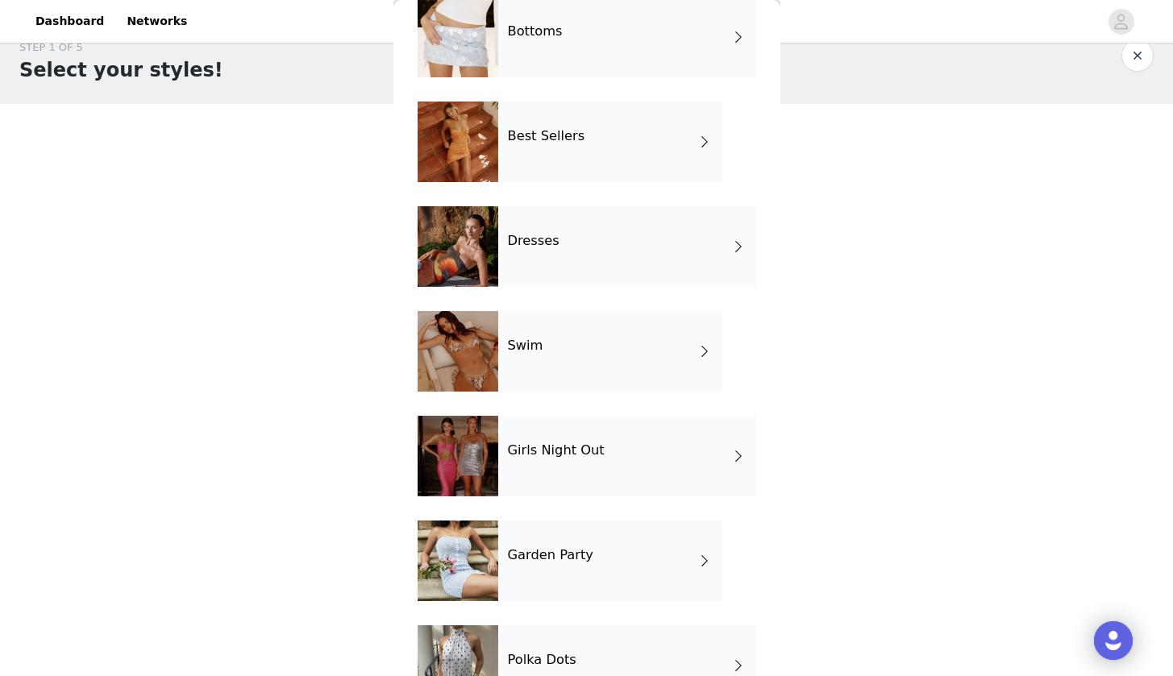
click at [637, 467] on div "Girls Night Out" at bounding box center [627, 456] width 258 height 81
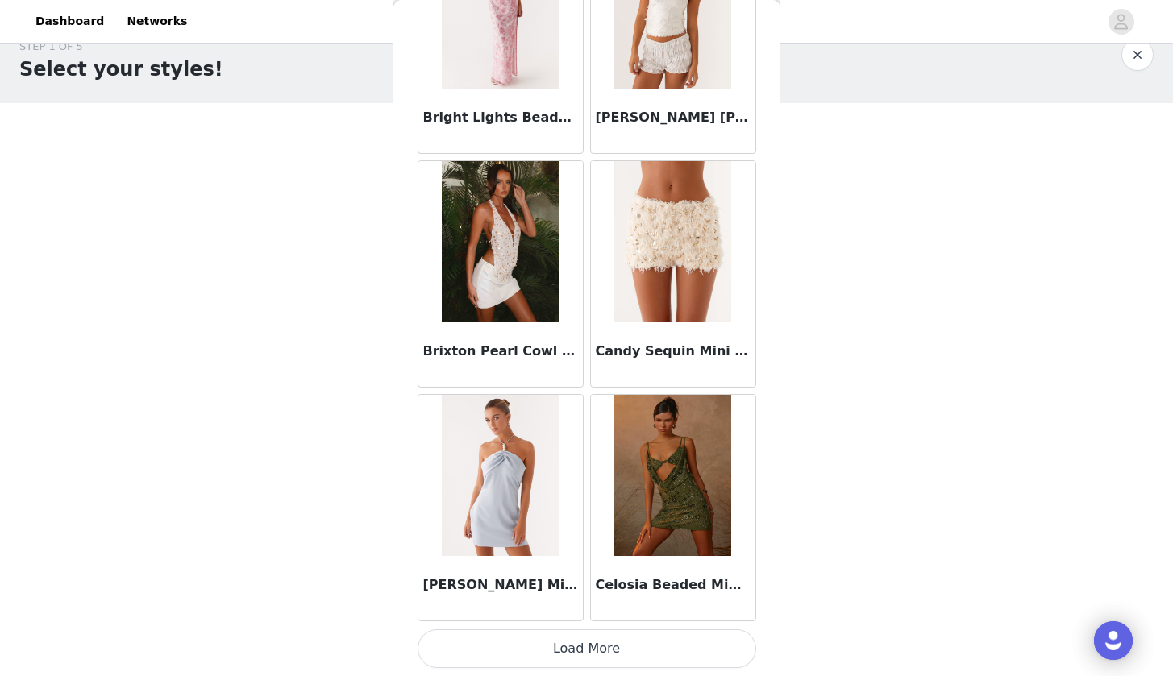
scroll to position [27, 0]
click at [604, 652] on button "Load More" at bounding box center [586, 648] width 338 height 39
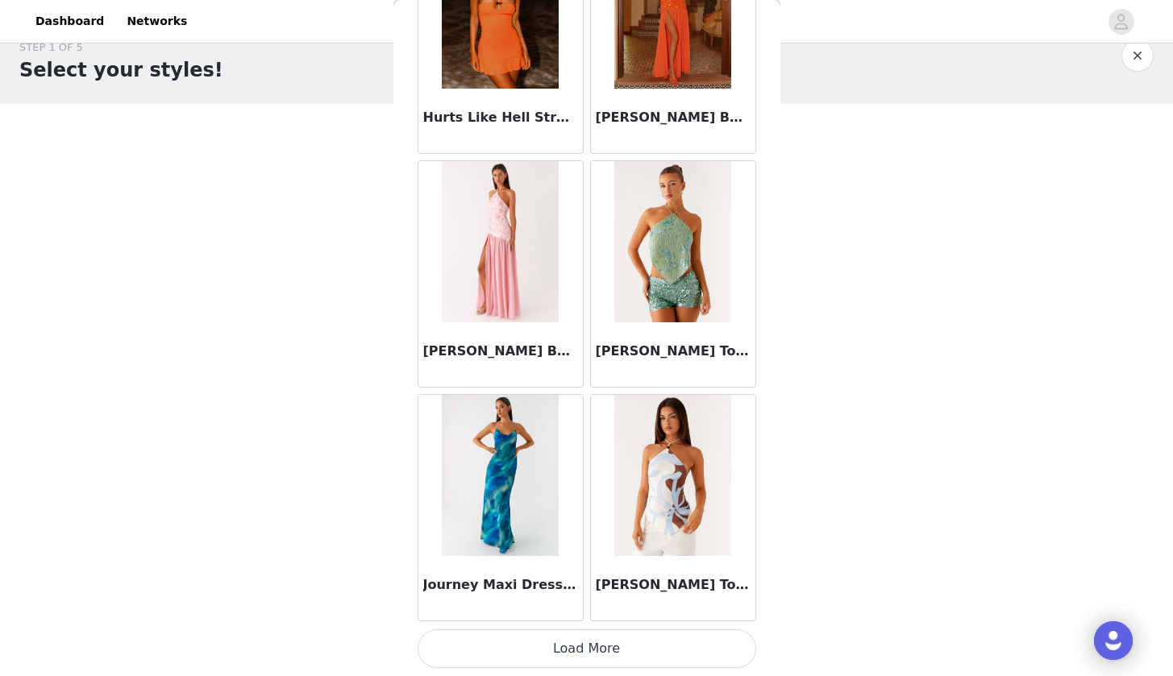
click at [597, 656] on button "Load More" at bounding box center [586, 648] width 338 height 39
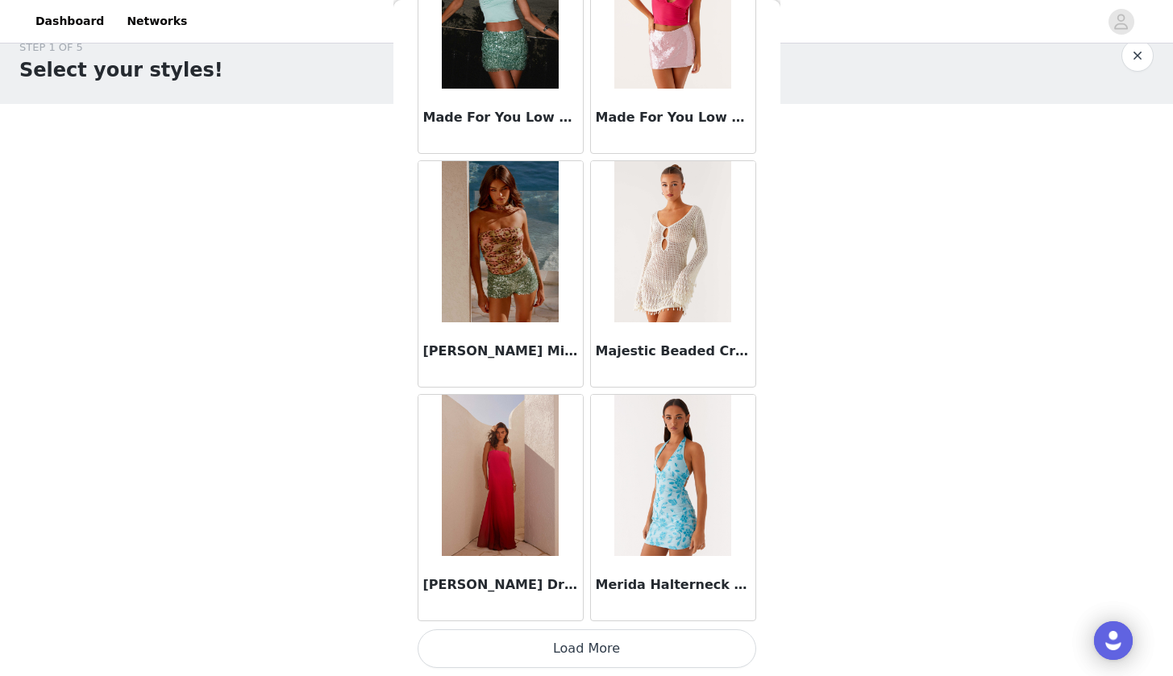
scroll to position [6464, 0]
click at [584, 650] on button "Load More" at bounding box center [586, 648] width 338 height 39
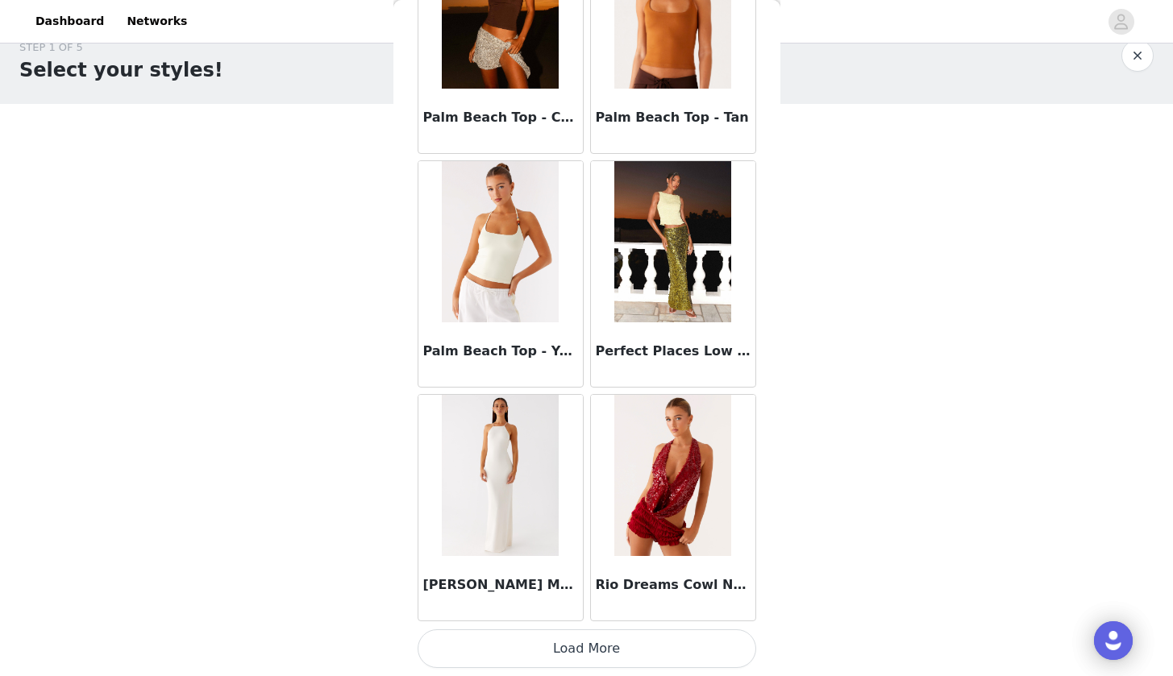
click at [675, 249] on img at bounding box center [672, 241] width 117 height 161
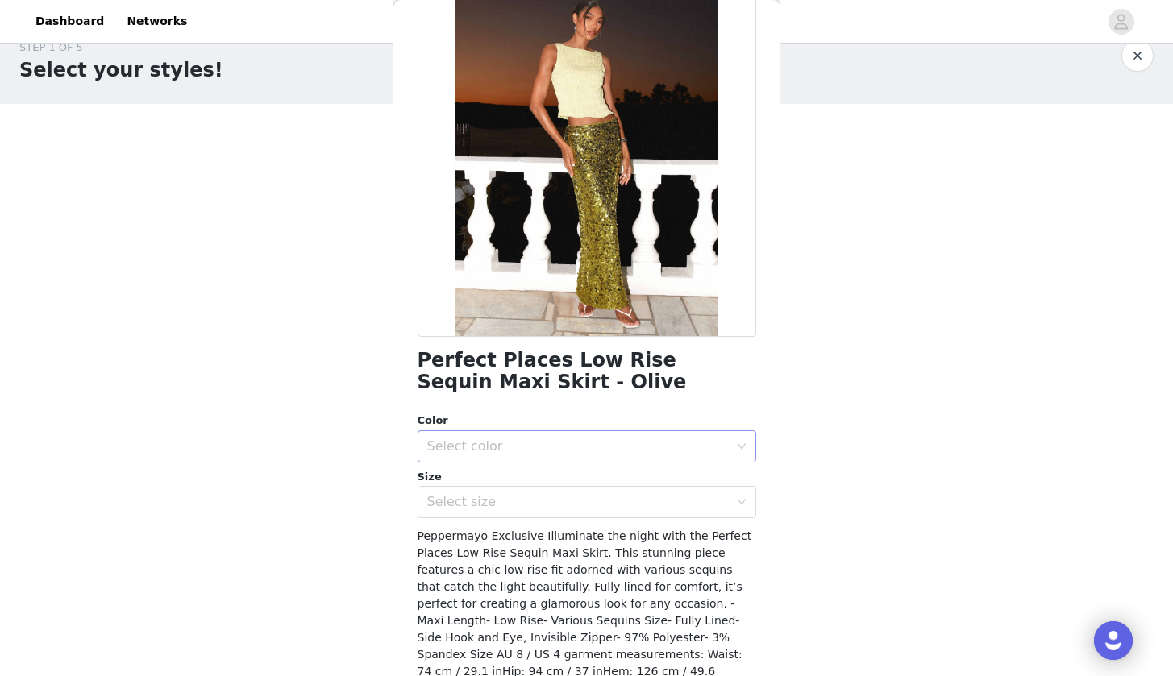
click at [584, 438] on div "Select color" at bounding box center [577, 446] width 301 height 16
click at [508, 476] on li "Olive" at bounding box center [580, 481] width 326 height 26
click at [509, 502] on div "Select size" at bounding box center [577, 502] width 301 height 16
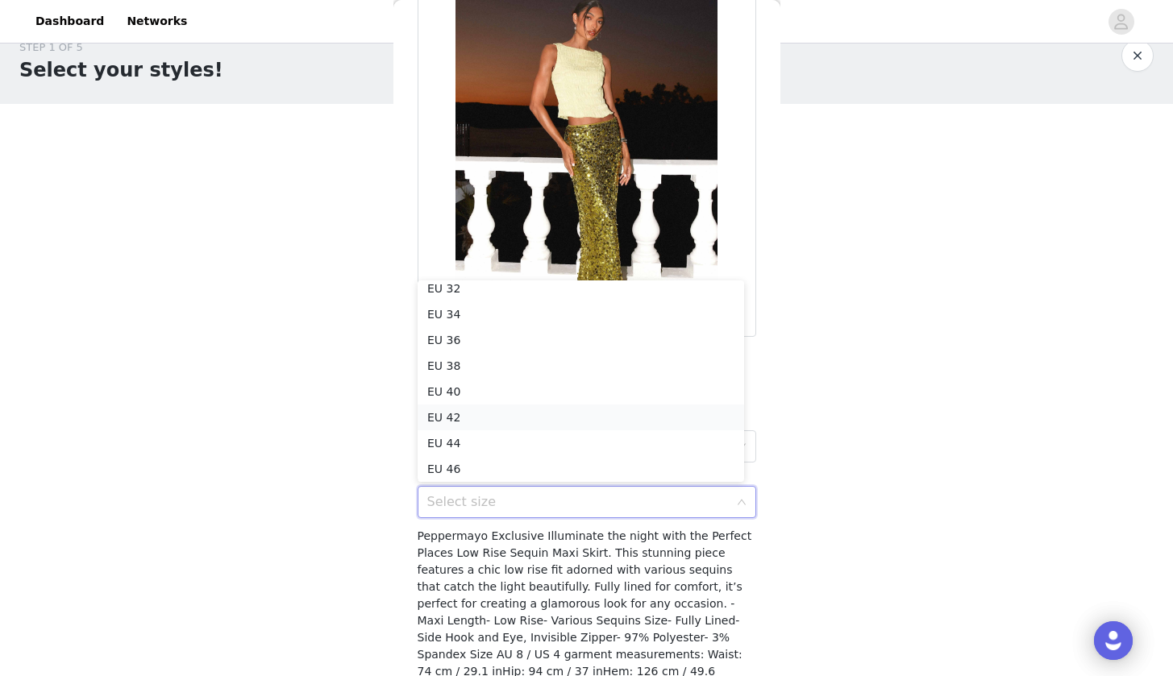
click at [473, 413] on li "EU 42" at bounding box center [580, 418] width 326 height 26
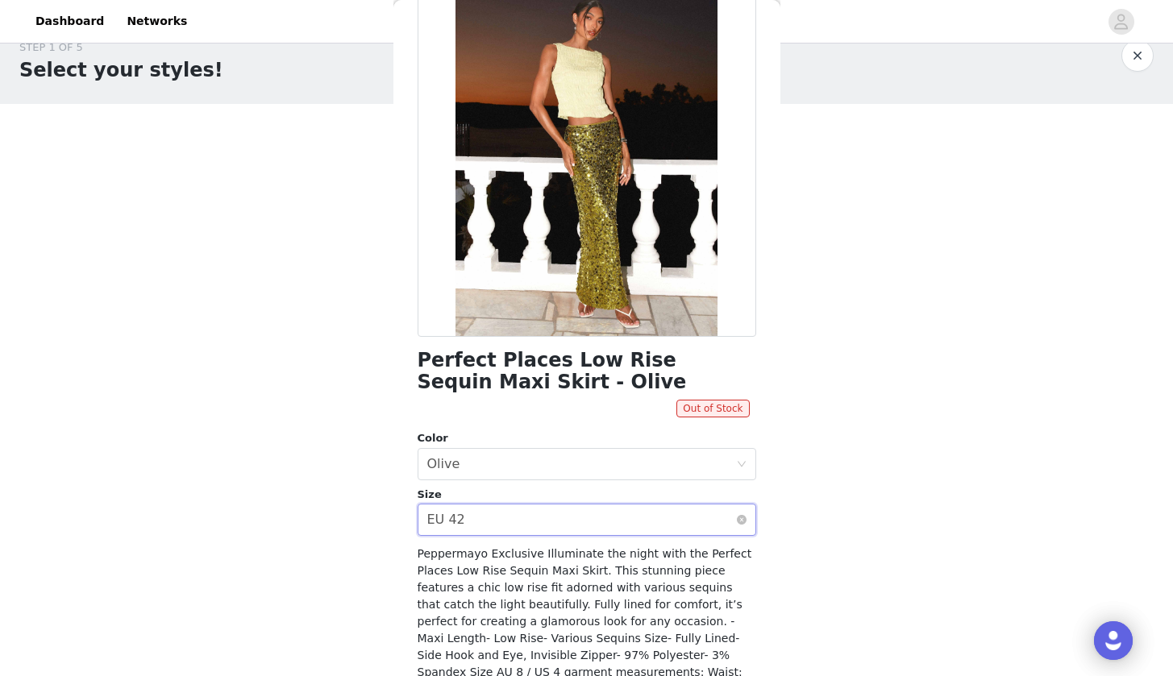
click at [517, 520] on div "Select size EU 42" at bounding box center [581, 519] width 309 height 31
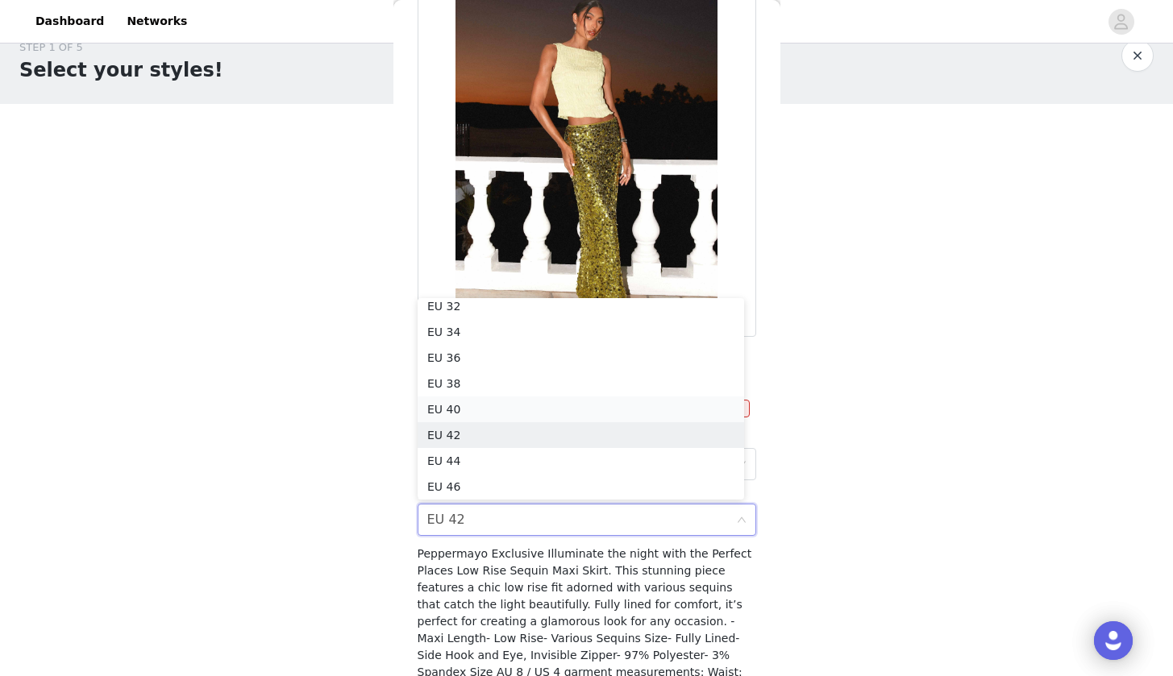
click at [488, 408] on li "EU 40" at bounding box center [580, 410] width 326 height 26
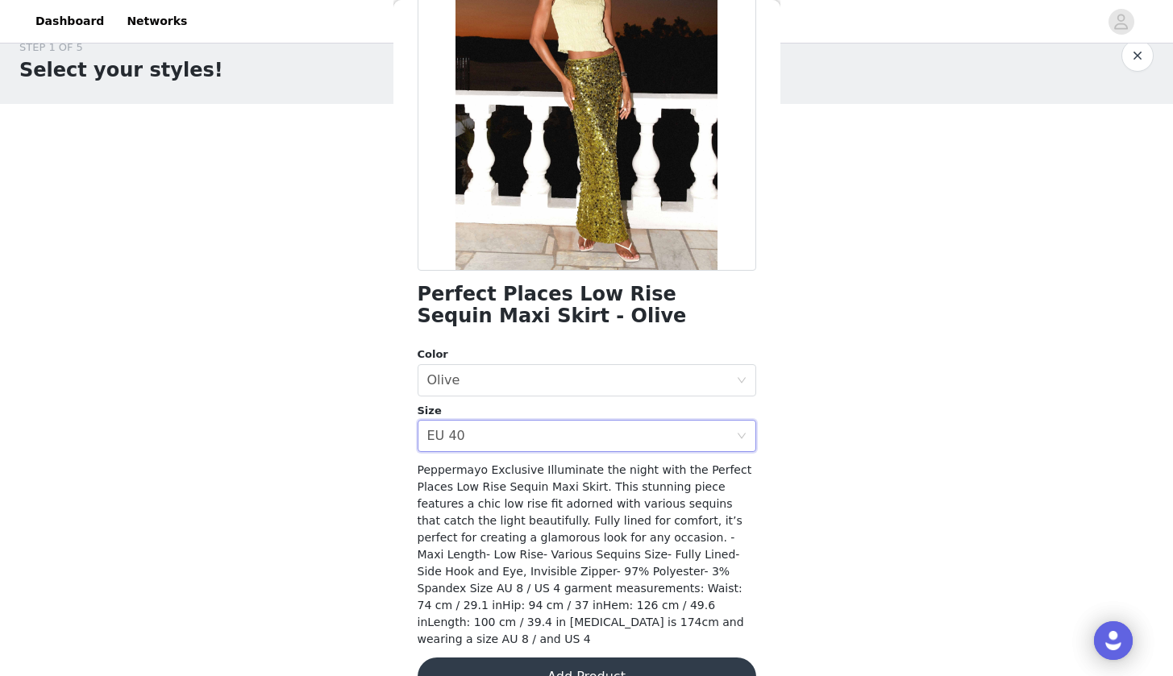
click at [534, 658] on button "Add Product" at bounding box center [586, 677] width 338 height 39
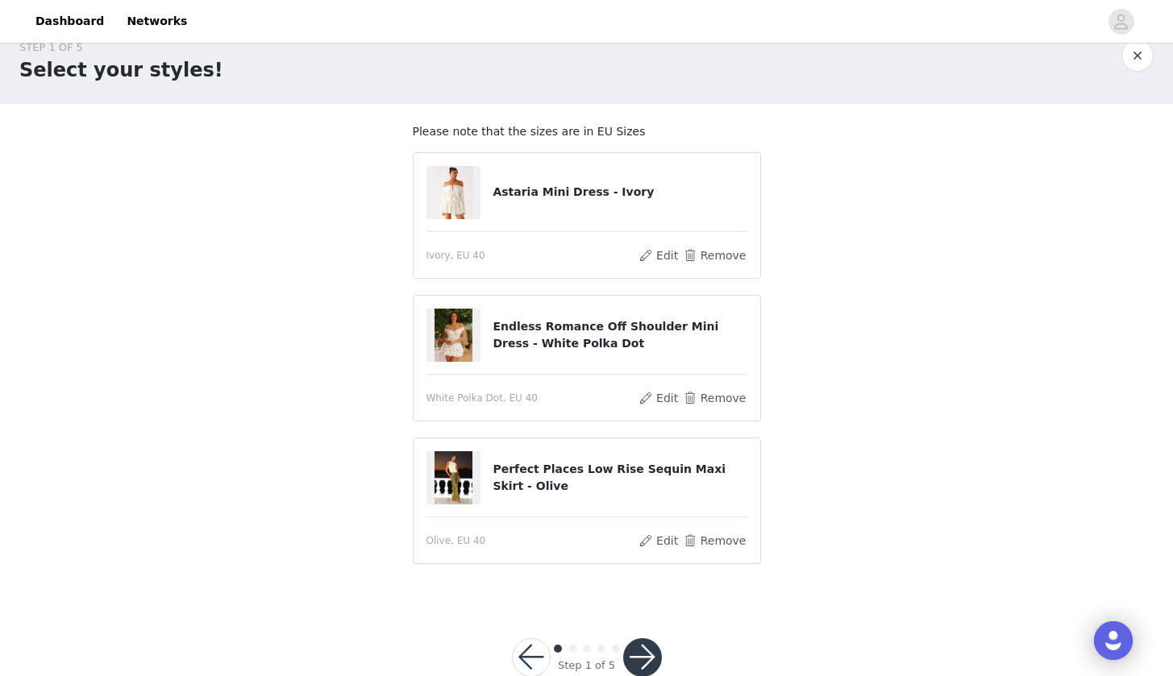
click at [642, 657] on button "button" at bounding box center [642, 657] width 39 height 39
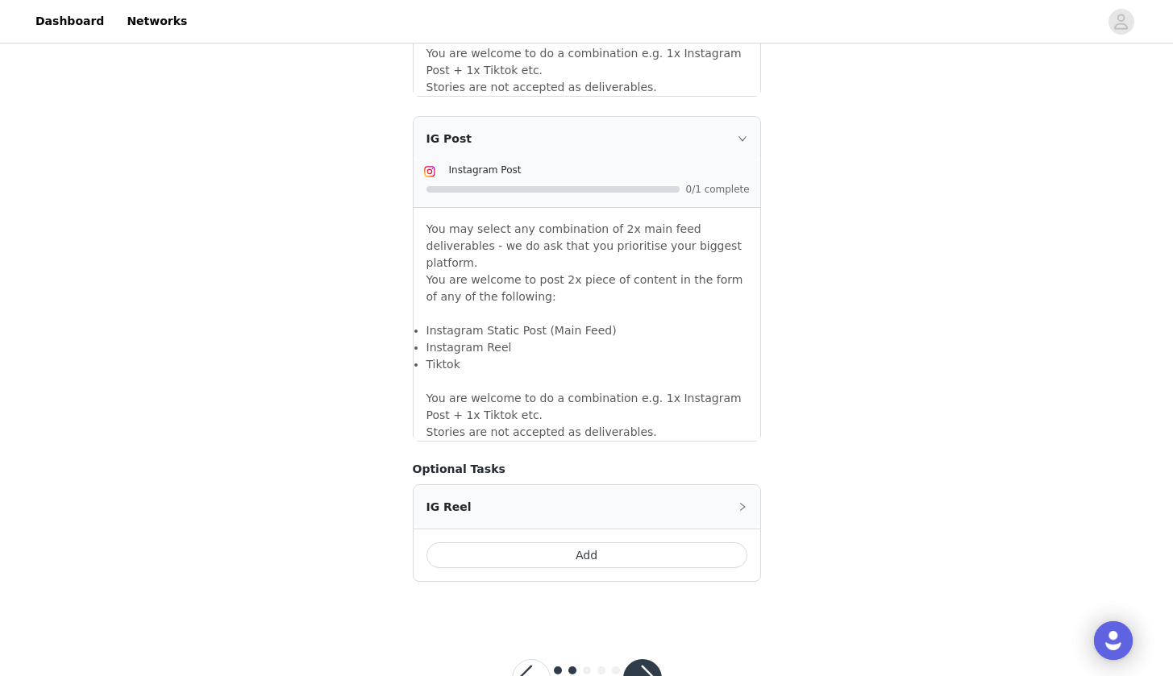
scroll to position [1325, 0]
click at [637, 660] on button "button" at bounding box center [642, 679] width 39 height 39
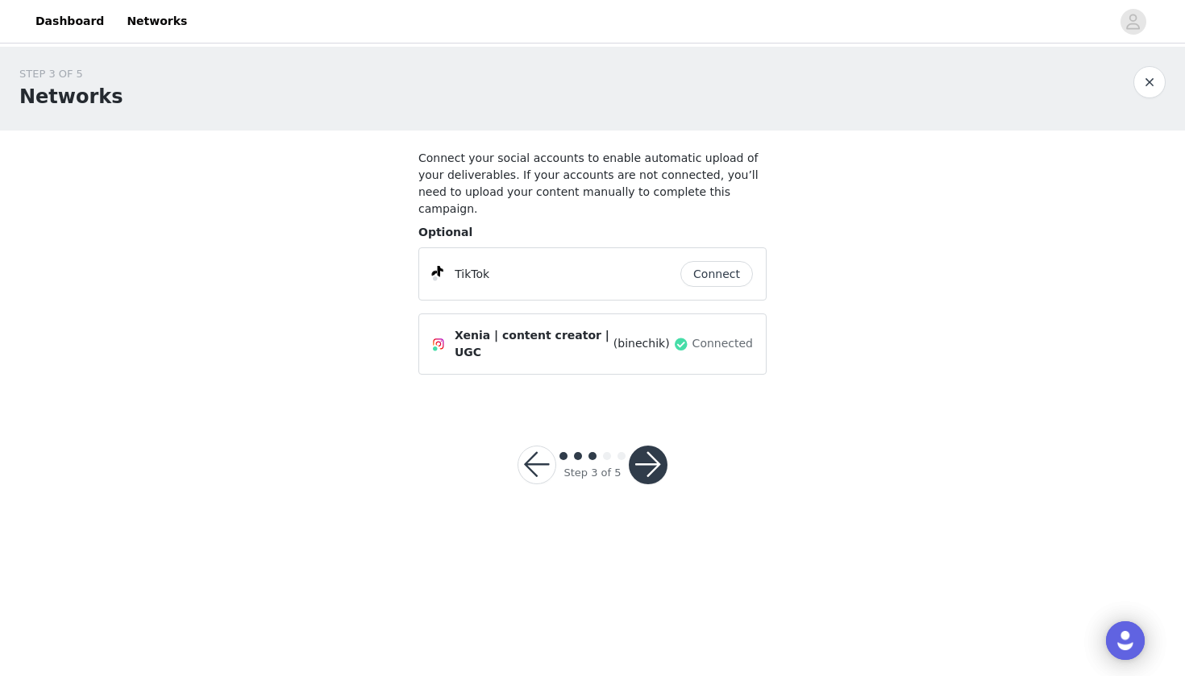
click at [706, 261] on button "Connect" at bounding box center [716, 274] width 73 height 26
click at [737, 261] on button "Connect" at bounding box center [716, 274] width 73 height 26
click at [645, 446] on button "button" at bounding box center [648, 465] width 39 height 39
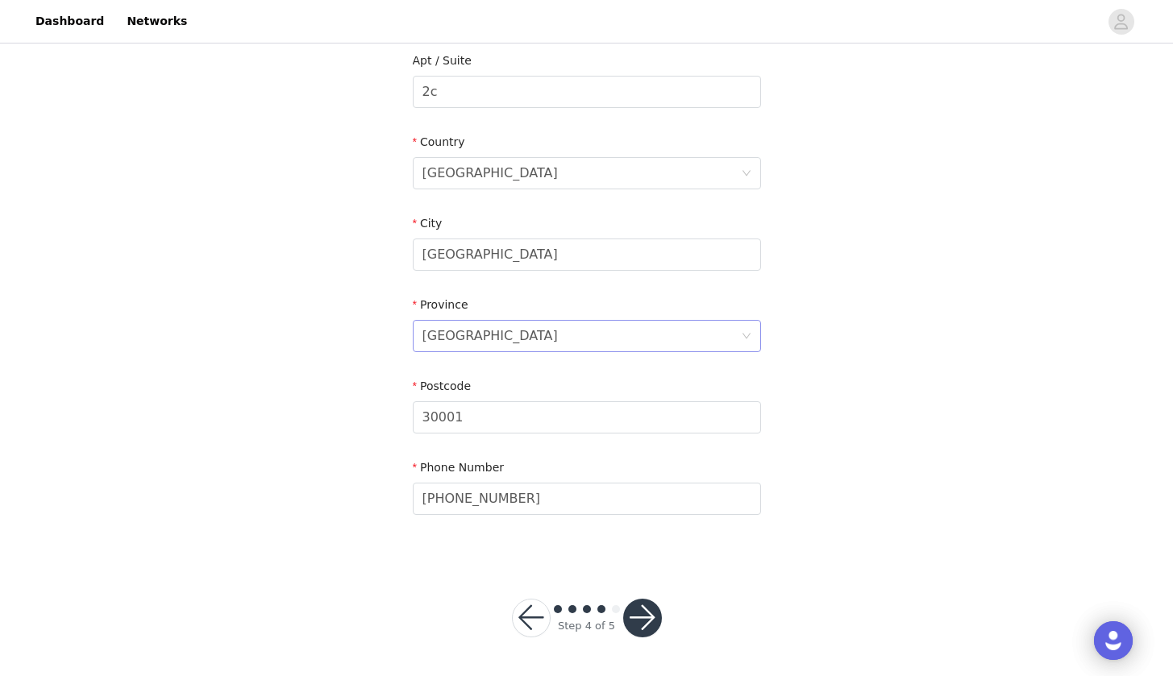
scroll to position [456, 0]
click at [646, 621] on button "button" at bounding box center [642, 619] width 39 height 39
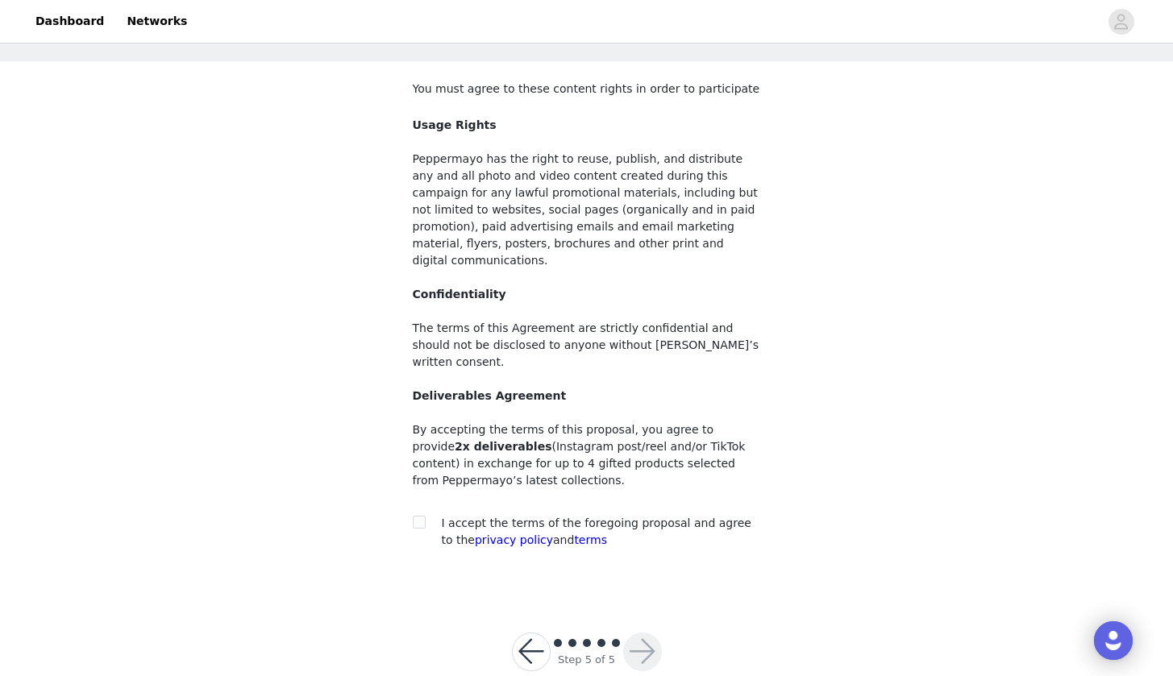
scroll to position [69, 0]
click at [417, 517] on input "checkbox" at bounding box center [418, 522] width 11 height 11
checkbox input "true"
click at [633, 633] on button "button" at bounding box center [642, 652] width 39 height 39
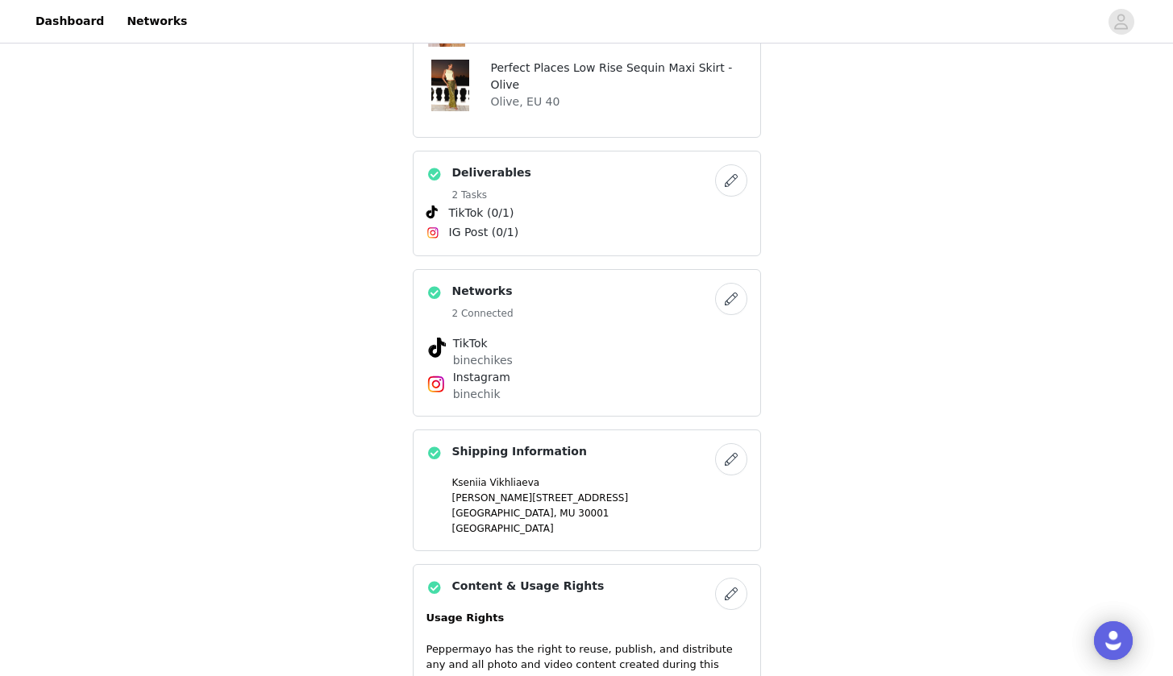
scroll to position [611, 0]
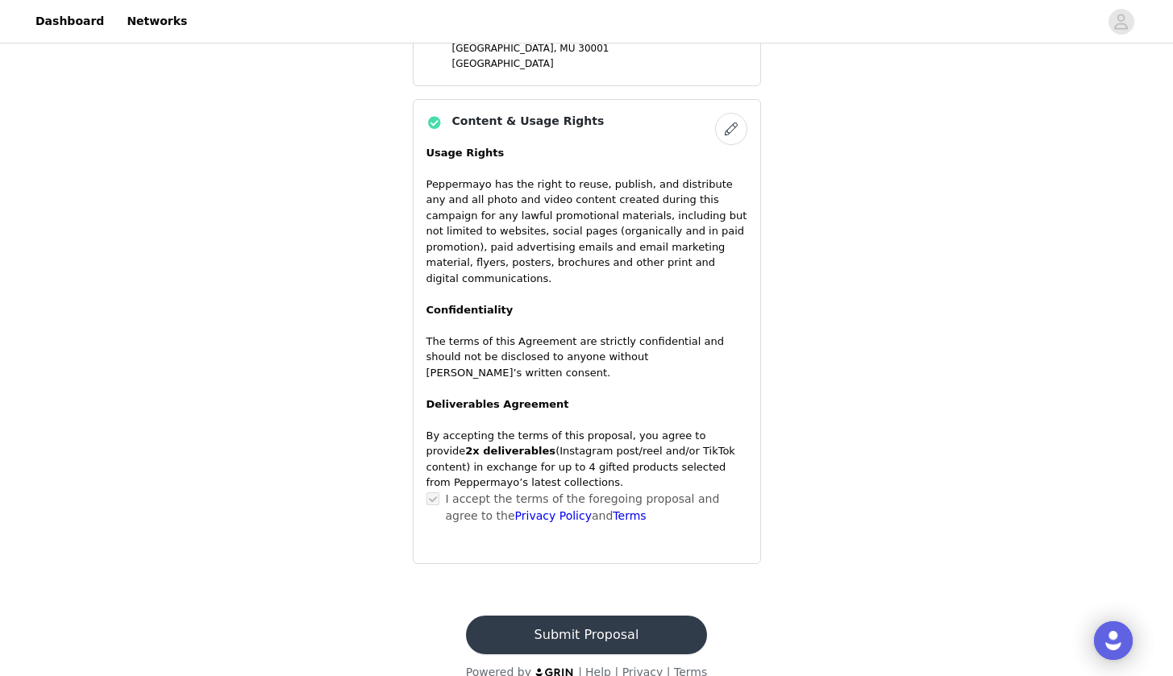
click at [585, 616] on button "Submit Proposal" at bounding box center [586, 635] width 241 height 39
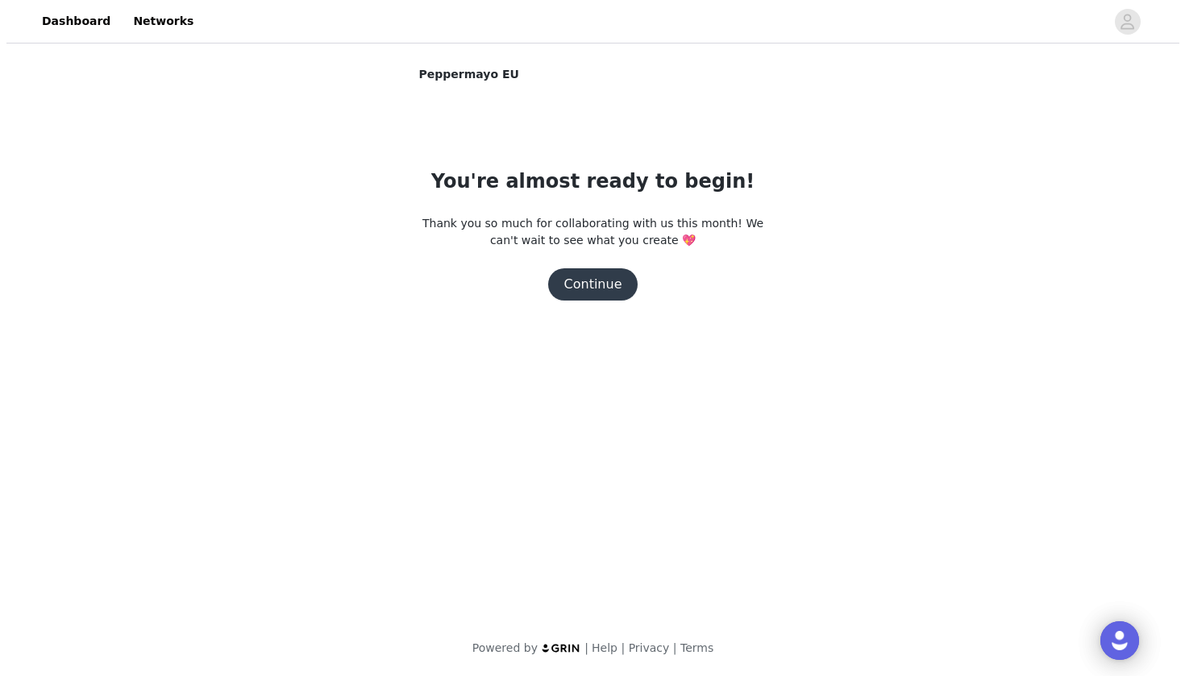
scroll to position [0, 0]
click at [607, 288] on button "Continue" at bounding box center [592, 284] width 90 height 32
